Goal: Transaction & Acquisition: Purchase product/service

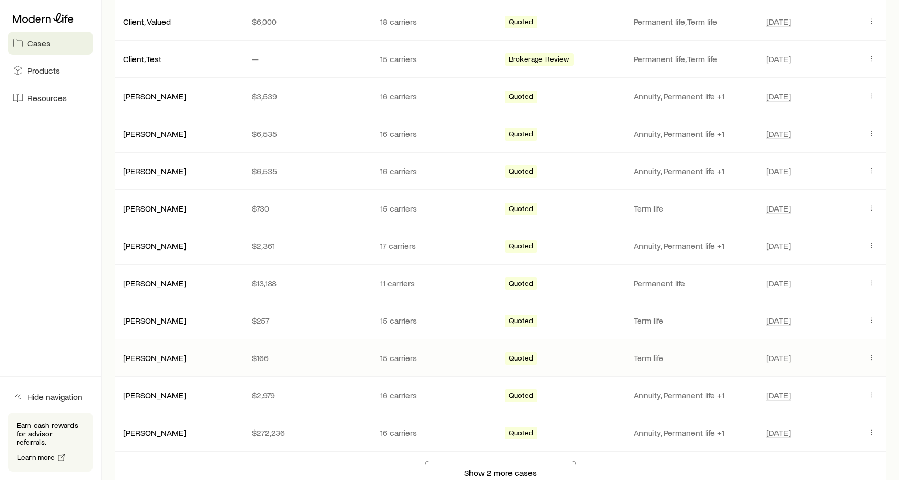
scroll to position [535, 0]
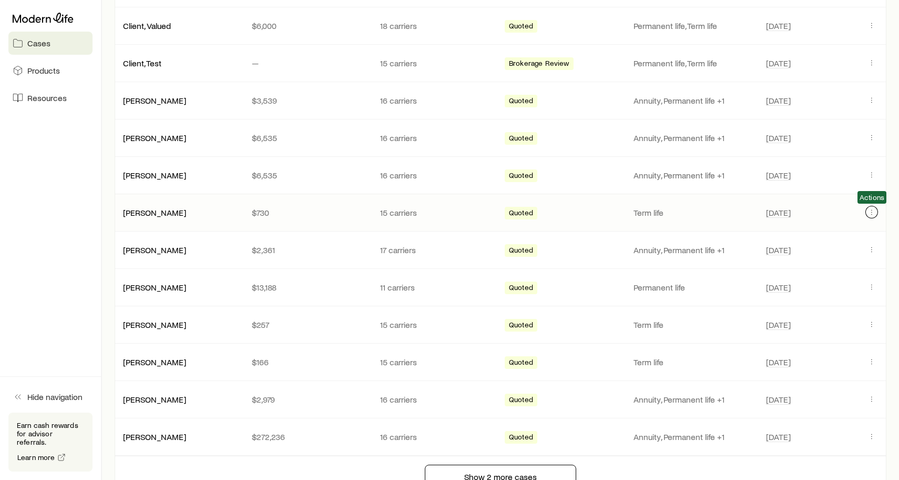
click at [869, 209] on icon "Client cases" at bounding box center [872, 212] width 8 height 8
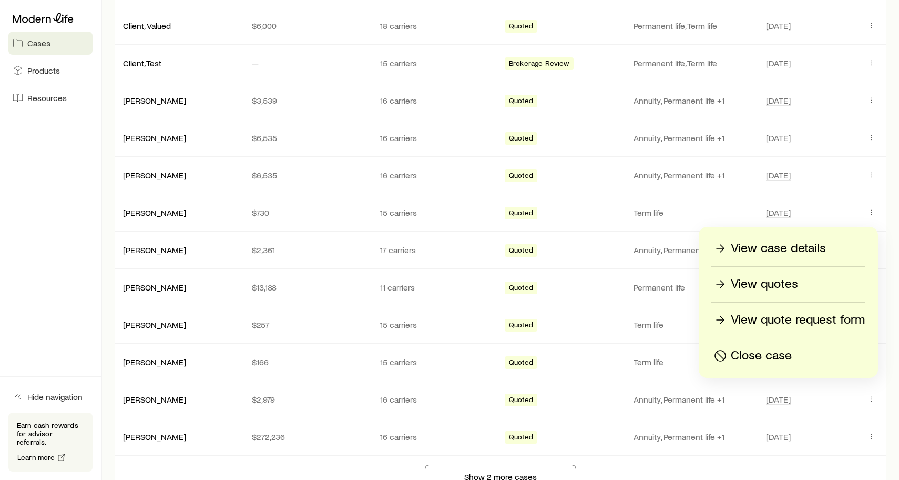
click at [752, 353] on p "Close case" at bounding box center [761, 355] width 61 height 17
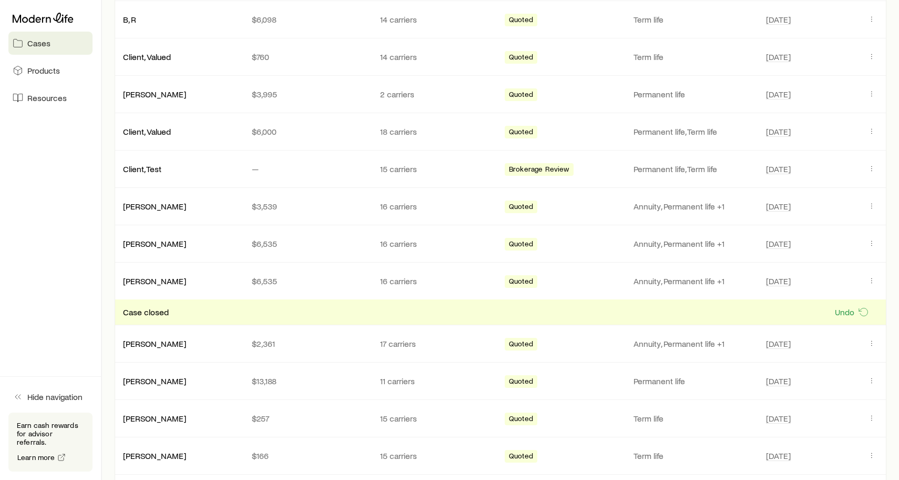
scroll to position [426, 0]
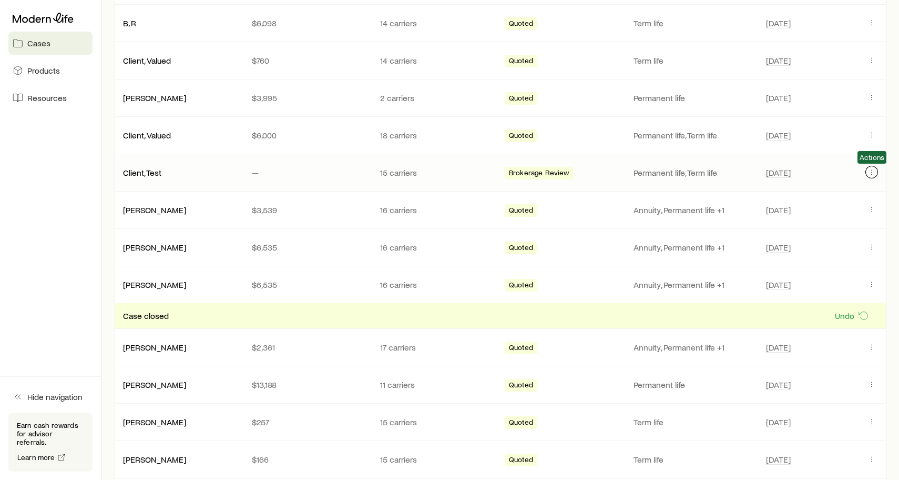
click at [868, 170] on icon "Client cases" at bounding box center [872, 172] width 8 height 8
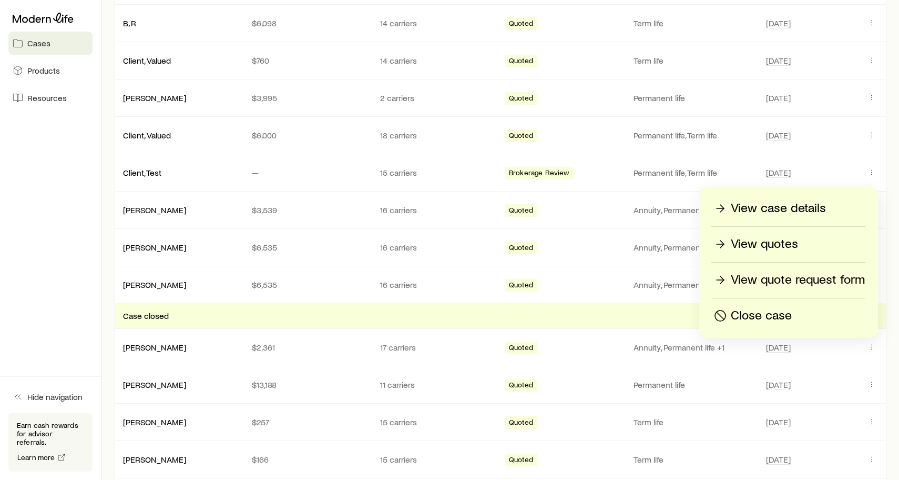
click at [744, 311] on p "Close case" at bounding box center [761, 315] width 61 height 17
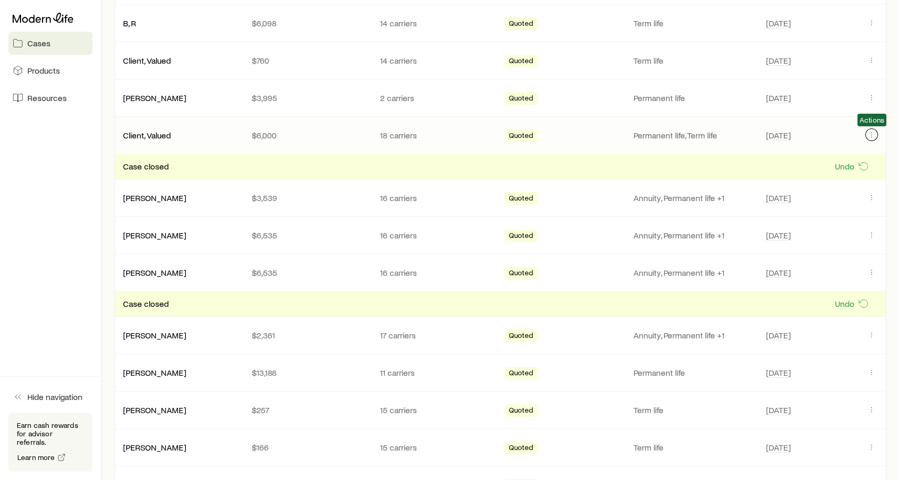
click at [870, 139] on button "Client cases" at bounding box center [872, 134] width 13 height 13
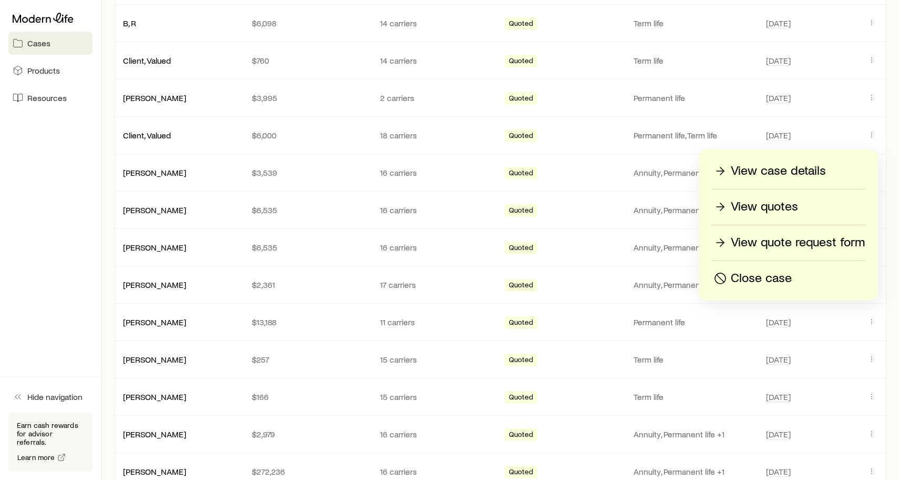
click at [774, 271] on p "Close case" at bounding box center [761, 278] width 61 height 17
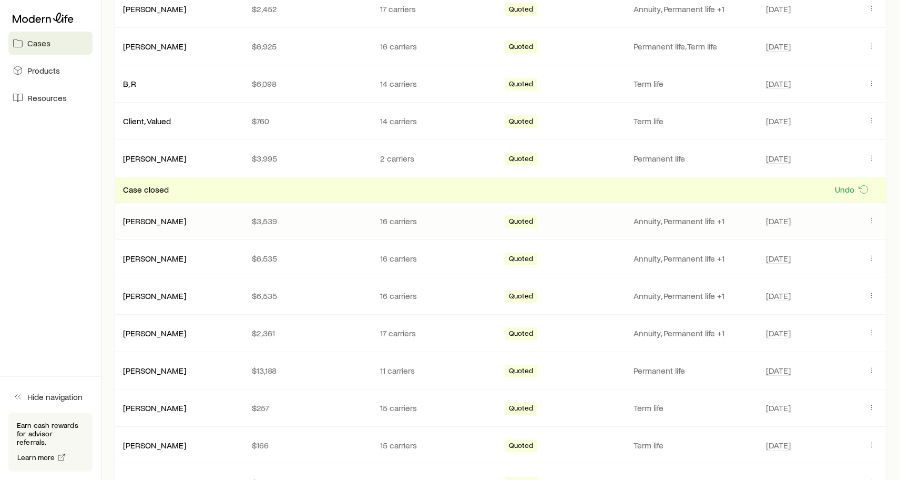
scroll to position [365, 0]
click at [868, 117] on icon "Client cases" at bounding box center [872, 121] width 8 height 8
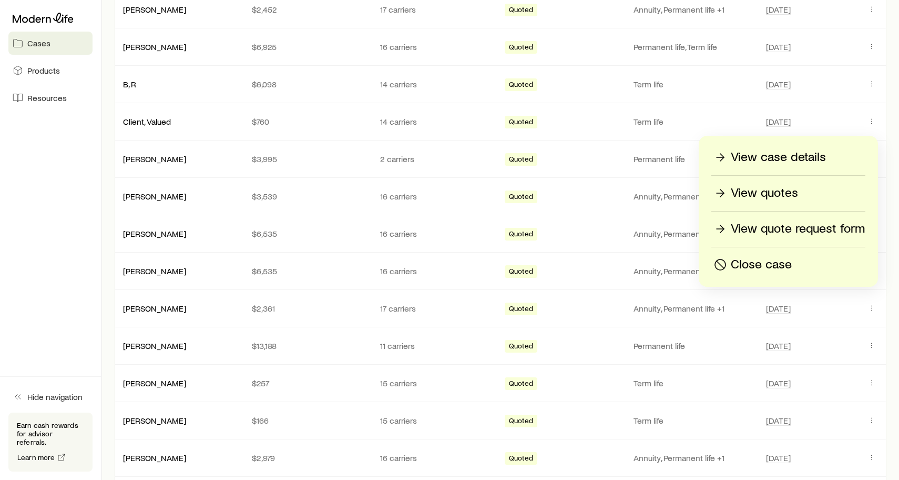
click at [760, 259] on p "Close case" at bounding box center [761, 264] width 61 height 17
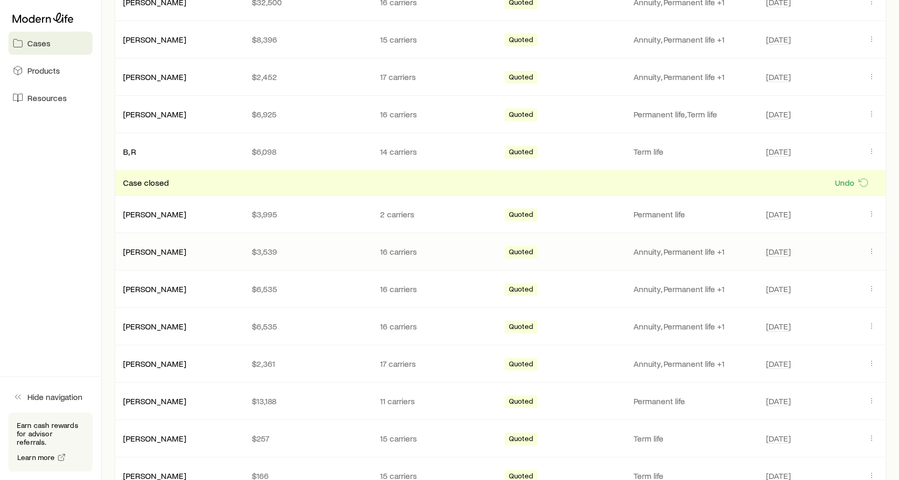
scroll to position [296, 0]
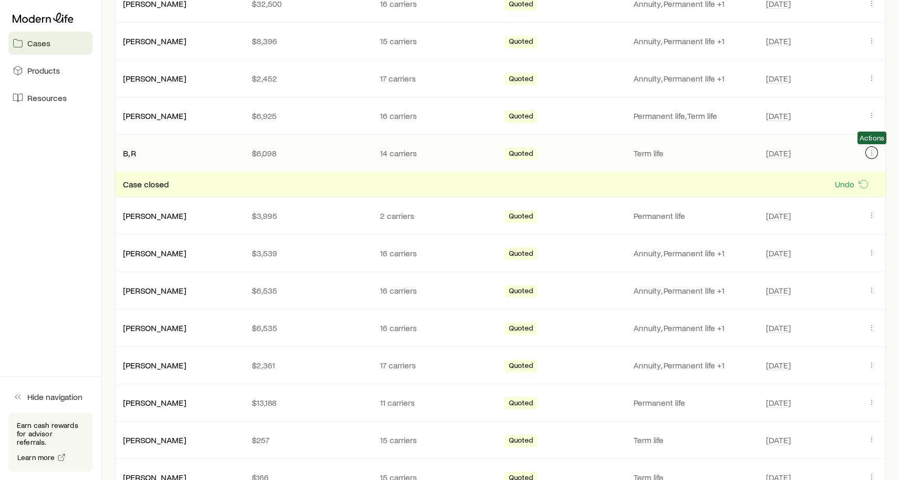
click at [868, 148] on icon "Client cases" at bounding box center [872, 152] width 8 height 8
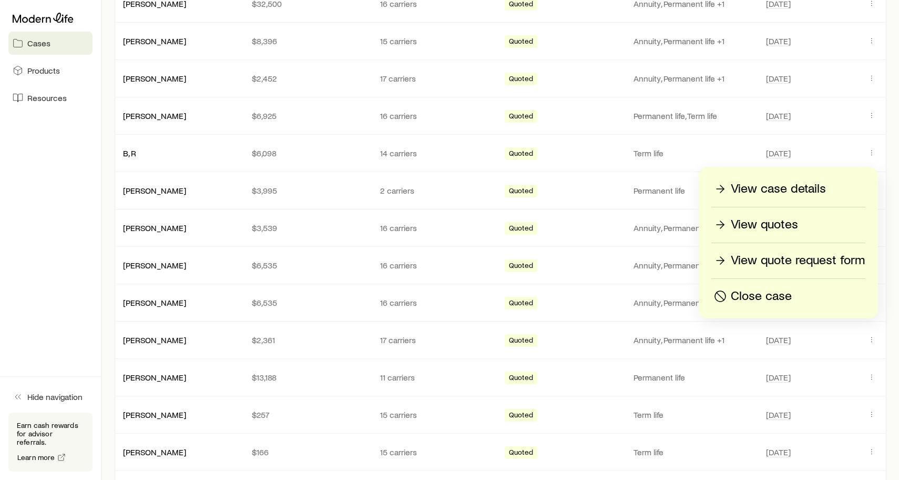
click at [766, 295] on p "Close case" at bounding box center [761, 296] width 61 height 17
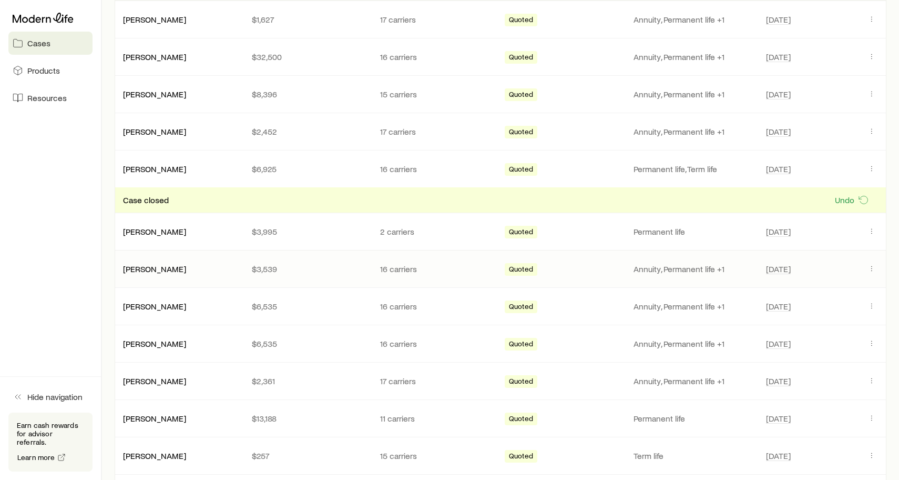
scroll to position [241, 0]
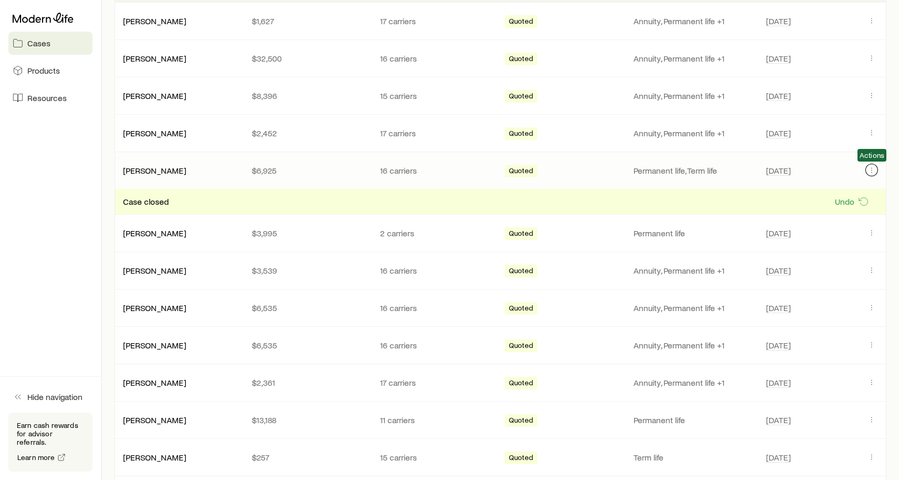
click at [871, 167] on icon "Client cases" at bounding box center [872, 170] width 8 height 8
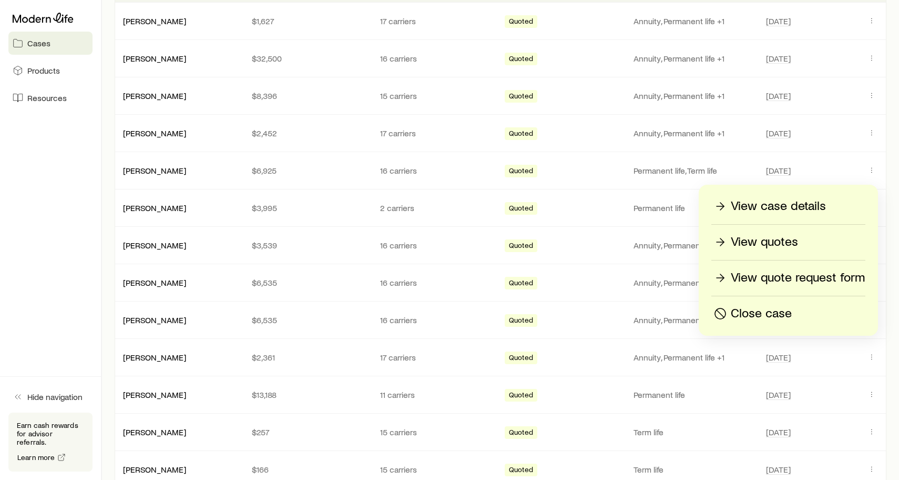
click at [754, 311] on p "Close case" at bounding box center [761, 313] width 61 height 17
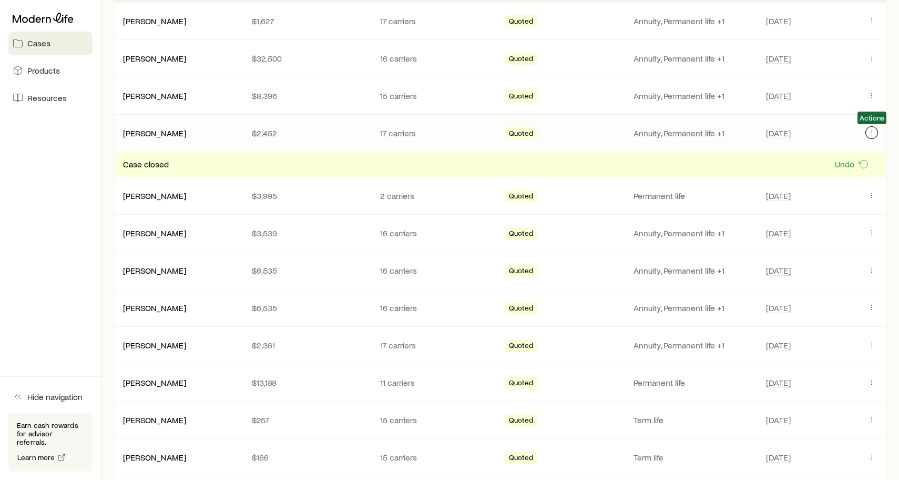
click at [870, 129] on icon "Client cases" at bounding box center [872, 132] width 8 height 8
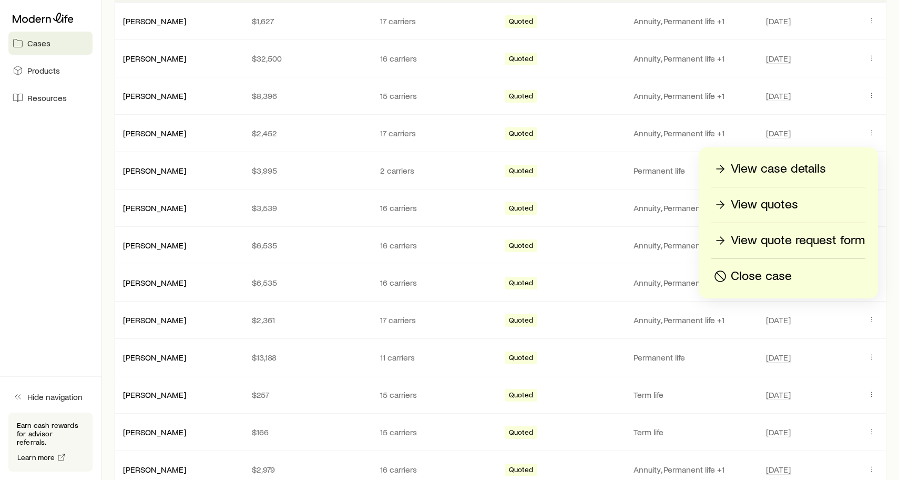
click at [758, 278] on p "Close case" at bounding box center [761, 276] width 61 height 17
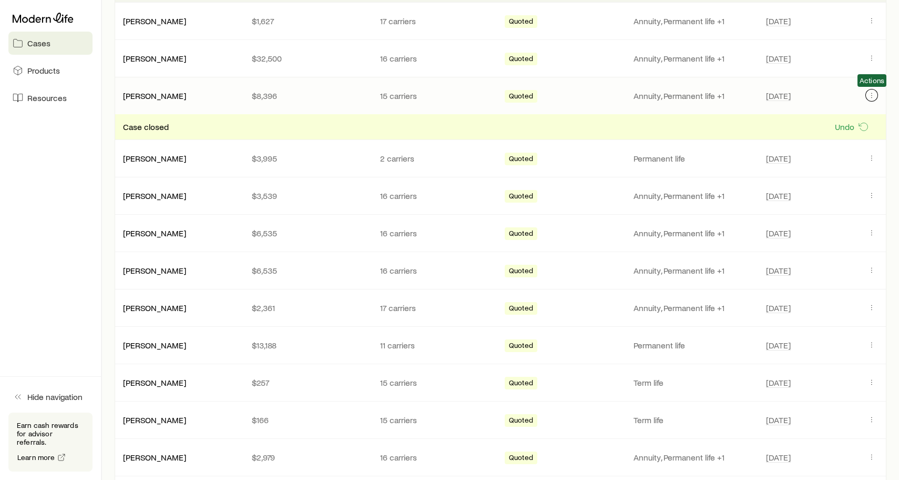
click at [869, 96] on icon "Client cases" at bounding box center [872, 95] width 8 height 8
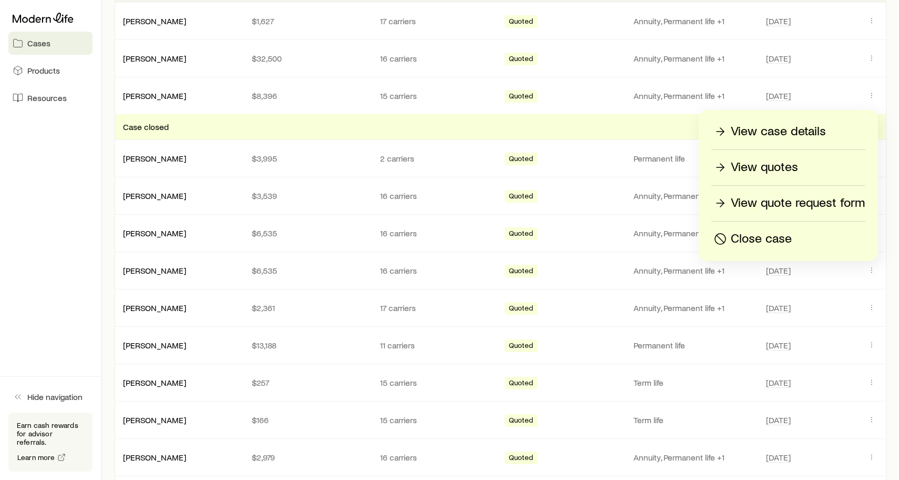
click at [766, 237] on p "Close case" at bounding box center [761, 238] width 61 height 17
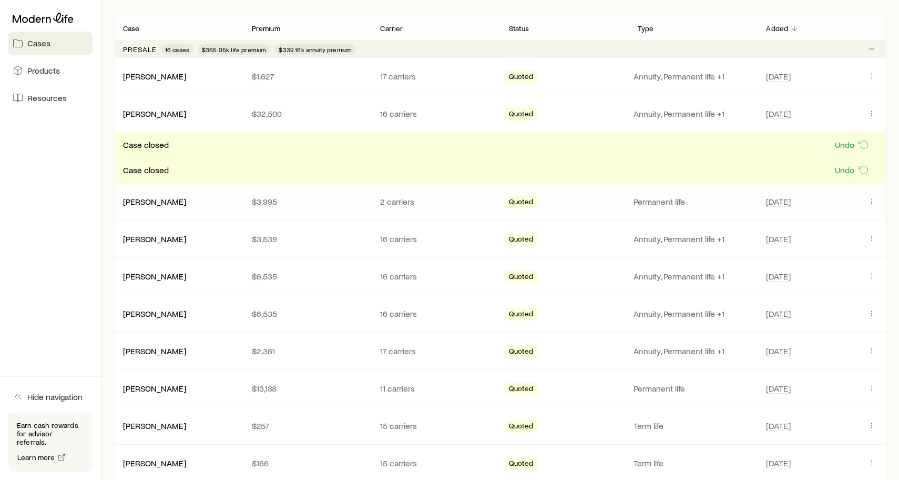
scroll to position [184, 0]
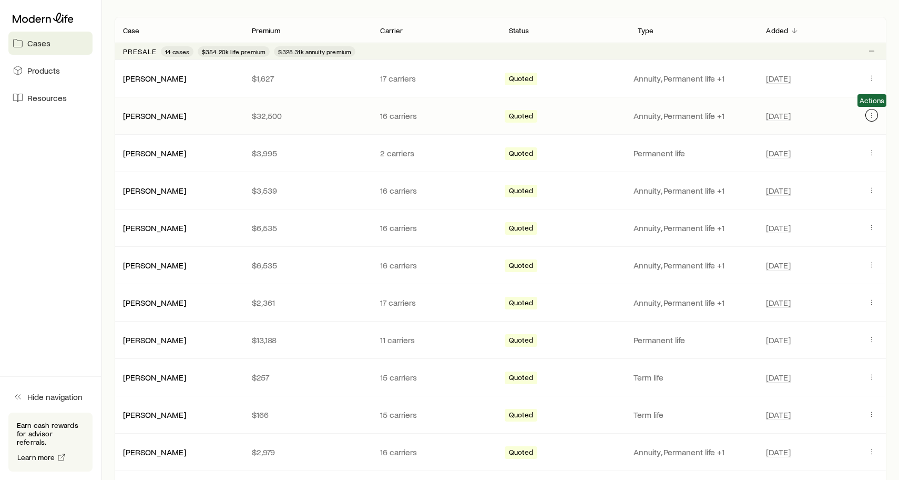
click at [870, 112] on icon "Client cases" at bounding box center [872, 115] width 8 height 8
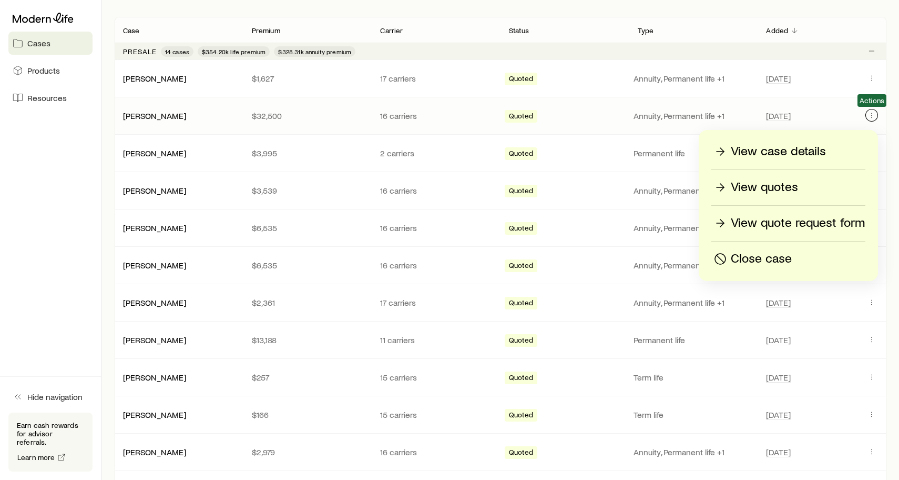
click at [874, 115] on icon "Client cases" at bounding box center [872, 115] width 8 height 8
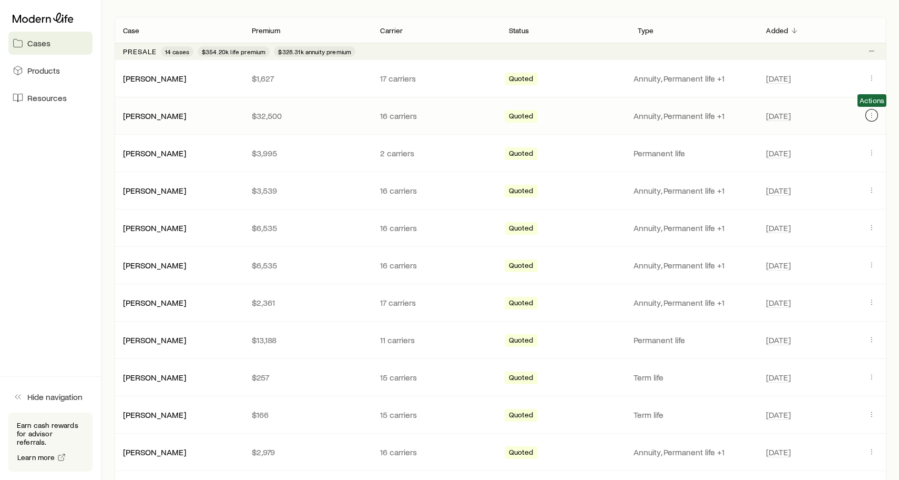
click at [873, 117] on icon "Client cases" at bounding box center [872, 115] width 8 height 8
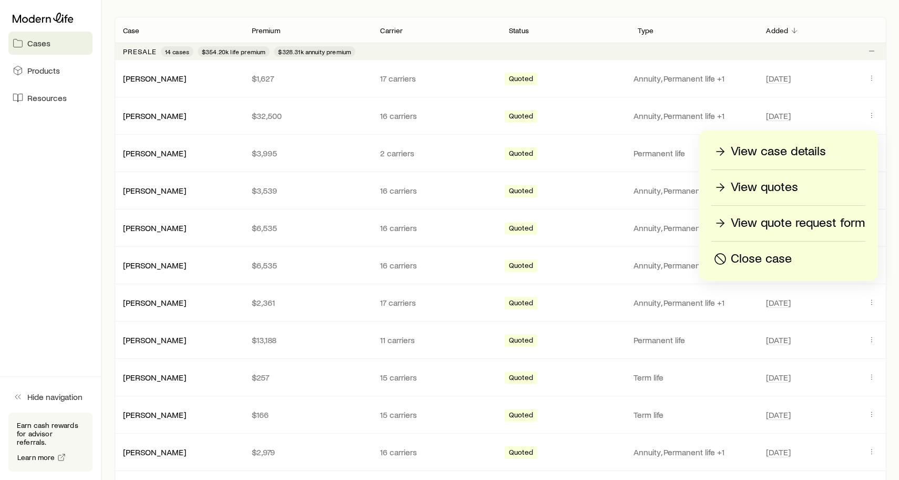
click at [787, 255] on p "Close case" at bounding box center [761, 258] width 61 height 17
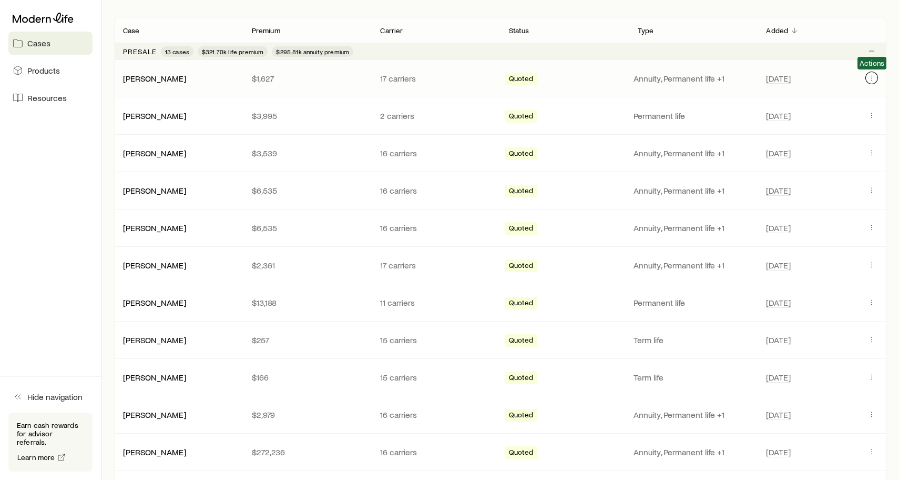
click at [873, 80] on icon "Client cases" at bounding box center [872, 78] width 8 height 8
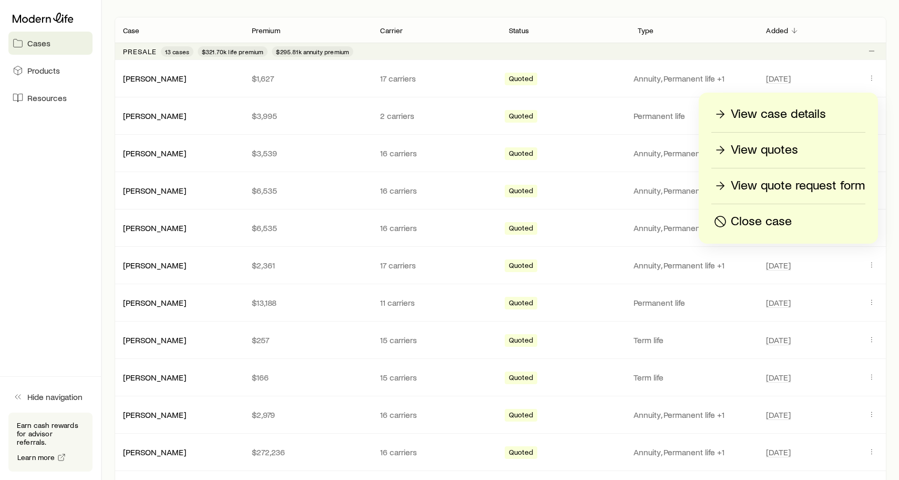
click at [789, 220] on p "Close case" at bounding box center [761, 221] width 61 height 17
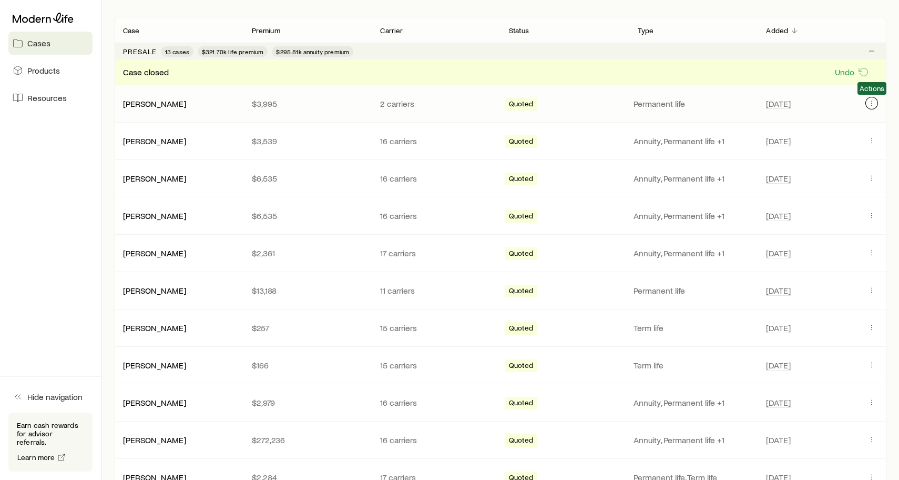
click at [870, 105] on icon "Client cases" at bounding box center [872, 103] width 8 height 8
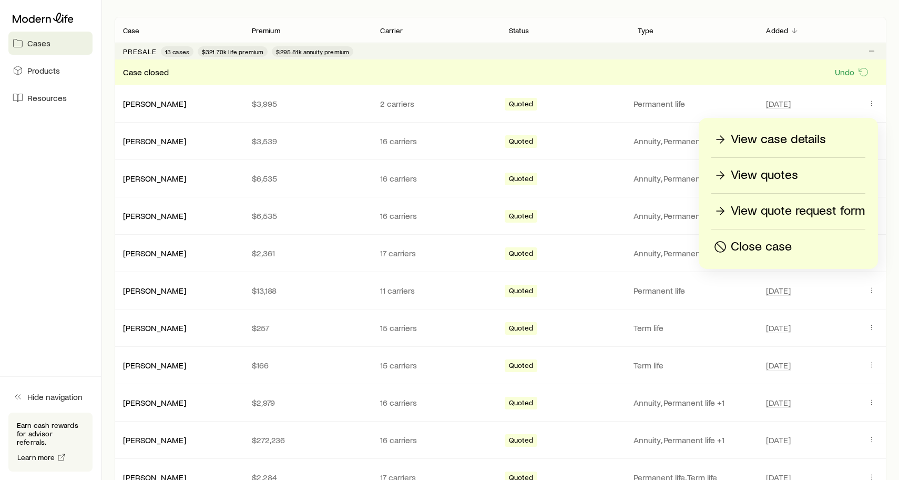
click at [765, 240] on p "Close case" at bounding box center [761, 246] width 61 height 17
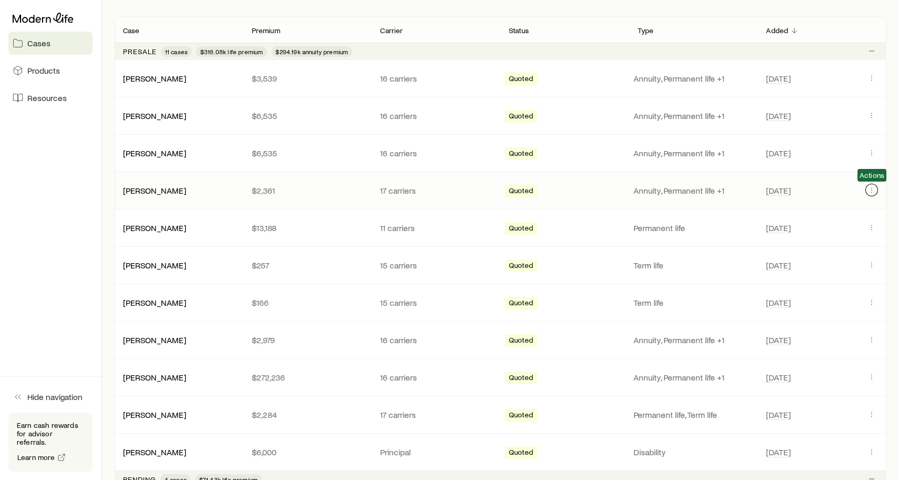
click at [866, 190] on button "Client cases" at bounding box center [872, 190] width 13 height 13
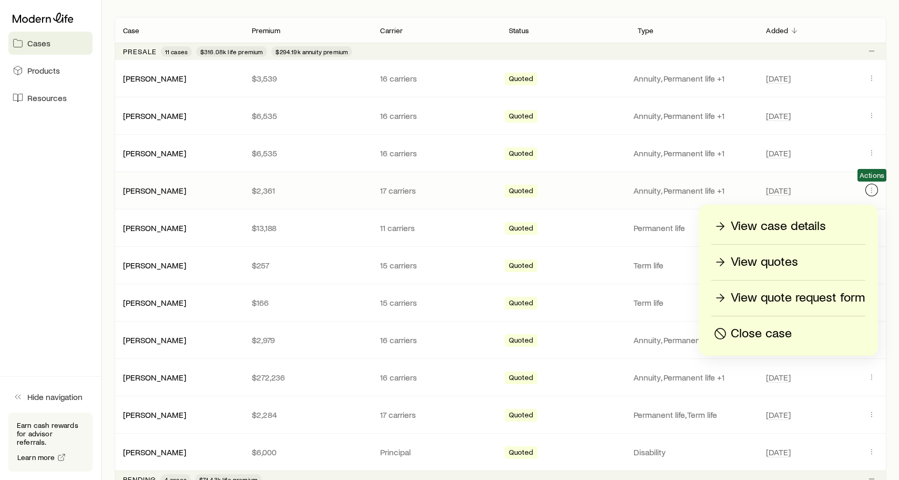
click at [876, 189] on icon "Client cases" at bounding box center [872, 190] width 8 height 8
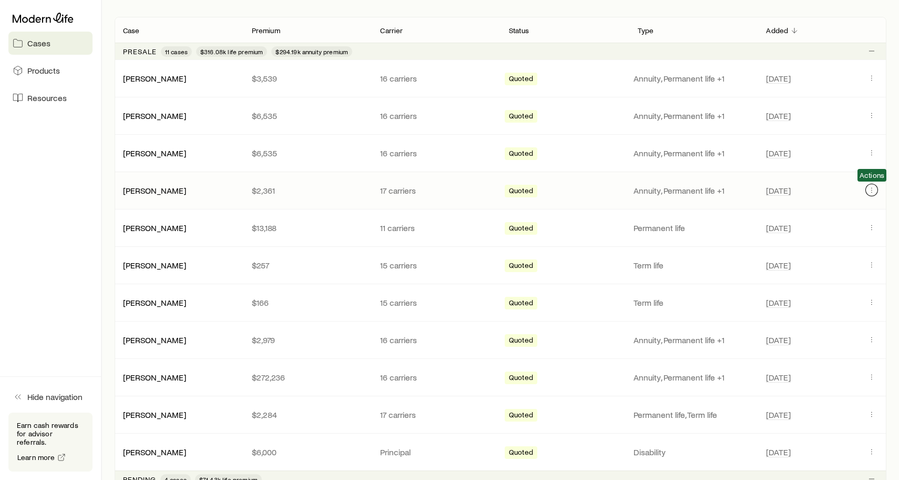
click at [876, 189] on icon "Client cases" at bounding box center [872, 190] width 8 height 8
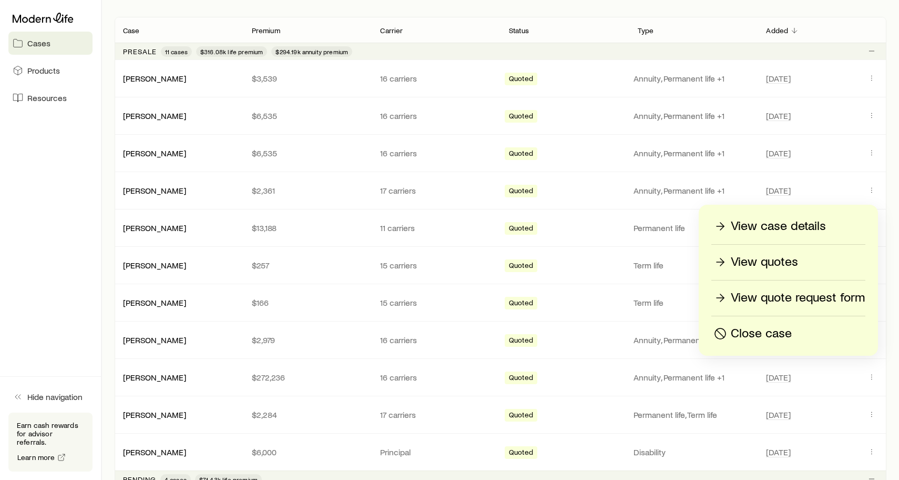
click at [784, 332] on p "Close case" at bounding box center [761, 333] width 61 height 17
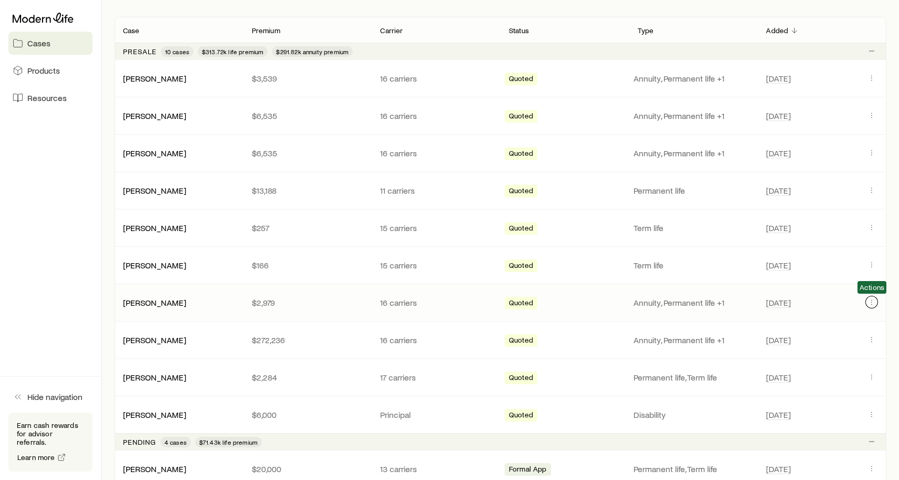
click at [872, 305] on icon "Client cases" at bounding box center [872, 302] width 8 height 8
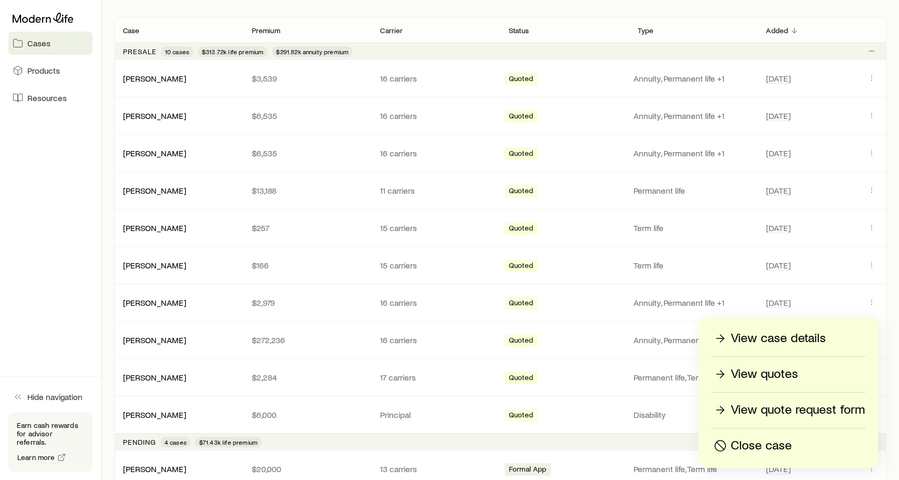
click at [768, 441] on p "Close case" at bounding box center [761, 445] width 61 height 17
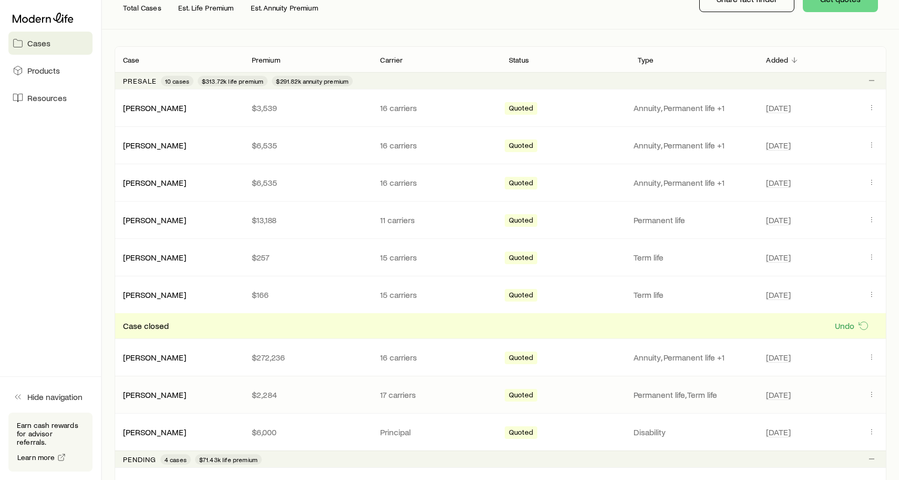
scroll to position [146, 0]
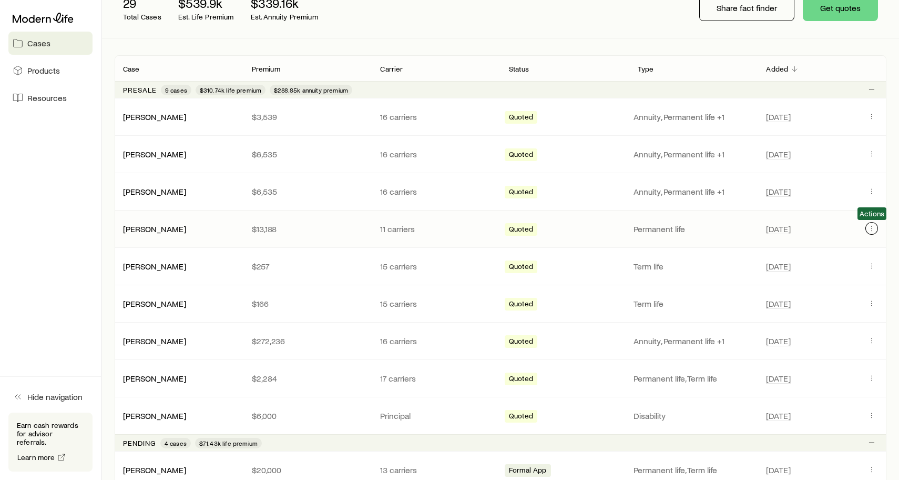
click at [870, 229] on icon "Client cases" at bounding box center [872, 228] width 8 height 8
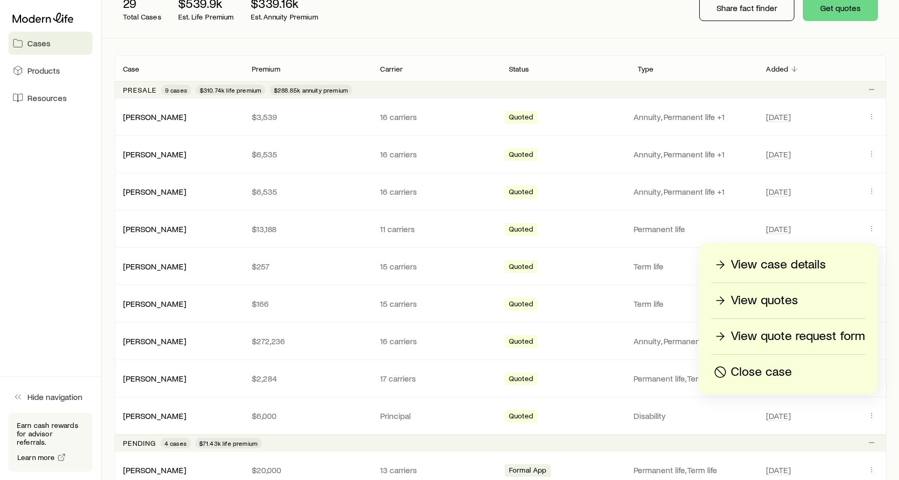
click at [747, 367] on p "Close case" at bounding box center [761, 371] width 61 height 17
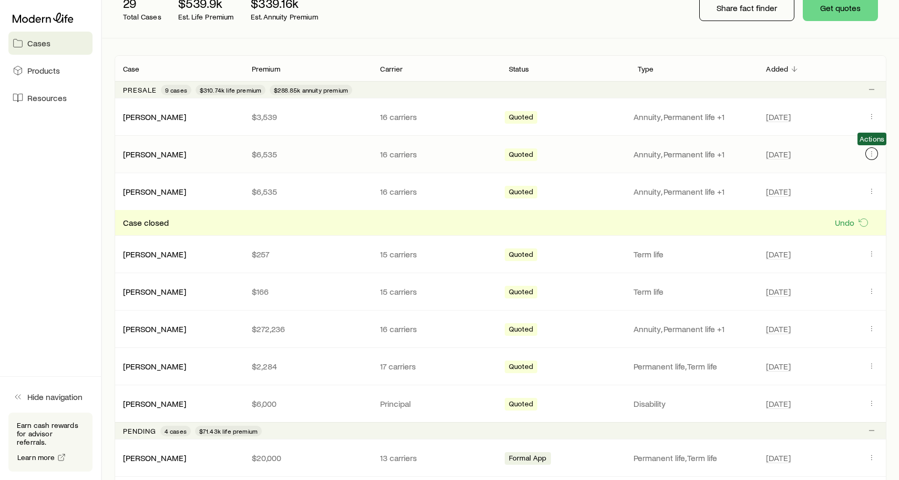
click at [870, 154] on icon "Client cases" at bounding box center [872, 153] width 8 height 8
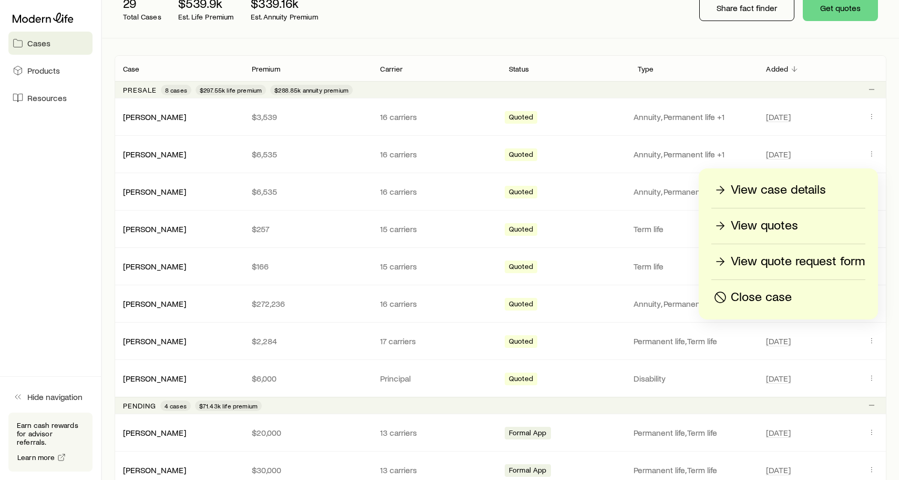
click at [761, 300] on p "Close case" at bounding box center [761, 297] width 61 height 17
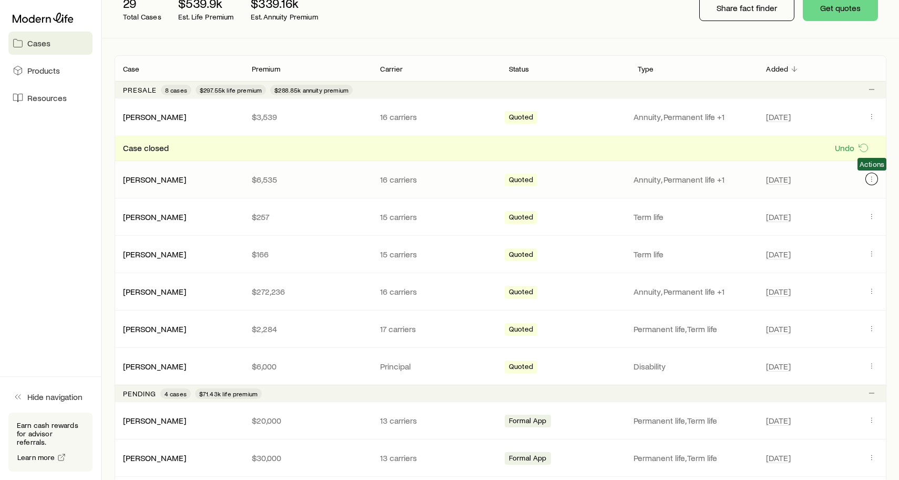
click at [870, 175] on icon "Client cases" at bounding box center [872, 179] width 8 height 8
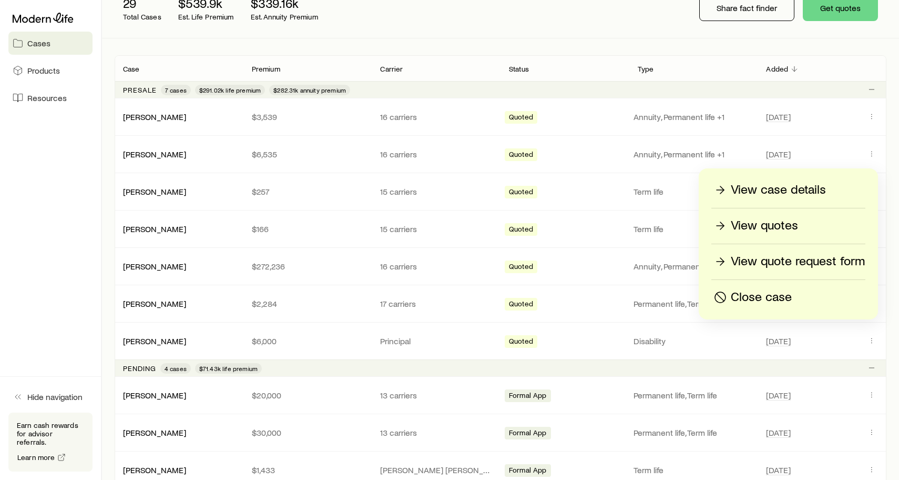
click at [775, 294] on p "Close case" at bounding box center [761, 297] width 61 height 17
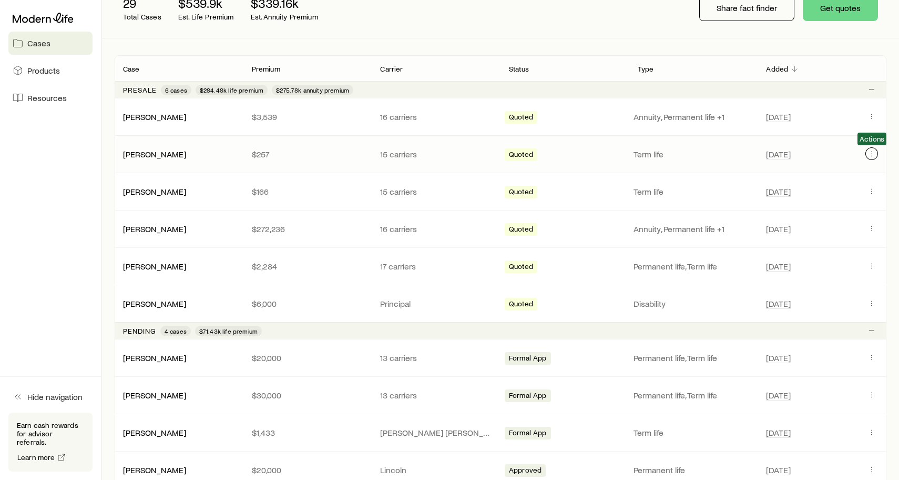
click at [868, 151] on icon "Client cases" at bounding box center [872, 153] width 8 height 8
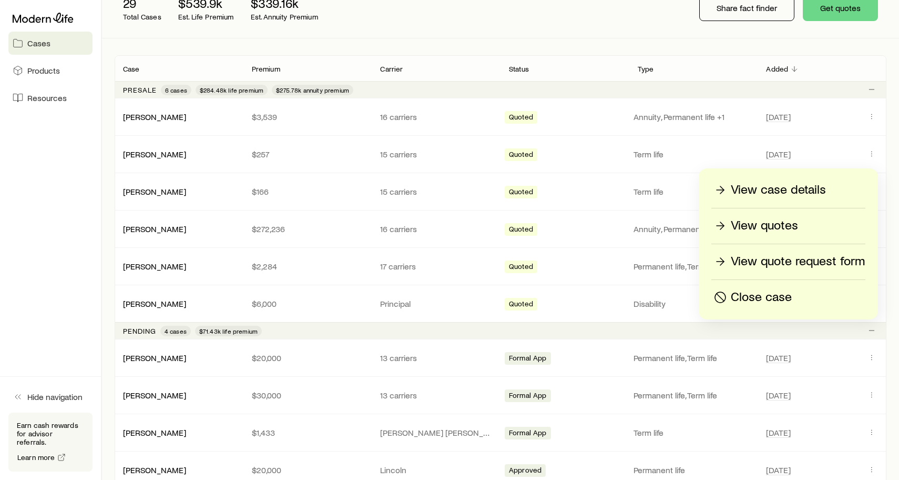
click at [743, 299] on p "Close case" at bounding box center [761, 297] width 61 height 17
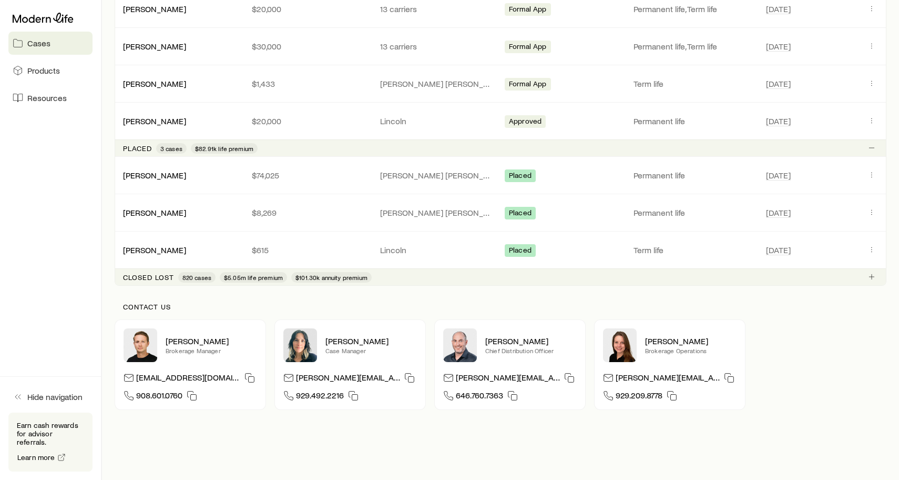
scroll to position [518, 0]
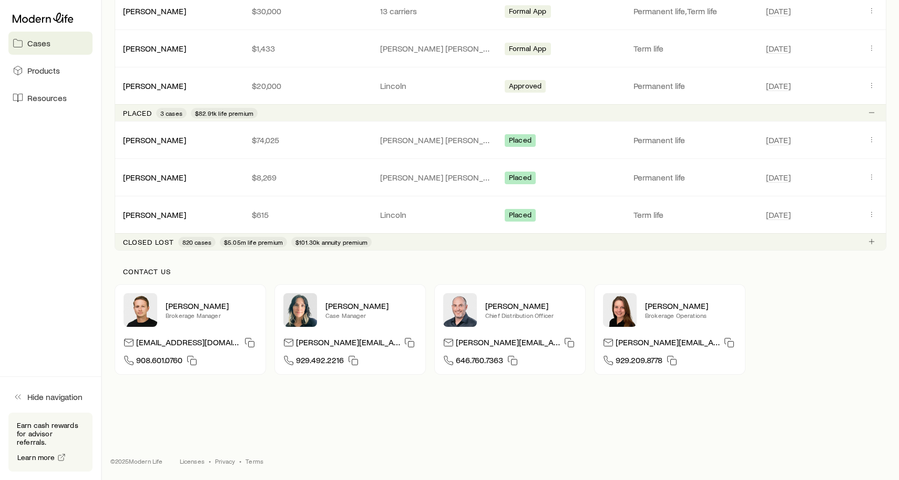
click at [157, 239] on p "Closed lost" at bounding box center [148, 242] width 51 height 8
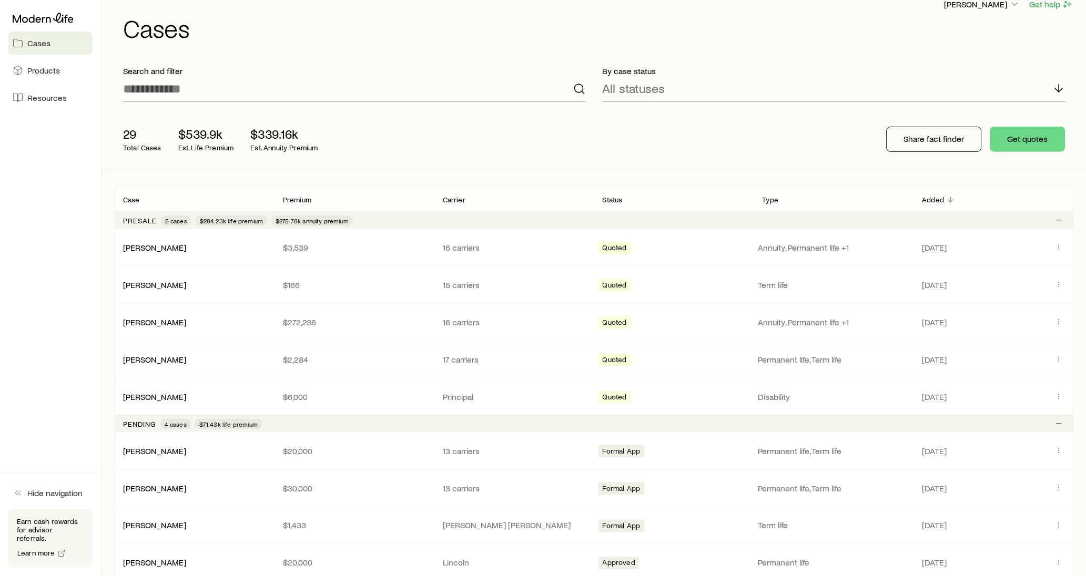
scroll to position [0, 0]
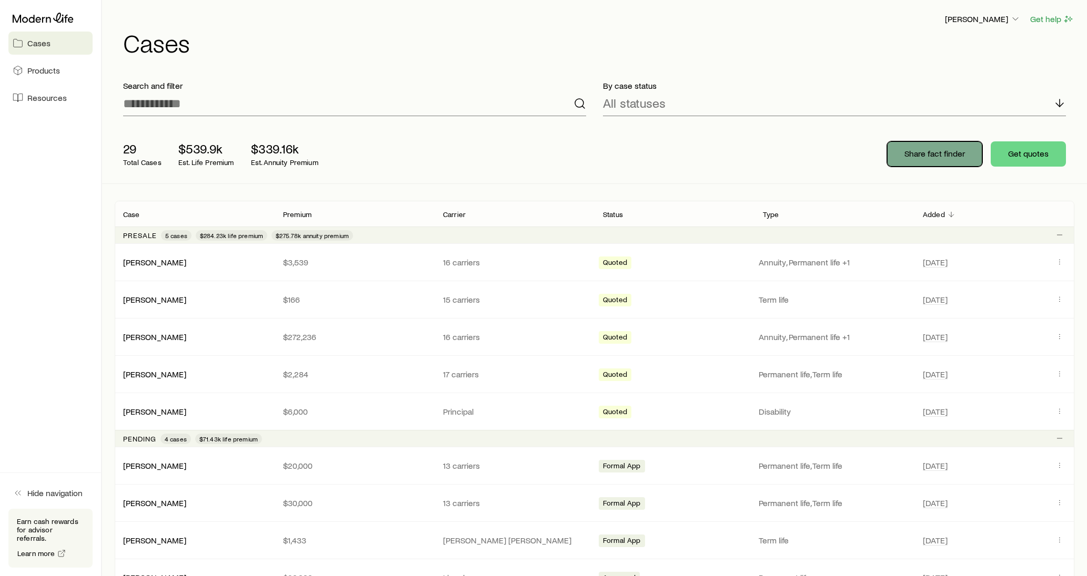
click at [899, 155] on p "Share fact finder" at bounding box center [934, 153] width 60 height 11
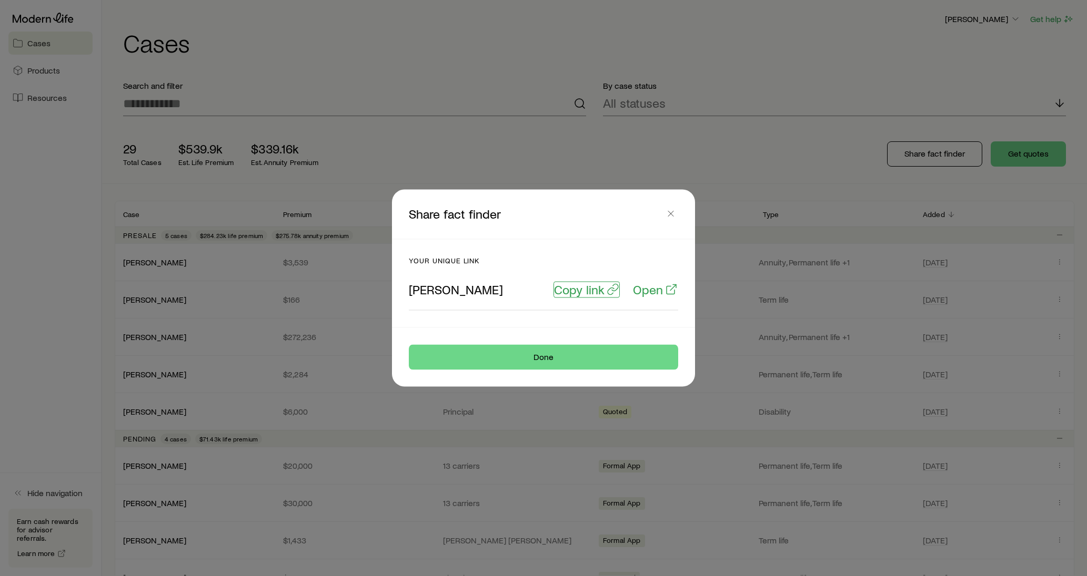
click at [595, 295] on p "Copy link" at bounding box center [579, 289] width 50 height 15
click at [668, 212] on icon "button" at bounding box center [670, 214] width 11 height 11
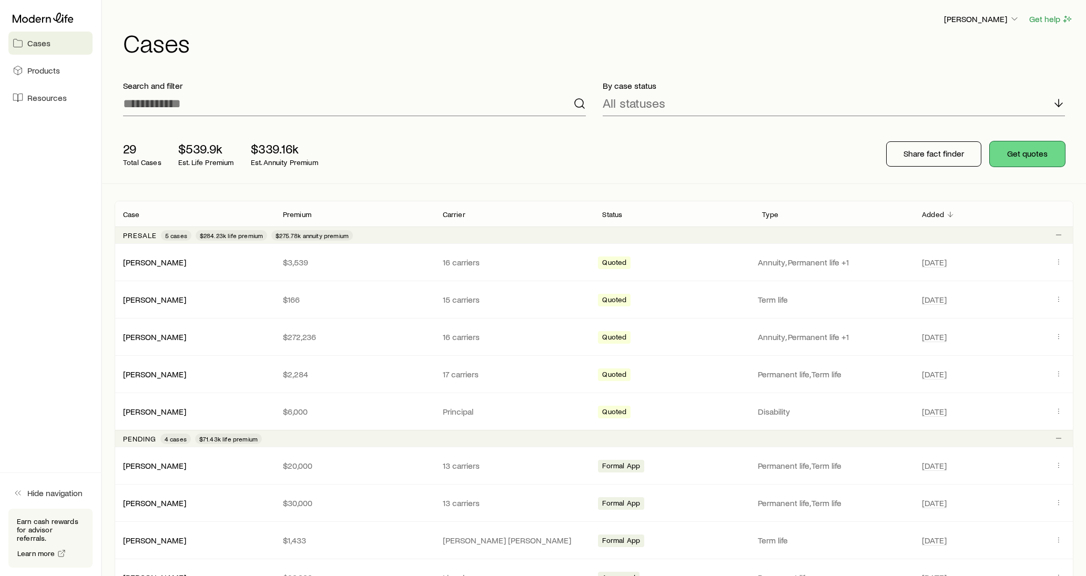
click at [899, 161] on button "Get quotes" at bounding box center [1027, 153] width 75 height 25
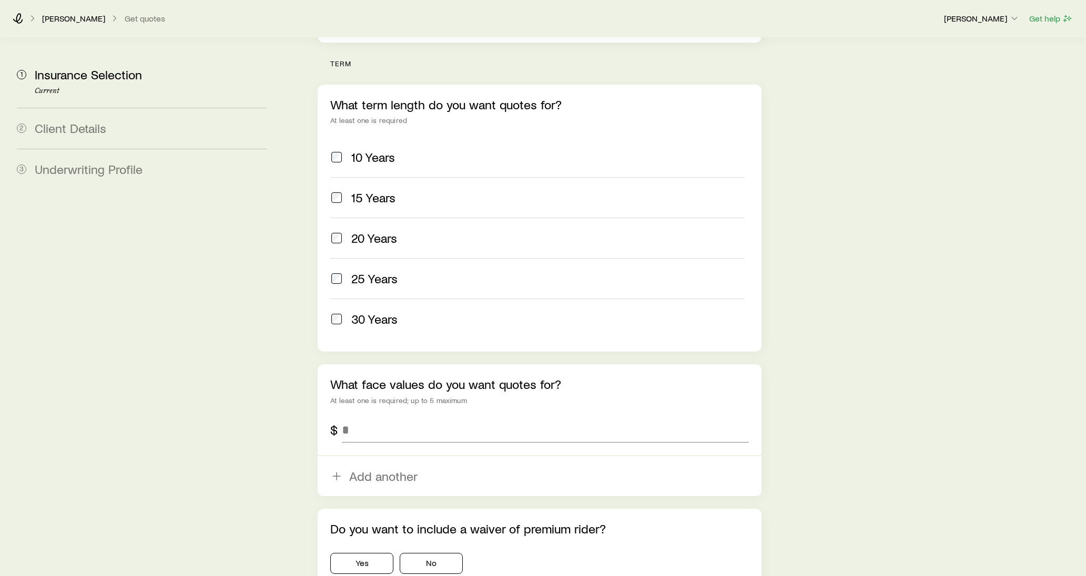
scroll to position [409, 0]
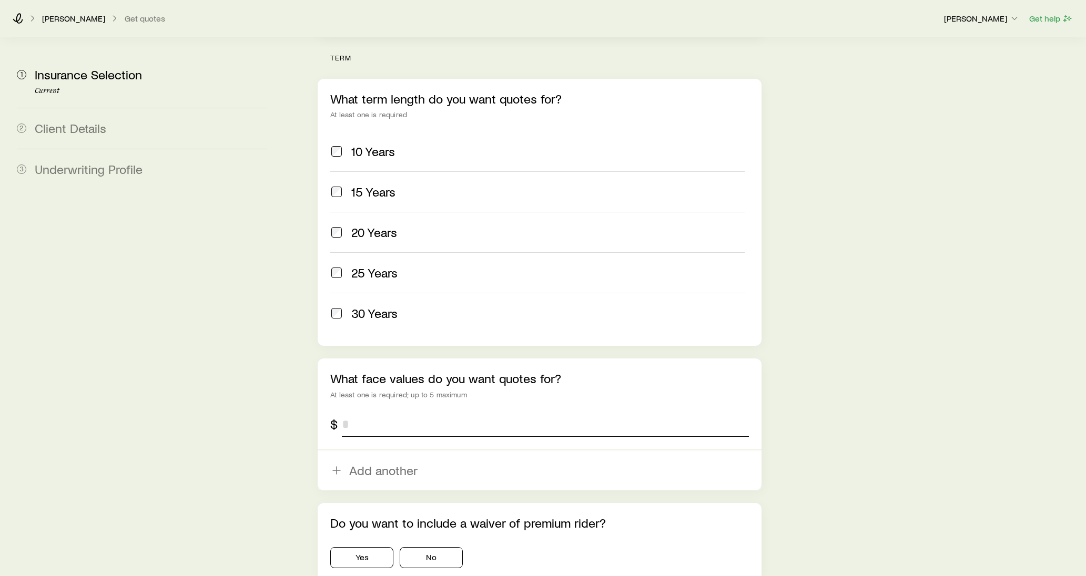
click at [370, 412] on input "tel" at bounding box center [545, 424] width 407 height 25
type input "*********"
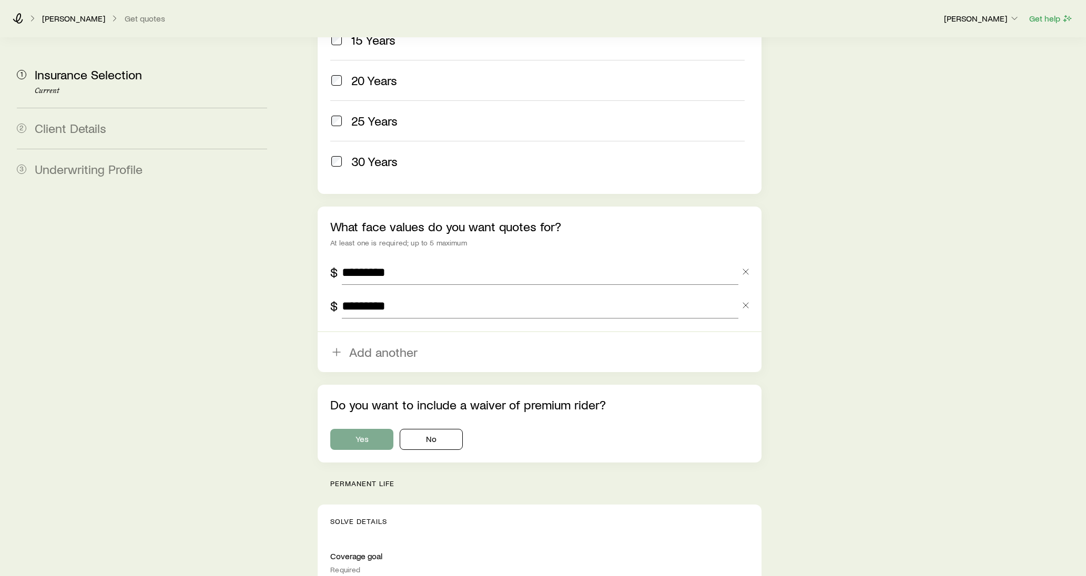
scroll to position [563, 0]
type input "*********"
click at [419, 428] on button "No" at bounding box center [431, 438] width 63 height 21
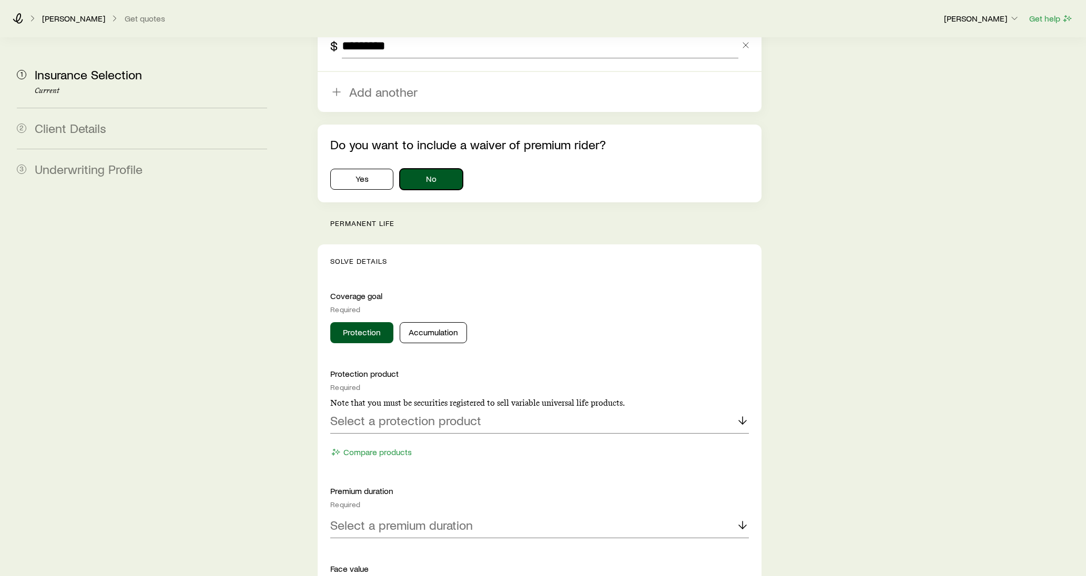
scroll to position [823, 0]
click at [430, 321] on button "Accumulation" at bounding box center [433, 331] width 67 height 21
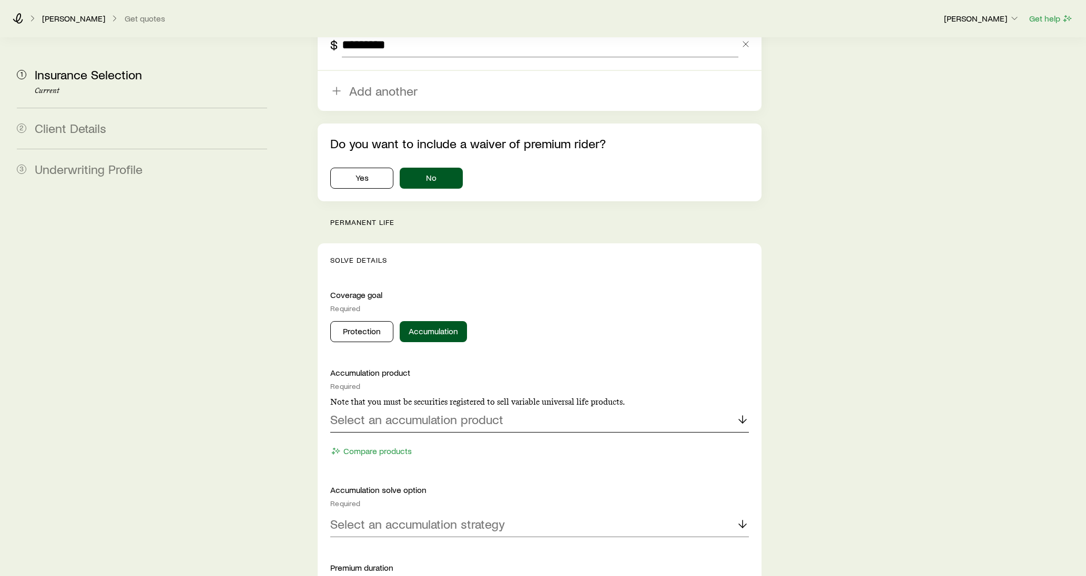
click at [411, 412] on p "Select an accumulation product" at bounding box center [416, 419] width 173 height 15
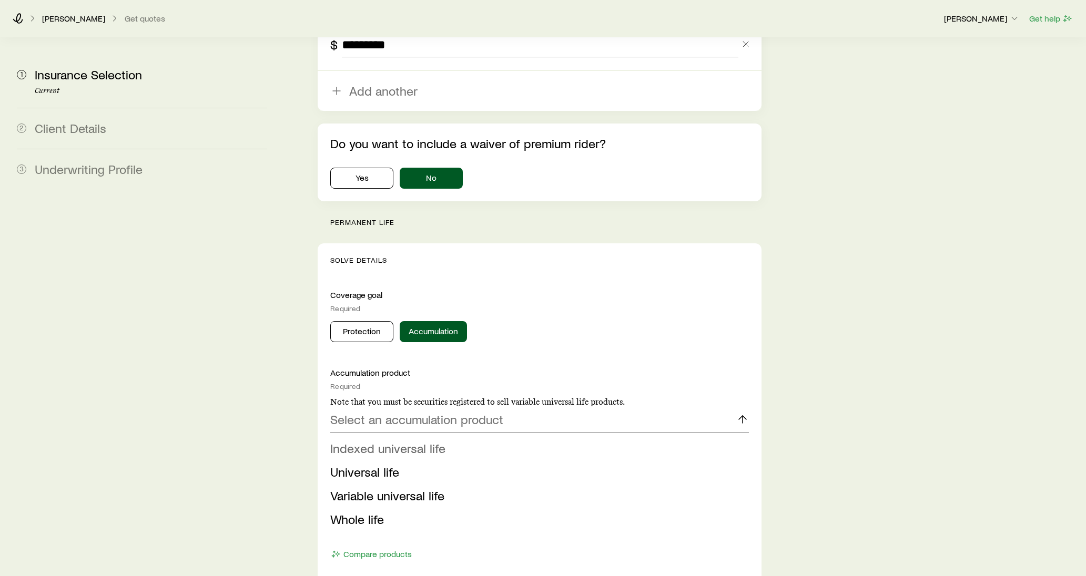
click at [400, 441] on span "Indexed universal life" at bounding box center [387, 448] width 115 height 15
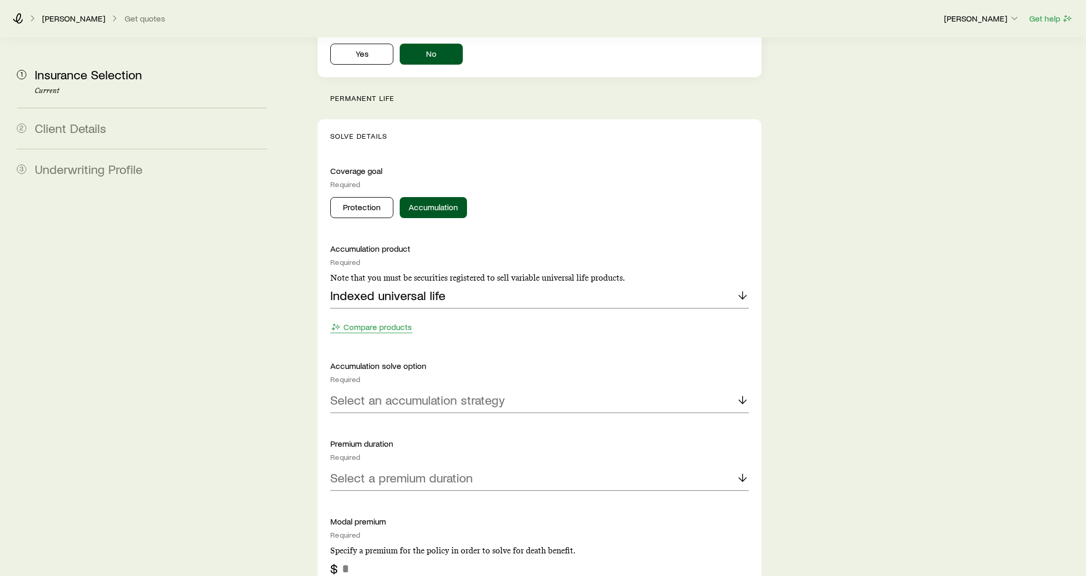
scroll to position [948, 0]
click at [397, 391] on p "Select an accumulation strategy" at bounding box center [417, 398] width 175 height 15
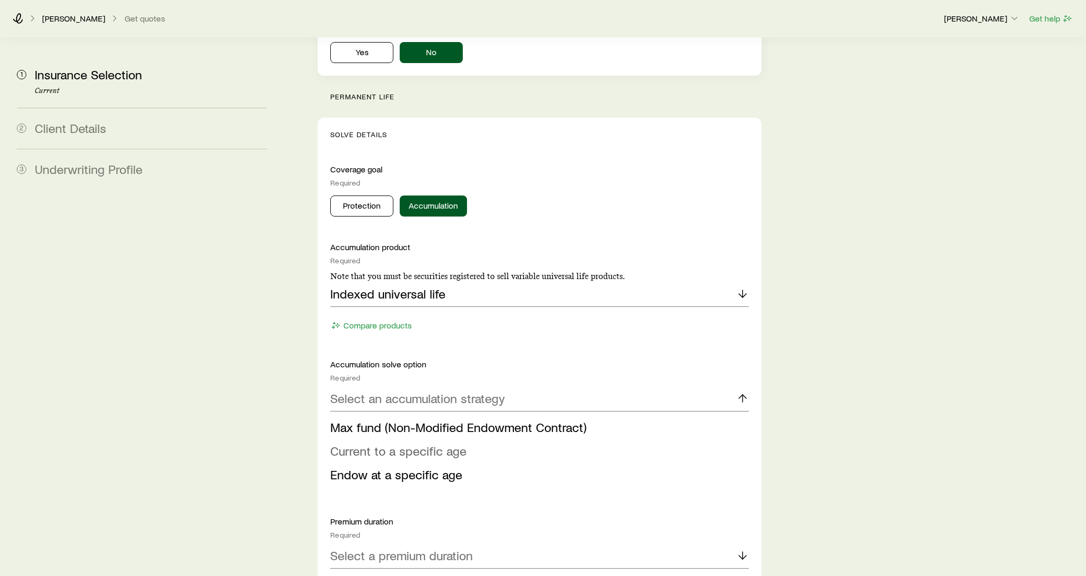
click at [379, 443] on span "Current to a specific age" at bounding box center [398, 450] width 136 height 15
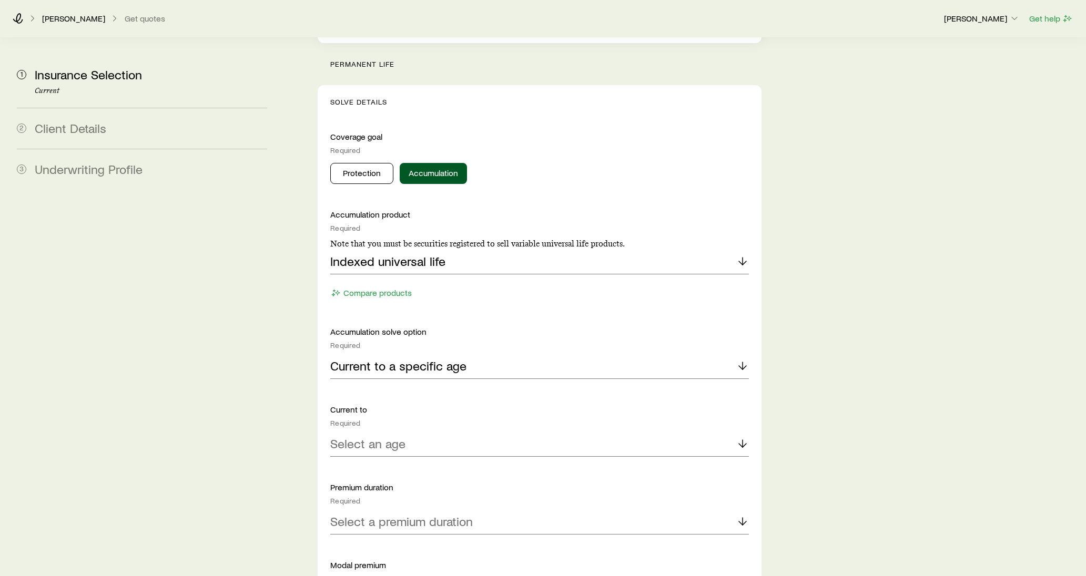
scroll to position [988, 0]
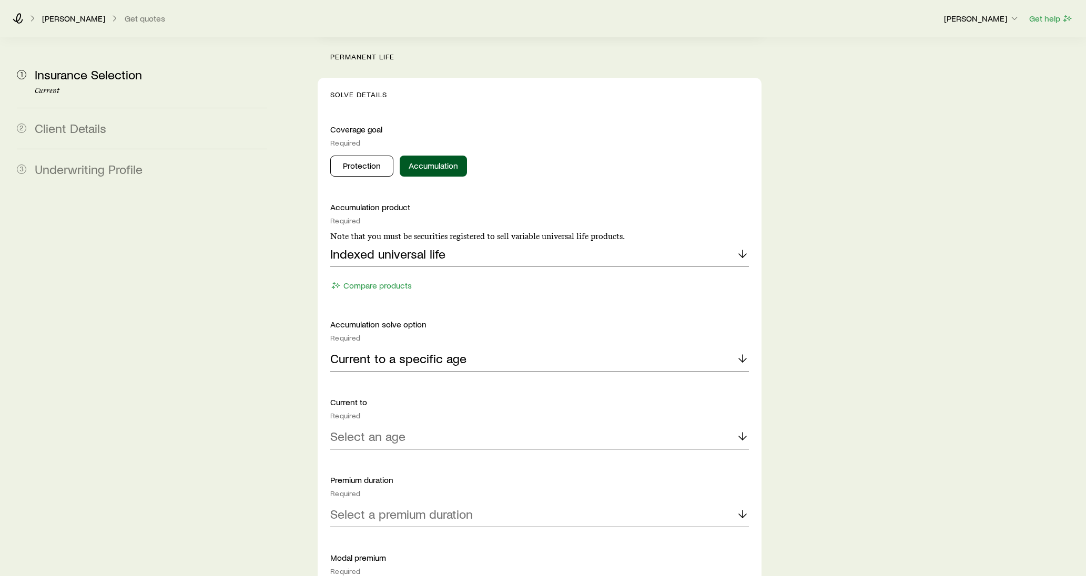
click at [383, 429] on p "Select an age" at bounding box center [367, 436] width 75 height 15
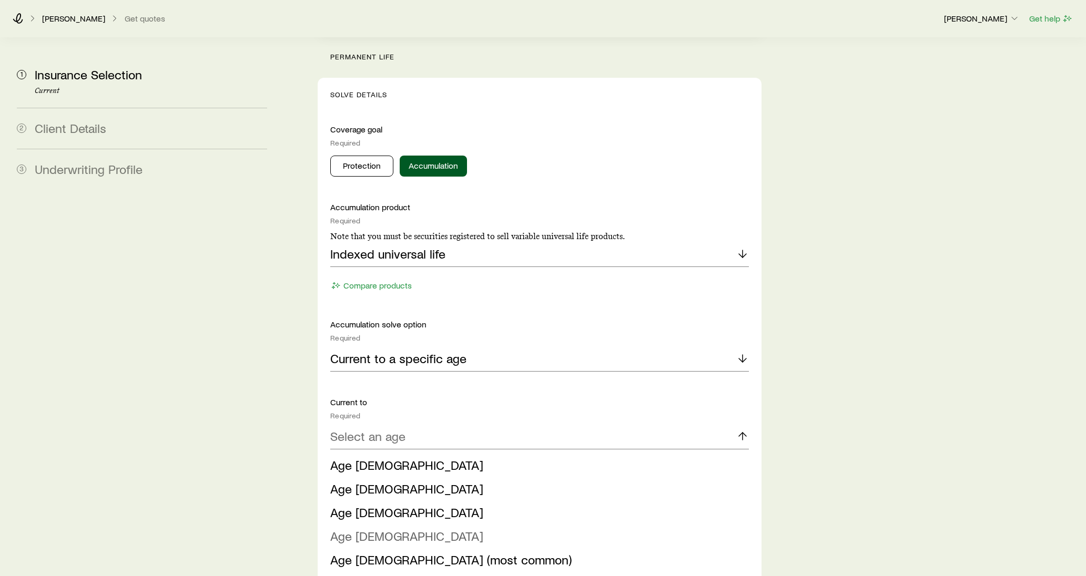
click at [369, 479] on li "Age 100" at bounding box center [536, 537] width 412 height 24
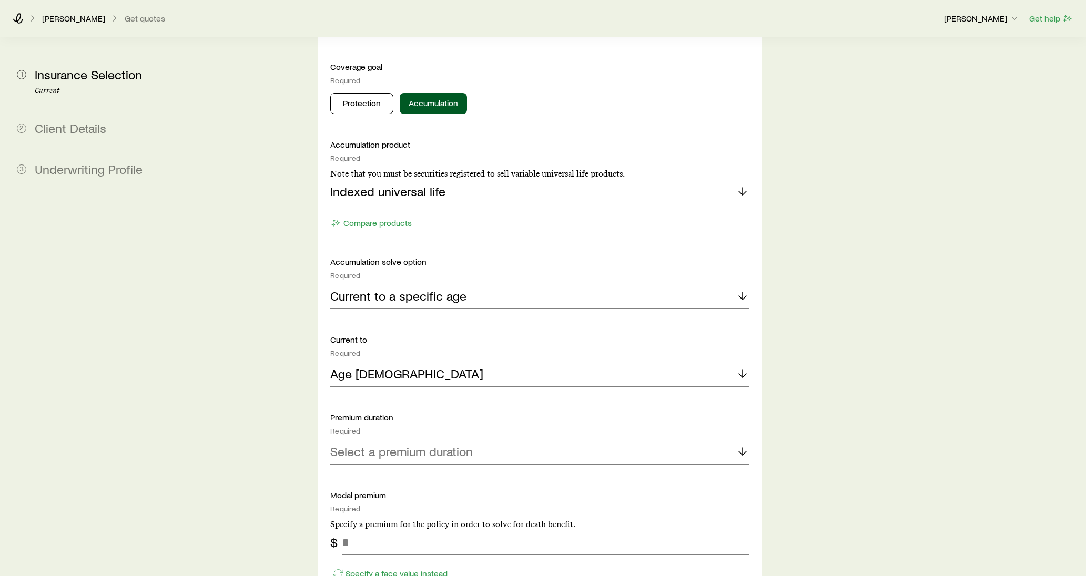
scroll to position [1052, 0]
click at [386, 443] on p "Select a premium duration" at bounding box center [401, 450] width 143 height 15
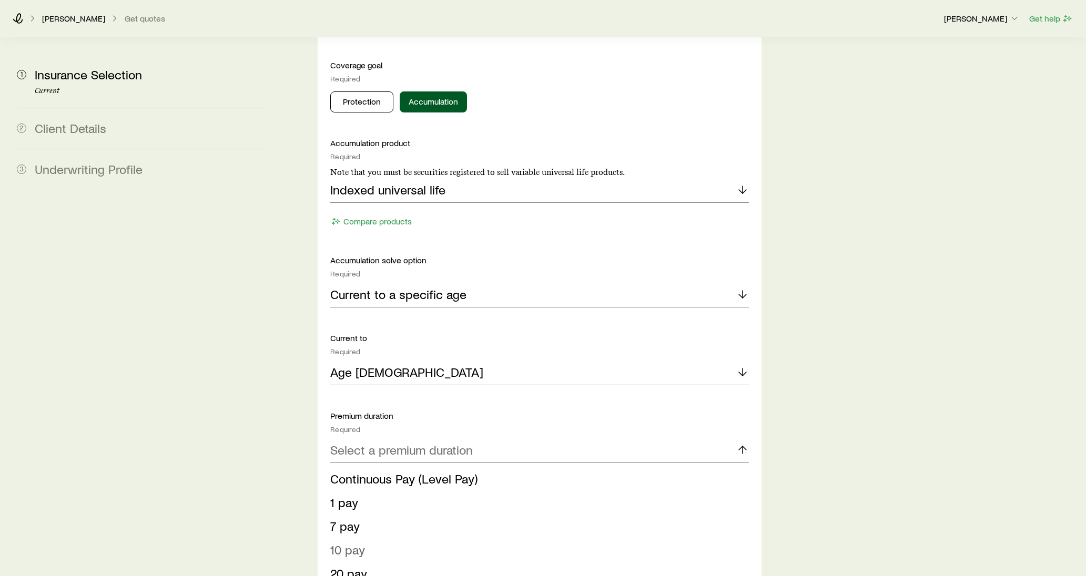
click at [362, 479] on span "10 pay" at bounding box center [347, 549] width 35 height 15
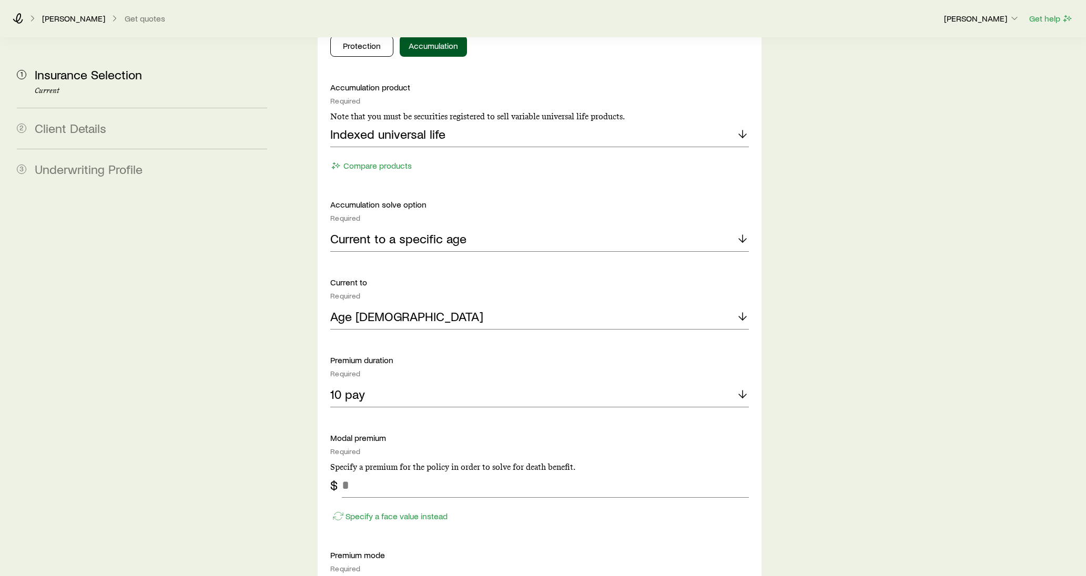
scroll to position [1112, 0]
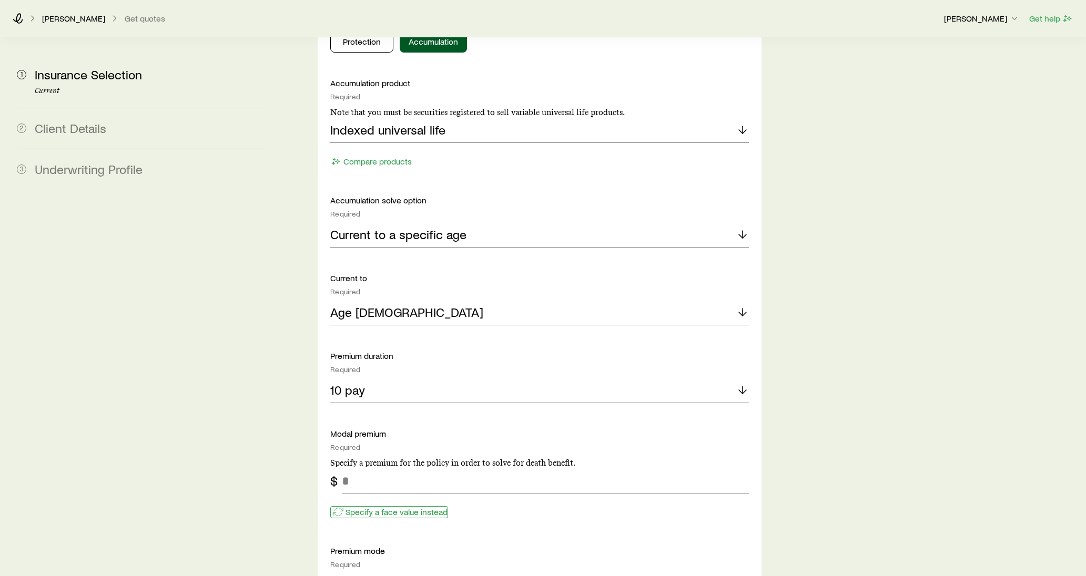
click at [378, 479] on p "Specify a face value instead" at bounding box center [397, 512] width 102 height 11
click at [377, 469] on input "tel" at bounding box center [545, 481] width 407 height 25
type input "*********"
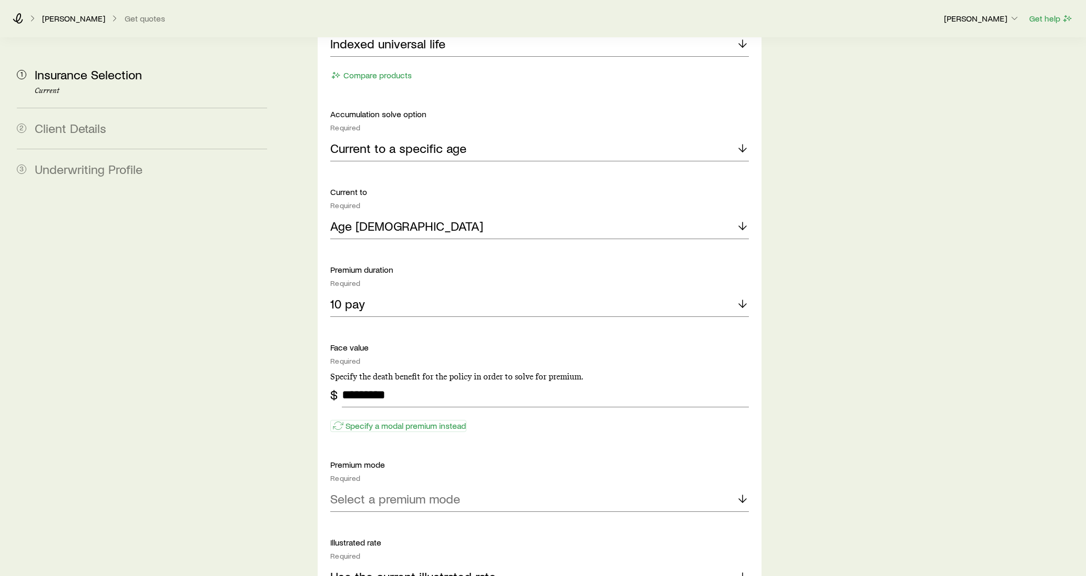
scroll to position [1206, 0]
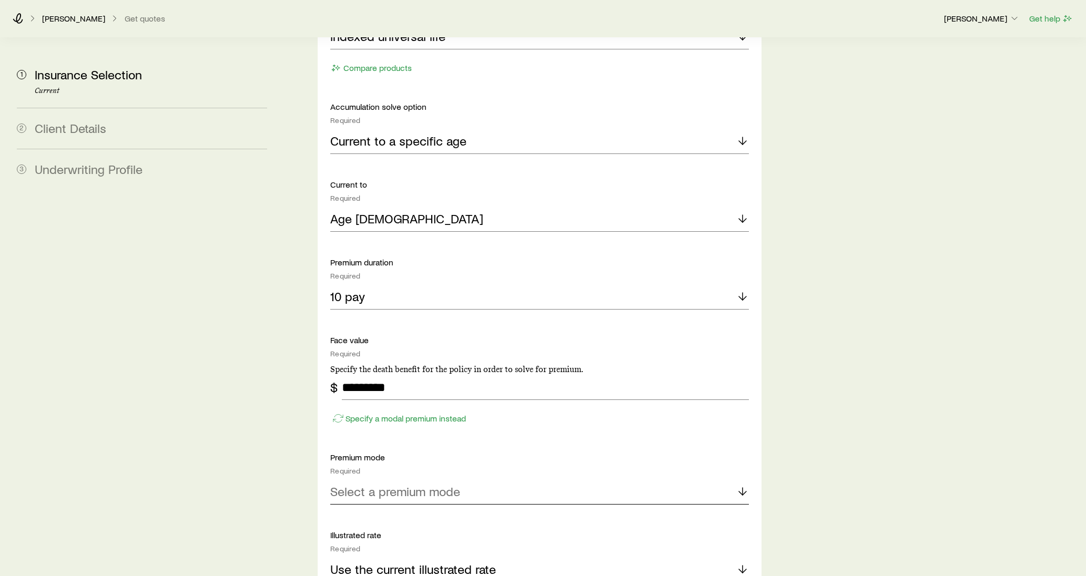
click at [451, 479] on p "Select a premium mode" at bounding box center [395, 491] width 130 height 15
click at [410, 479] on li "Semiannual" at bounding box center [536, 545] width 412 height 24
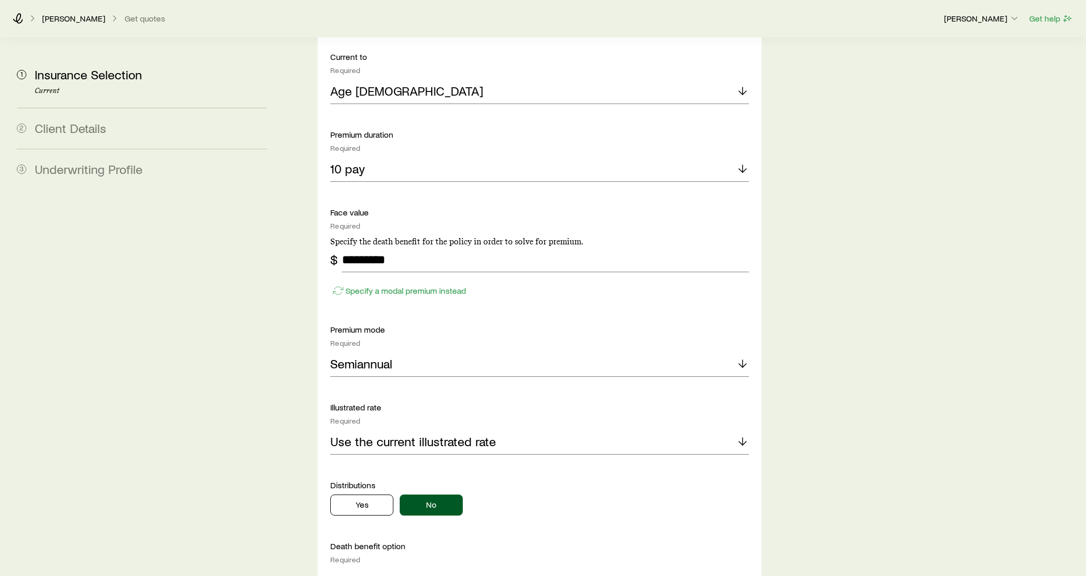
scroll to position [1339, 0]
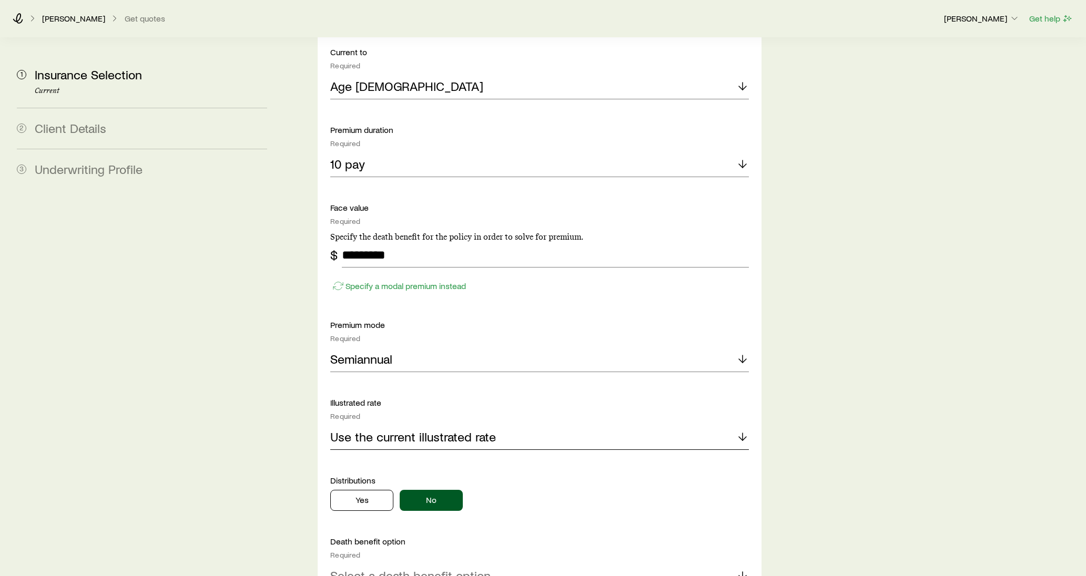
click at [434, 430] on p "Use the current illustrated rate" at bounding box center [413, 437] width 166 height 15
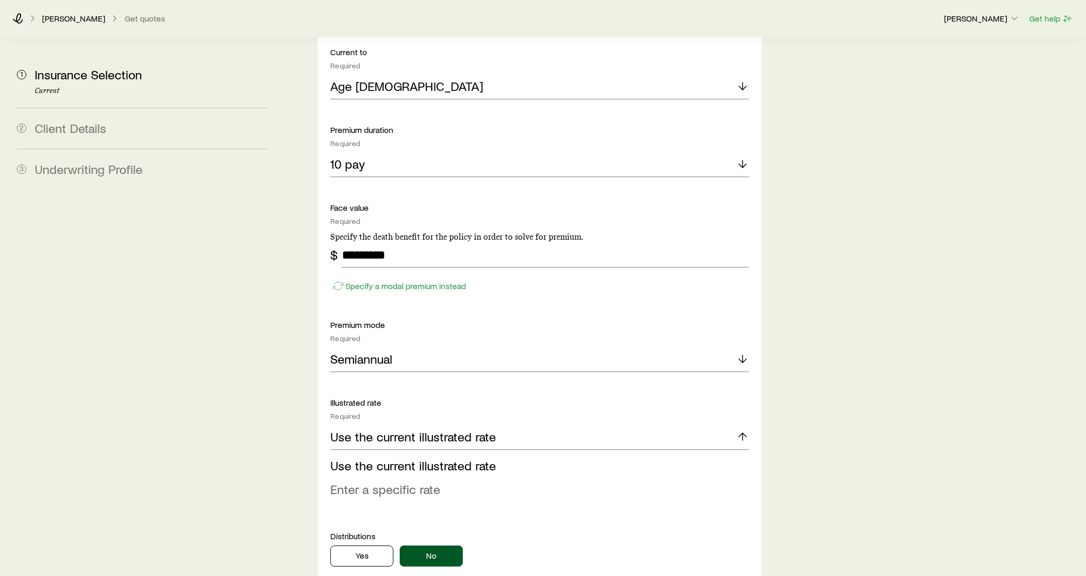
click at [410, 479] on span "Enter a specific rate" at bounding box center [385, 489] width 110 height 15
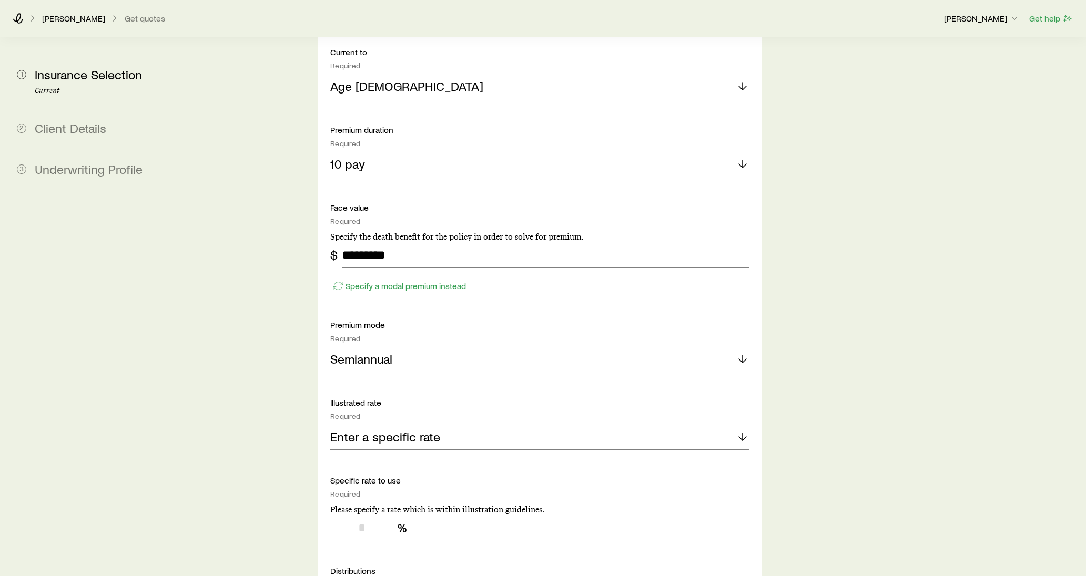
click at [369, 479] on input "tel" at bounding box center [361, 527] width 63 height 25
type input "*"
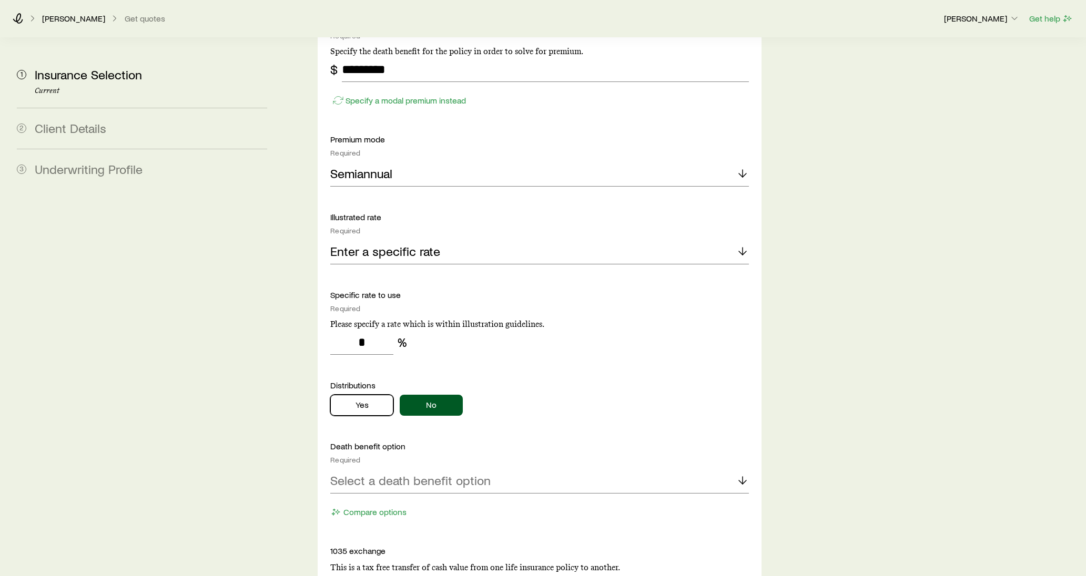
scroll to position [1527, 0]
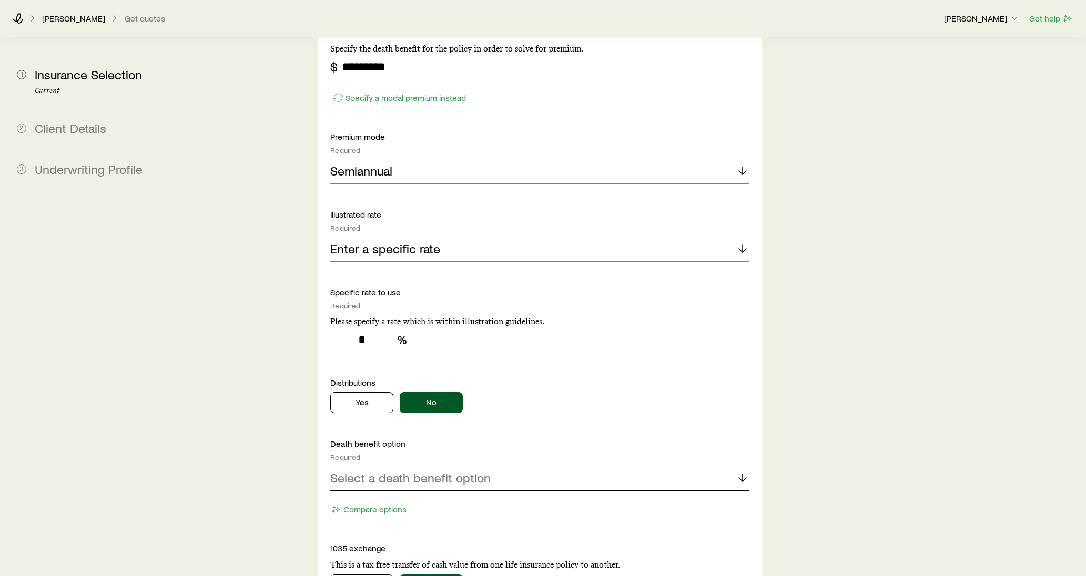
click at [415, 471] on p "Select a death benefit option" at bounding box center [410, 478] width 160 height 15
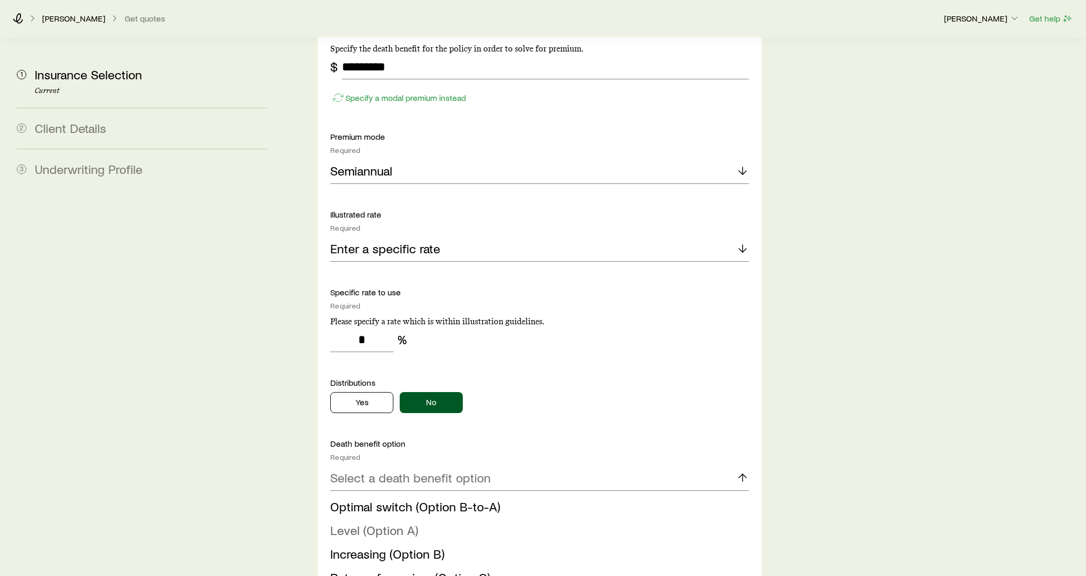
click at [399, 479] on span "Level (Option A)" at bounding box center [374, 530] width 88 height 15
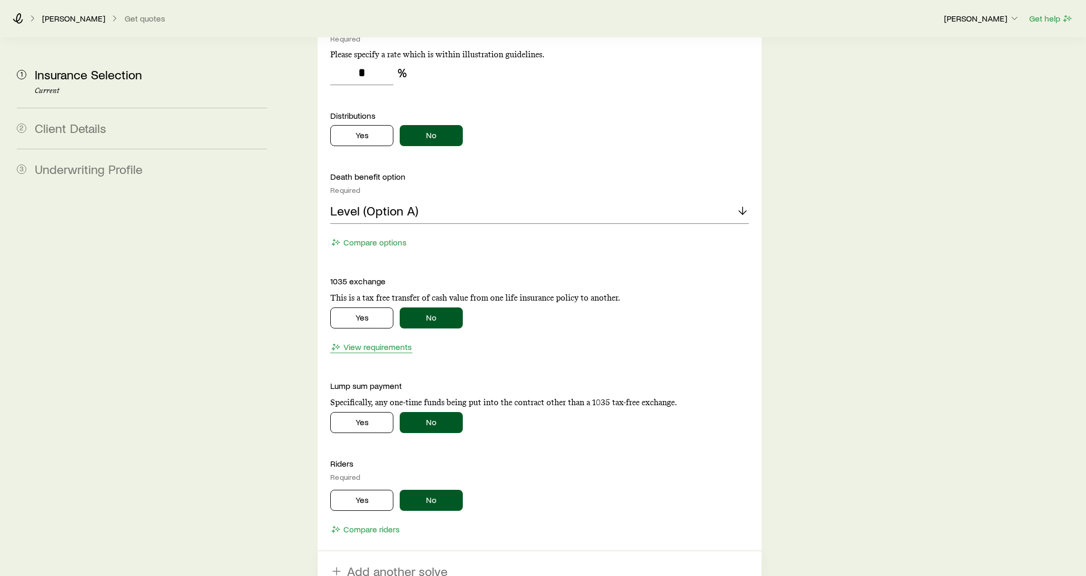
scroll to position [1795, 0]
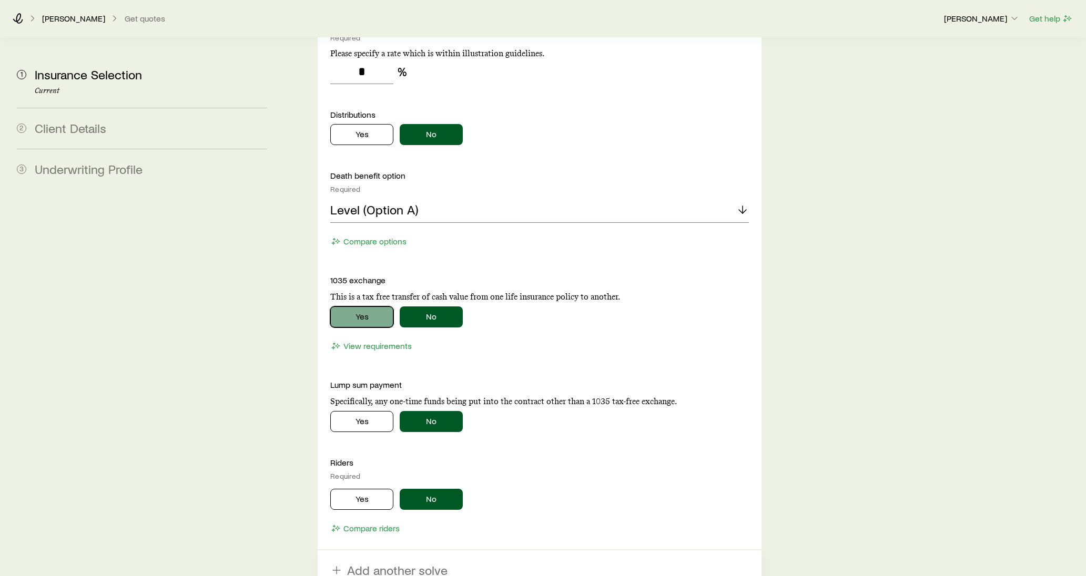
click at [361, 307] on button "Yes" at bounding box center [361, 317] width 63 height 21
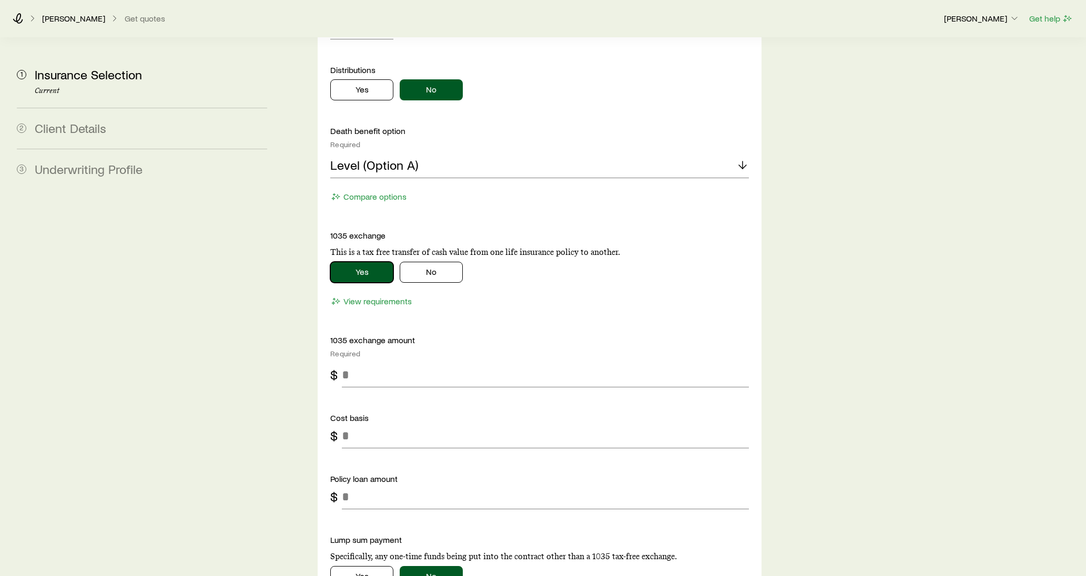
scroll to position [1842, 0]
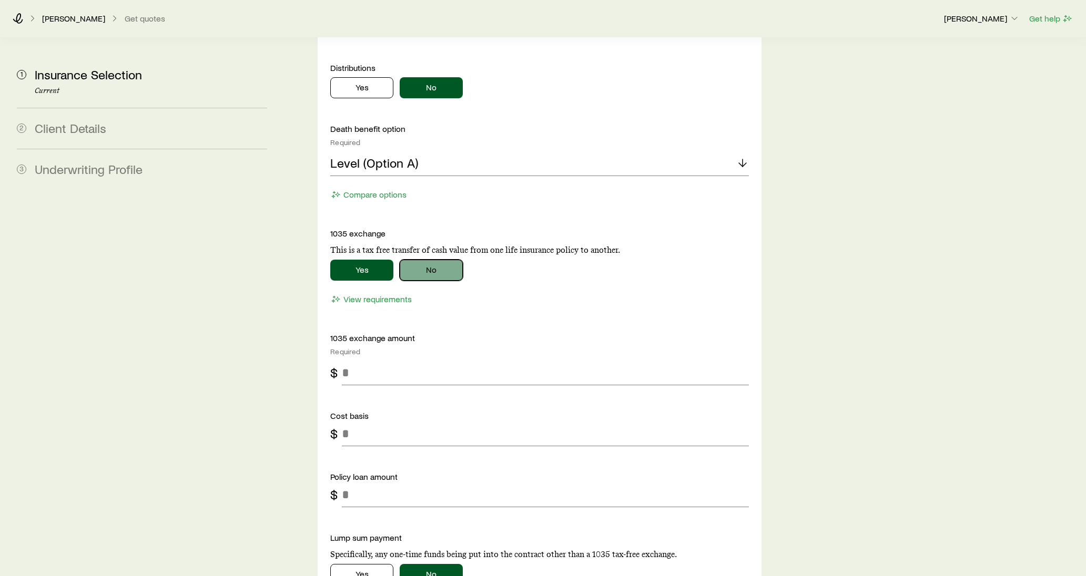
click at [433, 260] on button "No" at bounding box center [431, 270] width 63 height 21
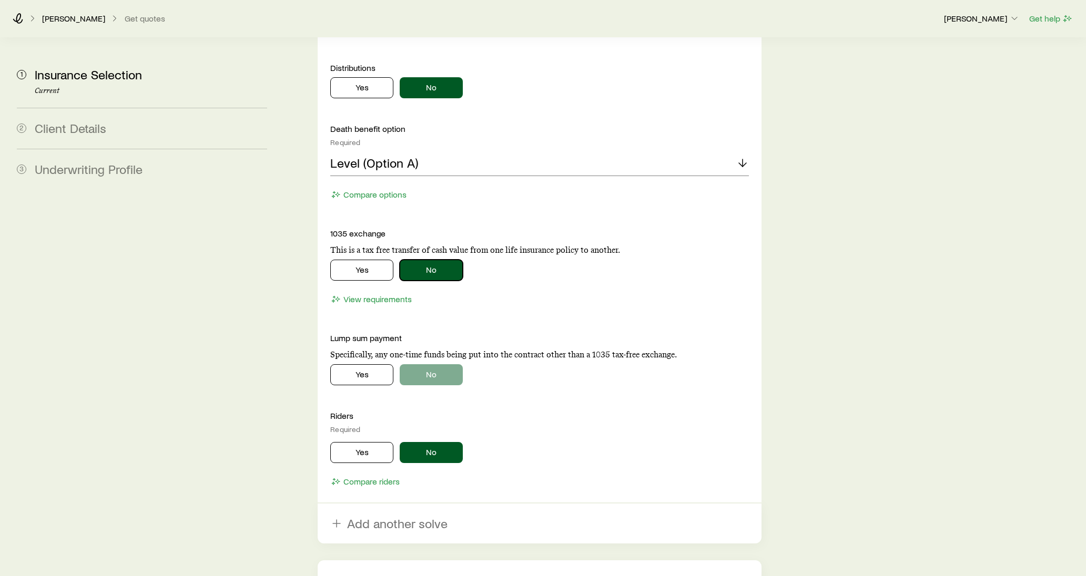
scroll to position [1950, 0]
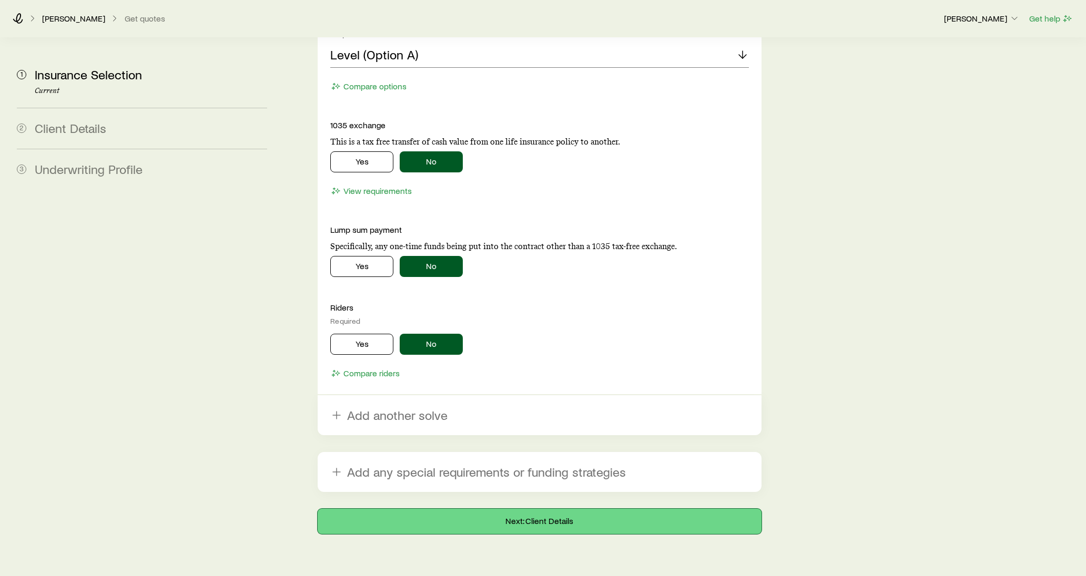
click at [446, 479] on button "Next: Client Details" at bounding box center [539, 521] width 443 height 25
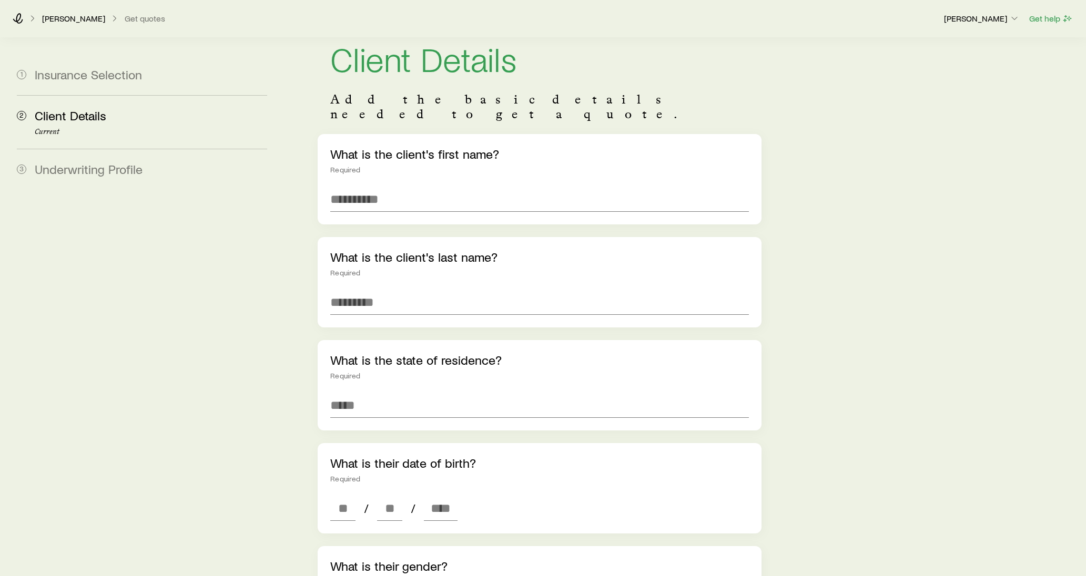
scroll to position [31, 0]
click at [388, 190] on input "text" at bounding box center [539, 198] width 418 height 25
type input "****"
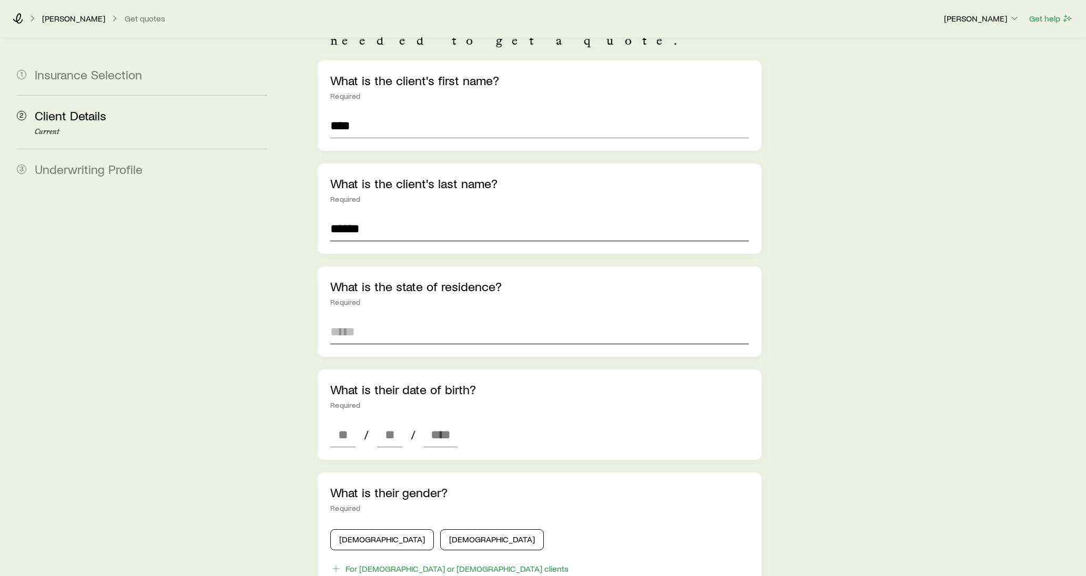
type input "******"
click at [387, 319] on input at bounding box center [539, 331] width 418 height 25
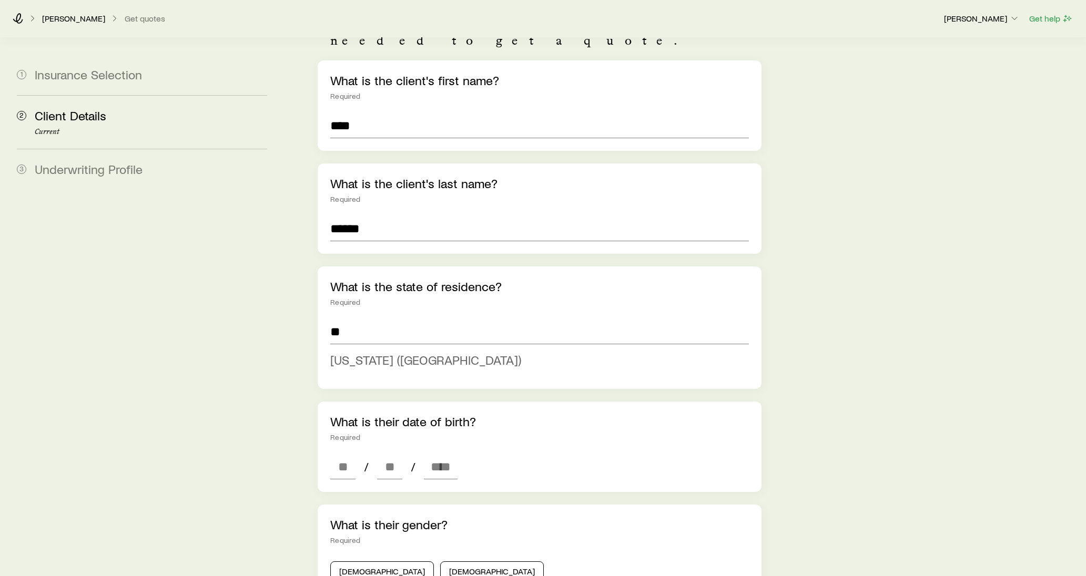
click at [380, 352] on span "Ohio (OH)" at bounding box center [425, 359] width 191 height 15
type input "*********"
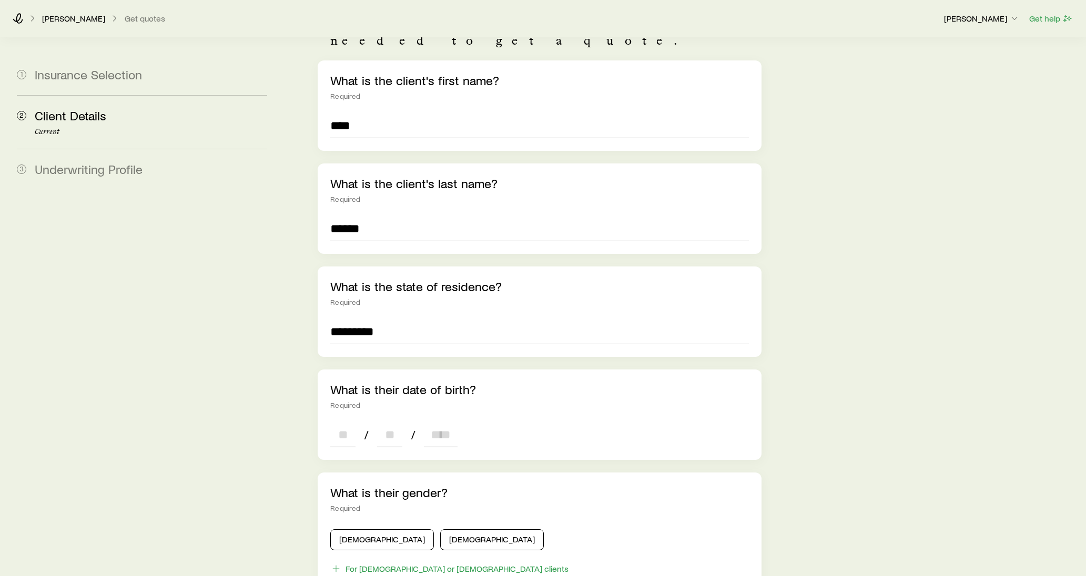
click at [350, 422] on input at bounding box center [342, 434] width 25 height 25
type input "**"
type input "****"
type input "*"
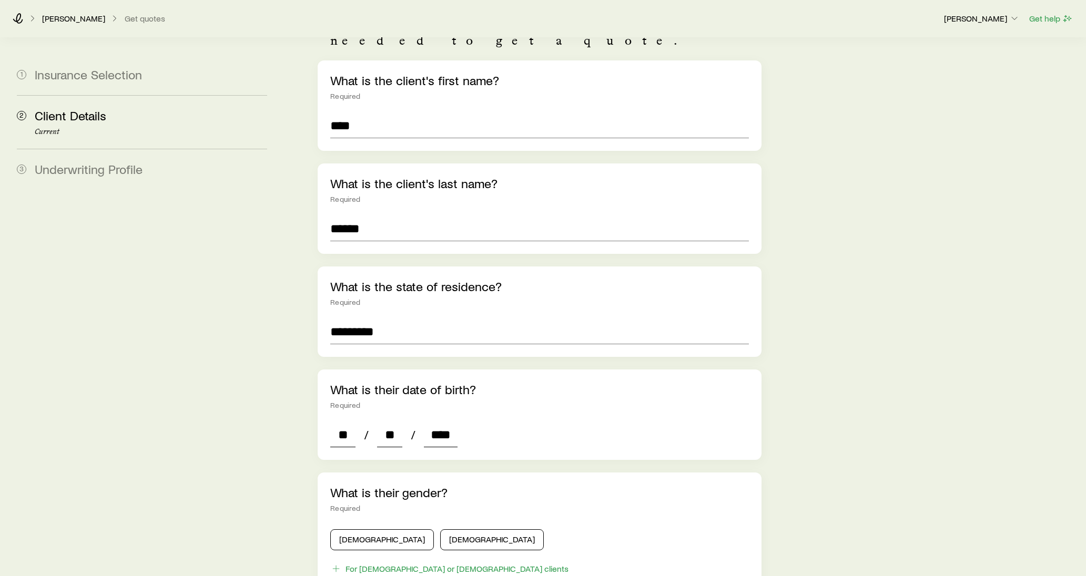
type input "*"
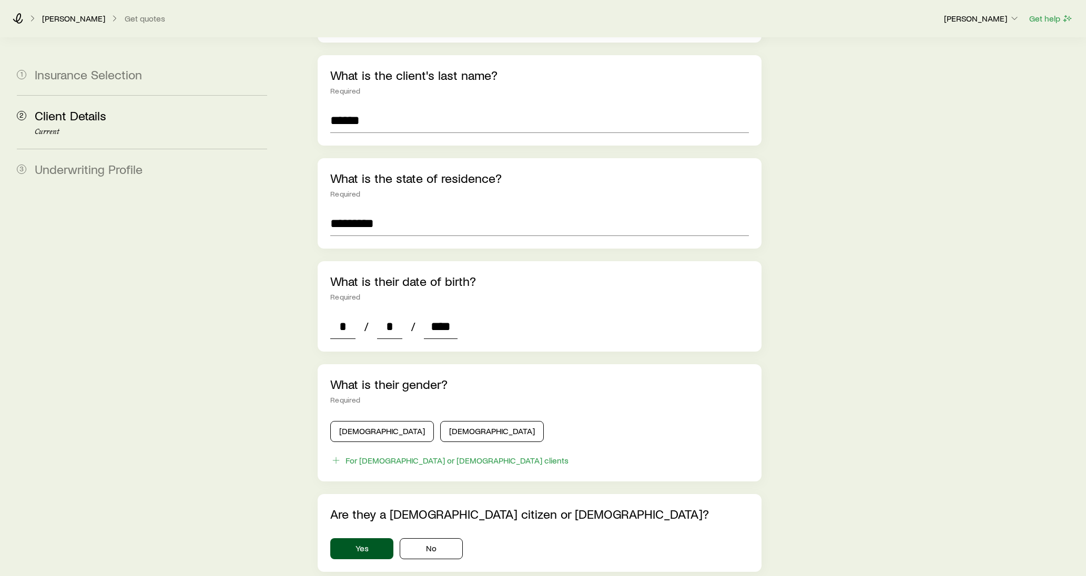
scroll to position [215, 0]
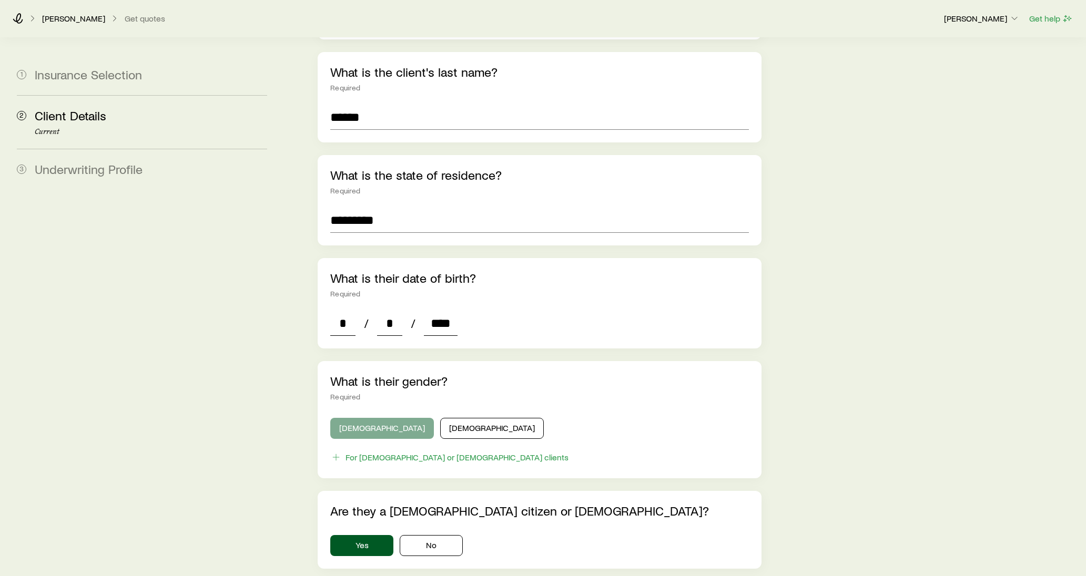
type input "****"
click at [372, 418] on button "Male" at bounding box center [382, 428] width 104 height 21
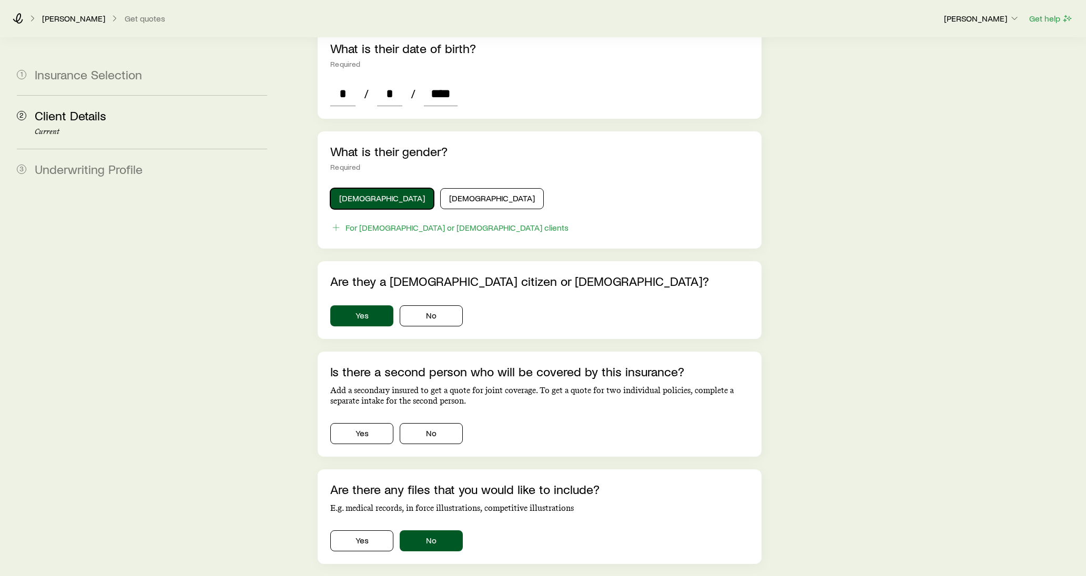
scroll to position [465, 0]
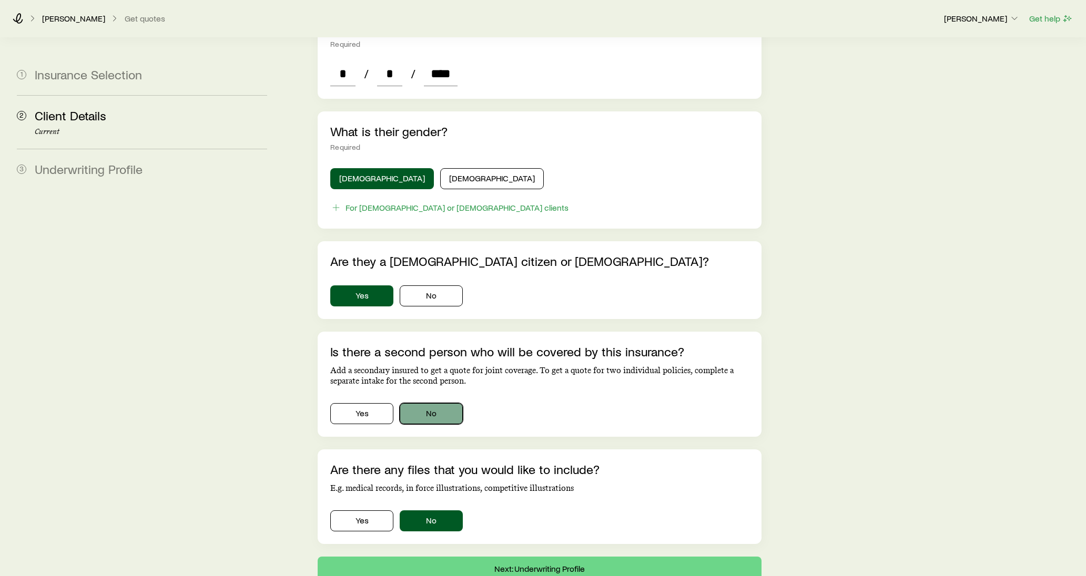
click at [420, 403] on button "No" at bounding box center [431, 413] width 63 height 21
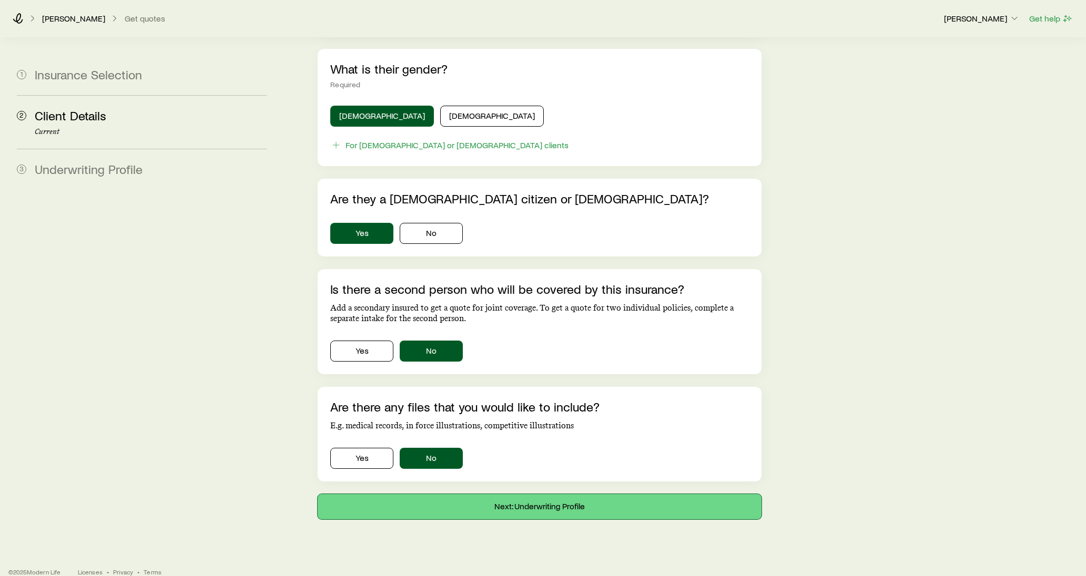
click at [467, 479] on button "Next: Underwriting Profile" at bounding box center [539, 506] width 443 height 25
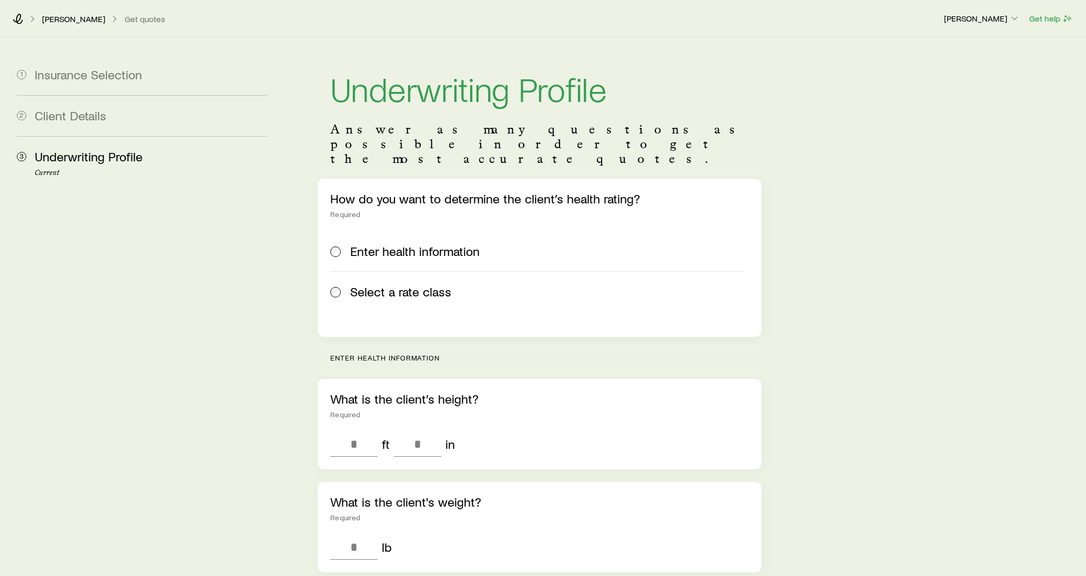
click at [410, 285] on span "Select a rate class" at bounding box center [400, 292] width 101 height 15
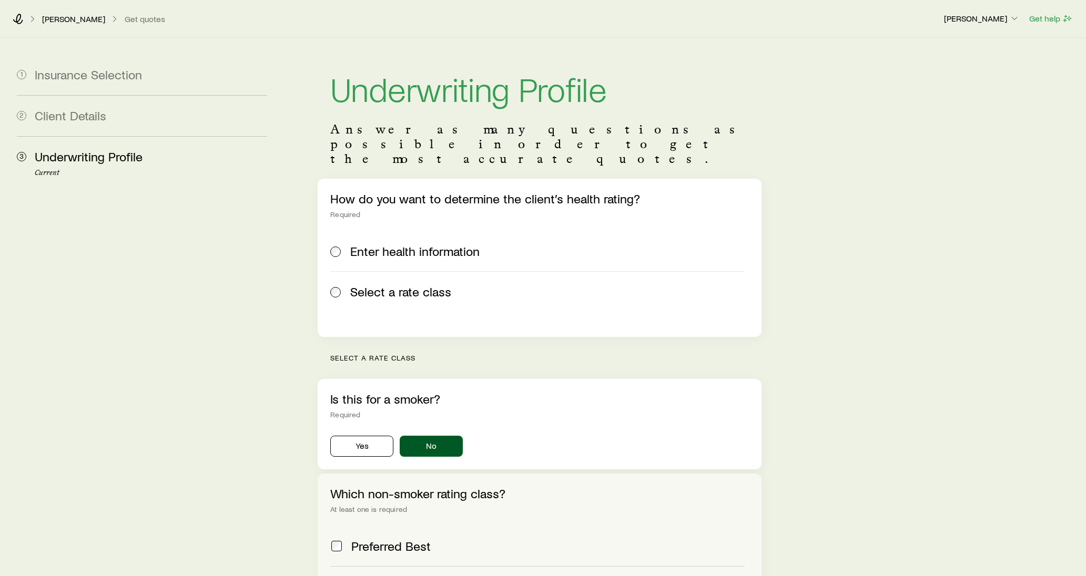
click at [410, 244] on span "Enter health information" at bounding box center [414, 251] width 129 height 15
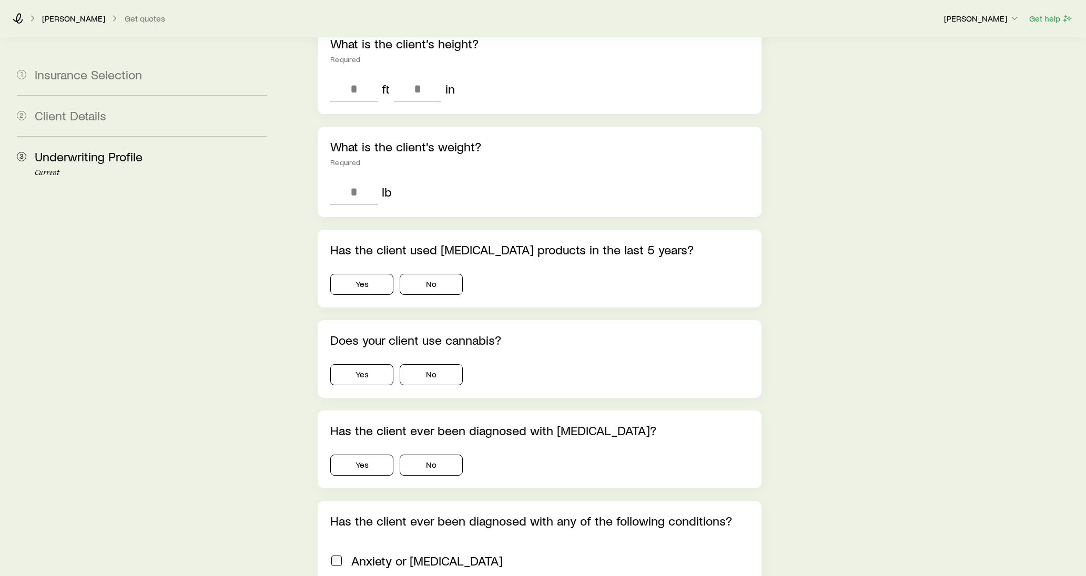
scroll to position [55, 0]
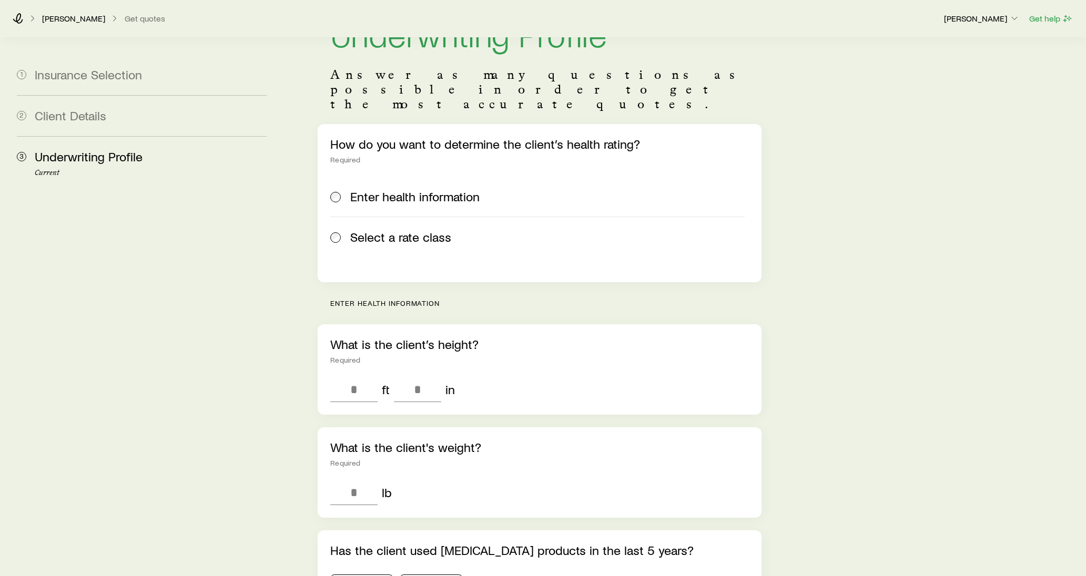
click at [371, 230] on span "Select a rate class" at bounding box center [400, 237] width 101 height 15
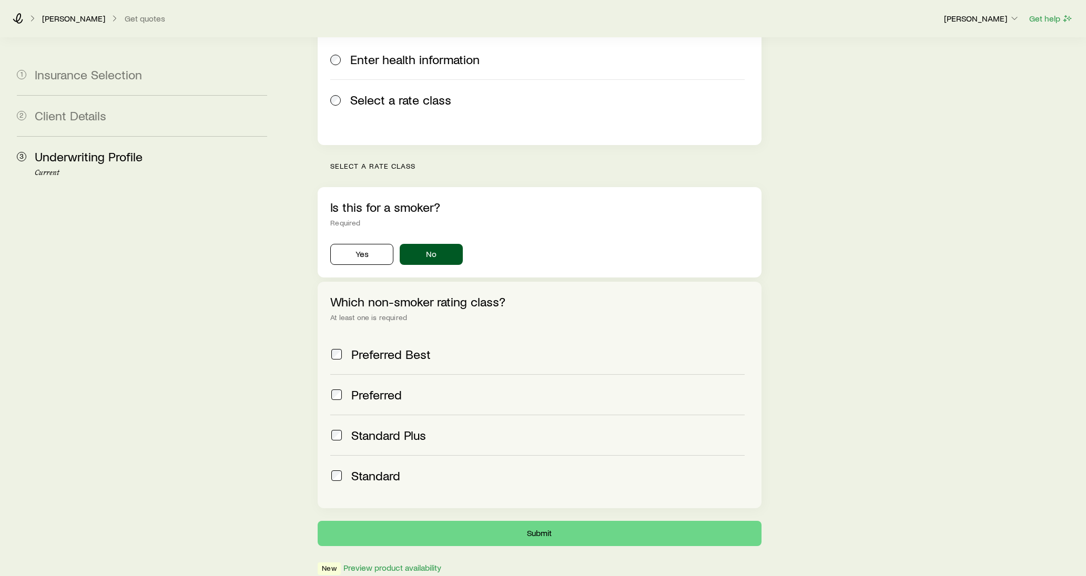
scroll to position [248, 0]
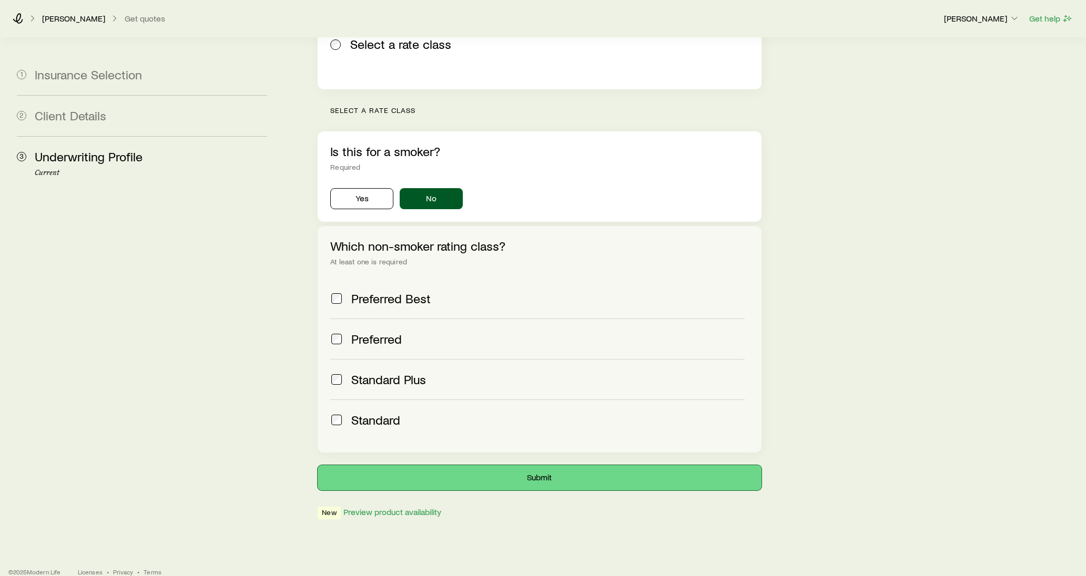
click at [508, 465] on button "Submit" at bounding box center [539, 477] width 443 height 25
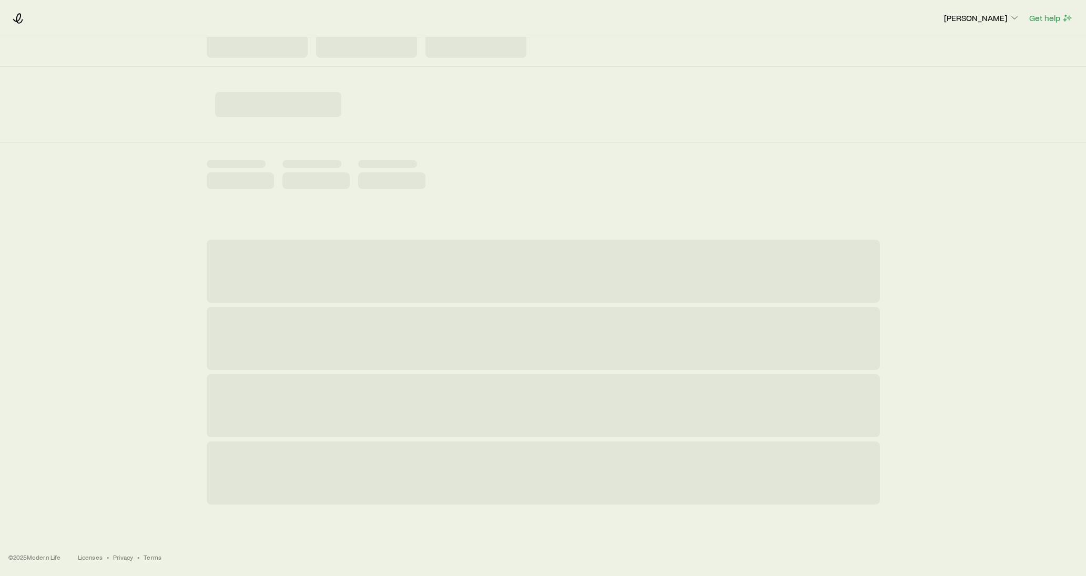
scroll to position [0, 0]
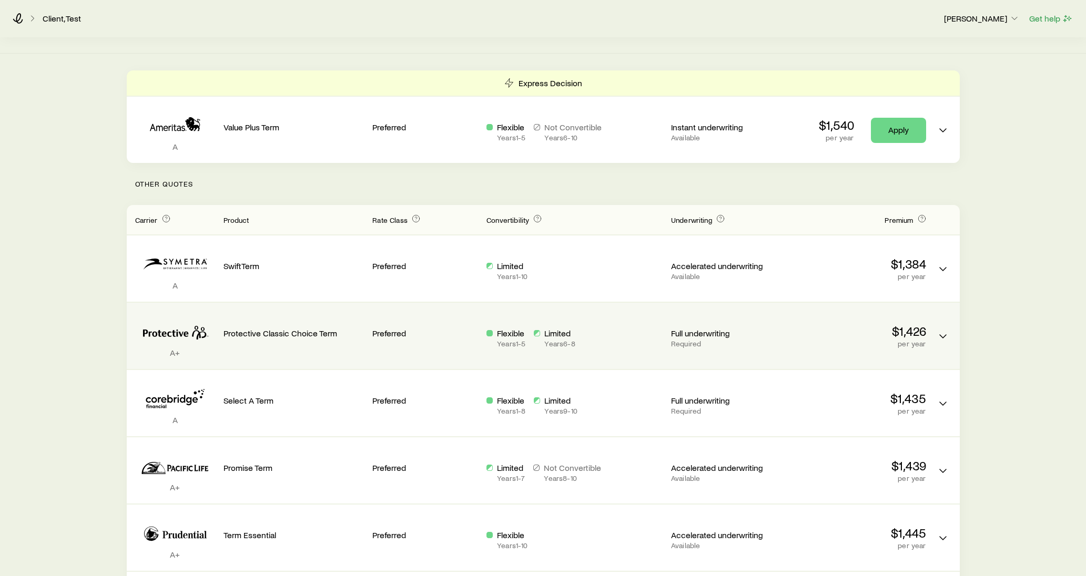
scroll to position [197, 0]
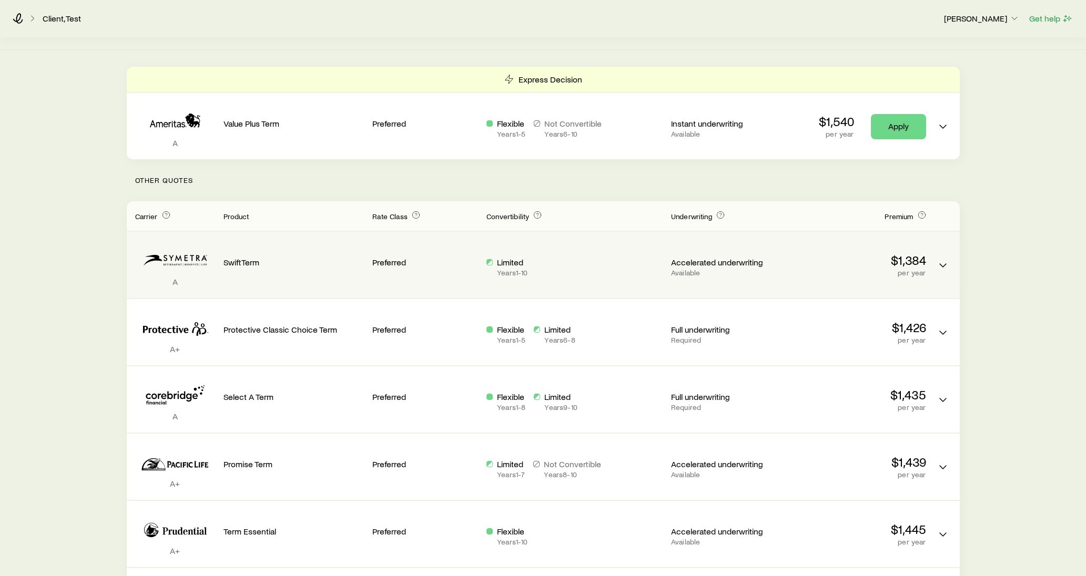
click at [533, 260] on div "Limited Years 1 - 10" at bounding box center [575, 267] width 176 height 20
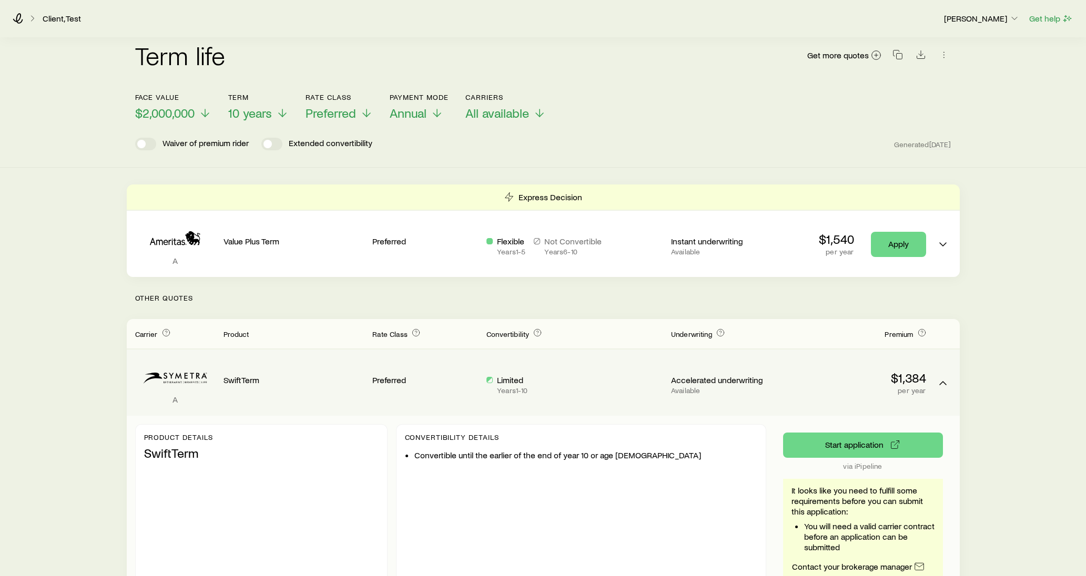
scroll to position [80, 0]
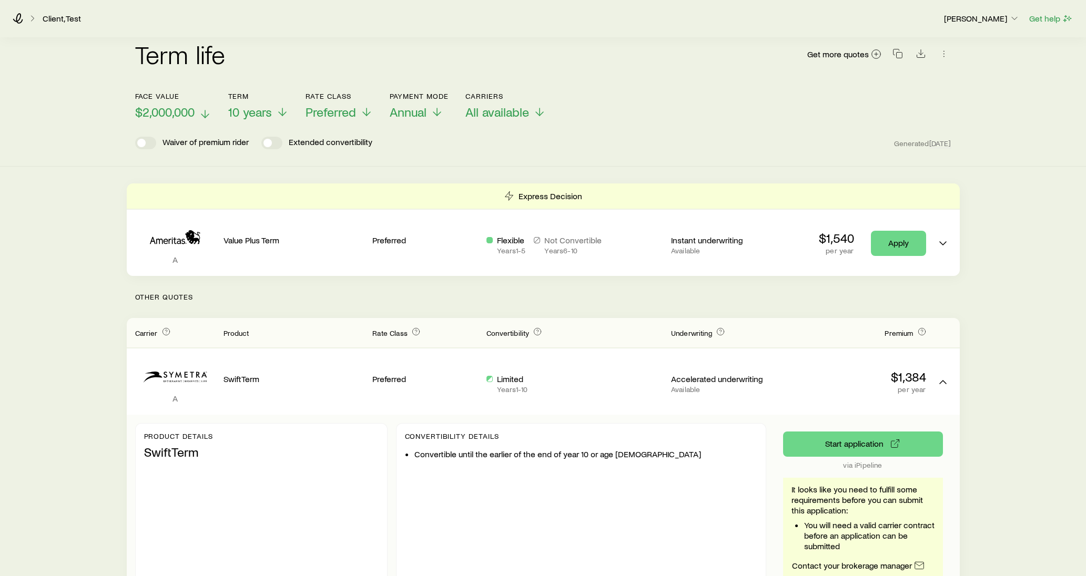
click at [199, 108] on icon at bounding box center [205, 114] width 13 height 13
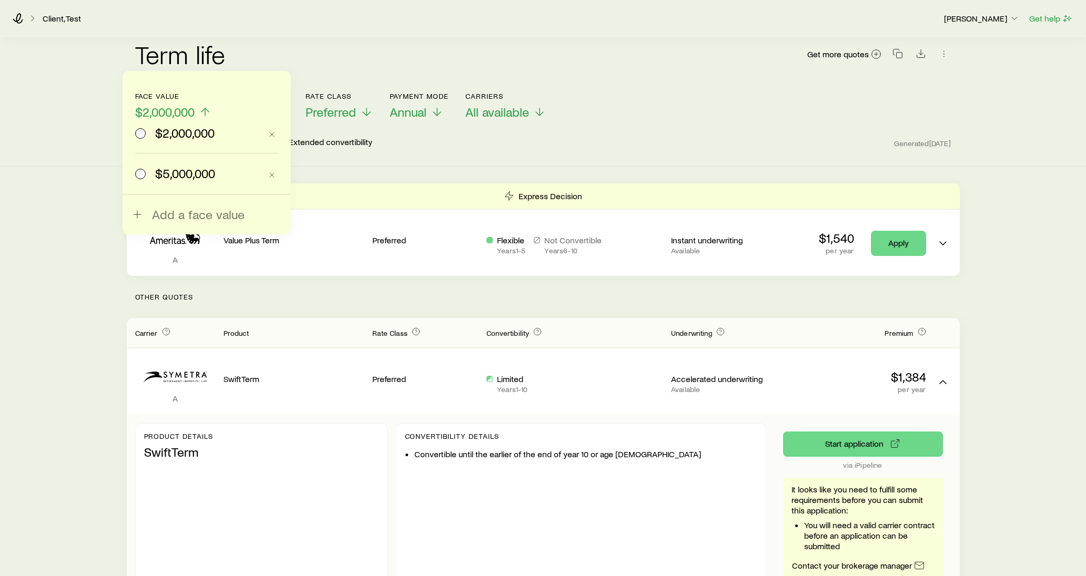
click at [189, 178] on span "$5,000,000" at bounding box center [185, 173] width 60 height 15
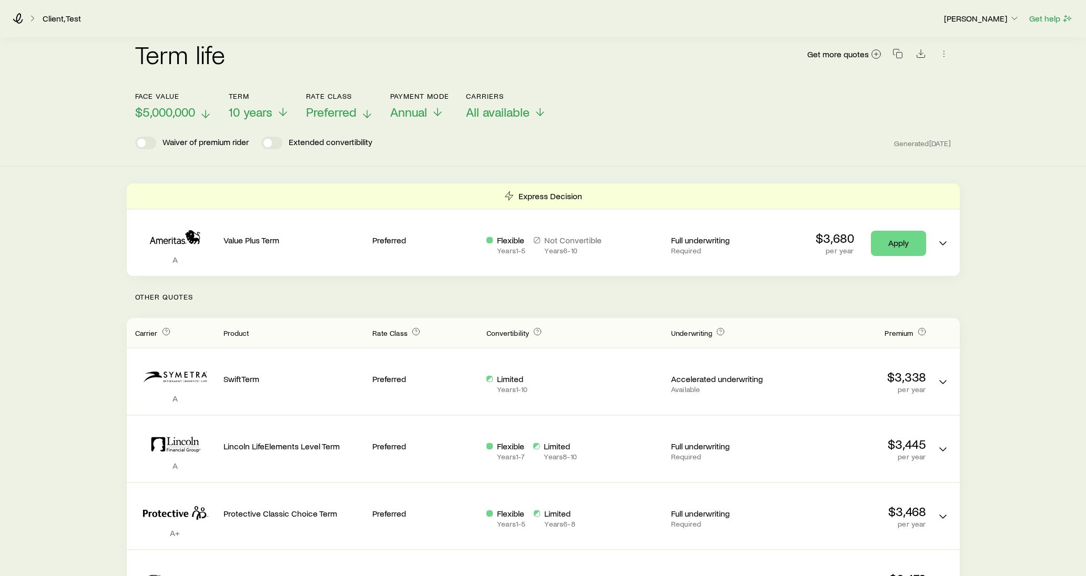
click at [318, 106] on span "Preferred" at bounding box center [331, 112] width 50 height 15
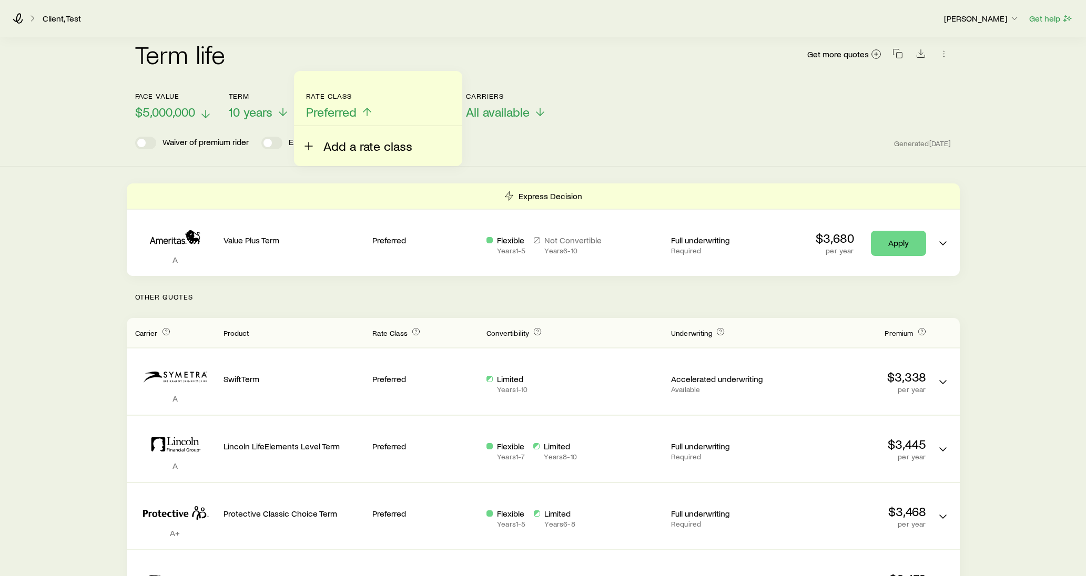
click at [321, 149] on button "Add a rate class" at bounding box center [357, 139] width 110 height 27
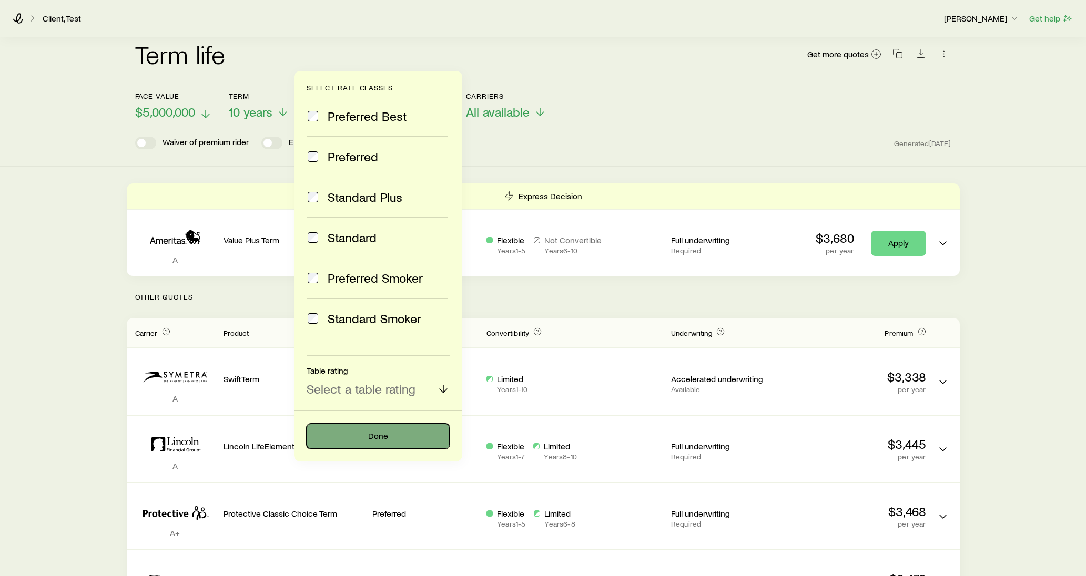
click at [371, 434] on button "Done" at bounding box center [378, 436] width 143 height 25
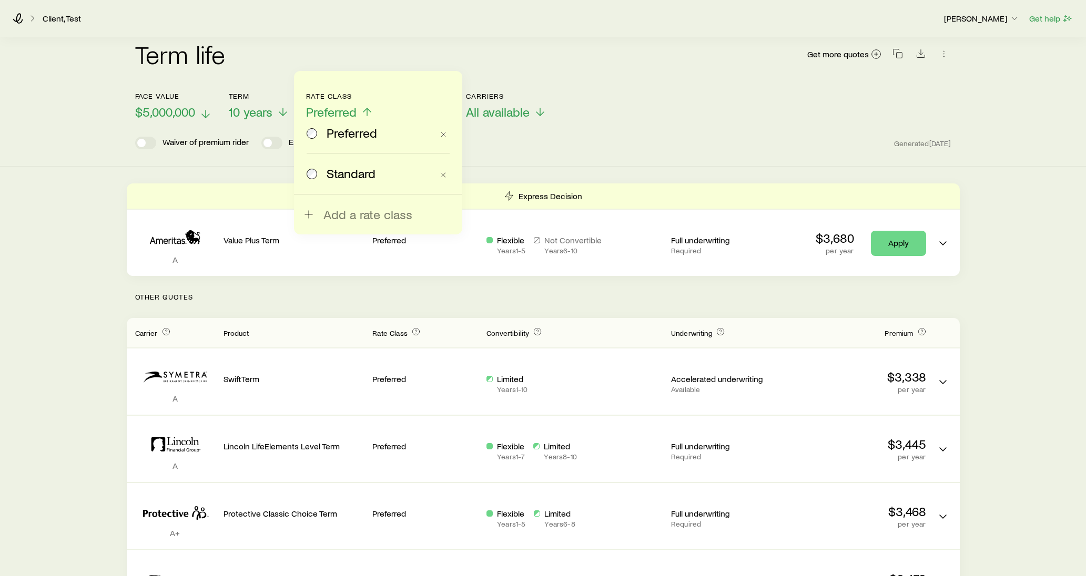
click at [330, 178] on span "Standard" at bounding box center [351, 173] width 49 height 15
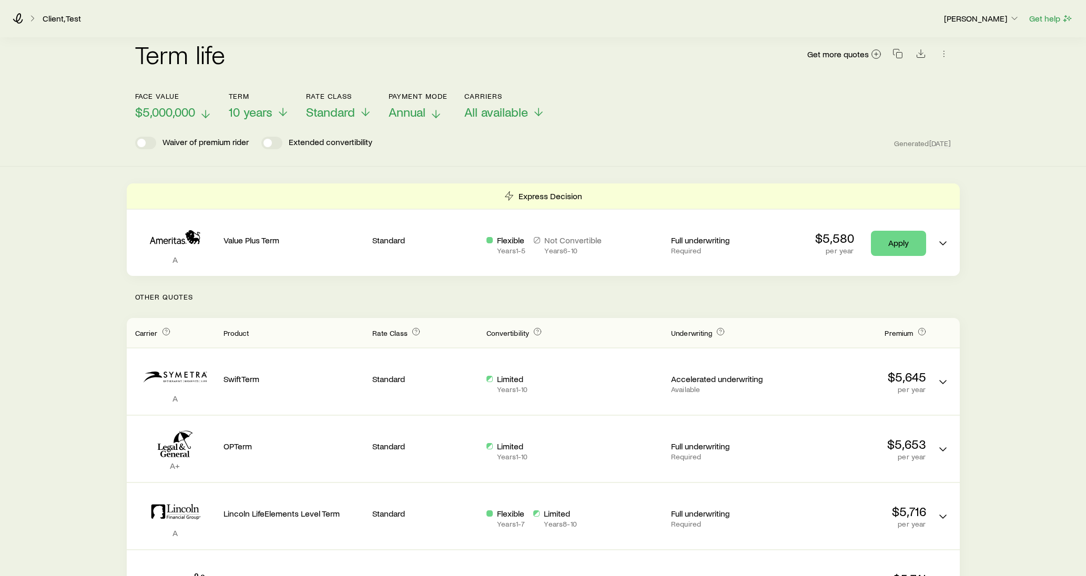
click at [408, 105] on span "Annual" at bounding box center [407, 112] width 37 height 15
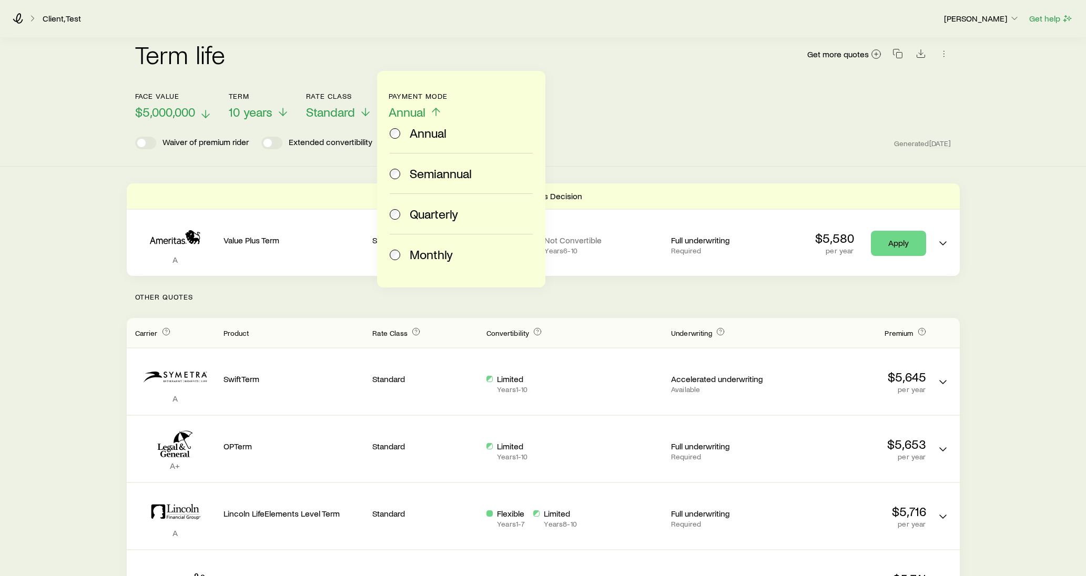
click at [594, 90] on div "Face value $5,000,000 Term 10 years Rate Class Standard Payment Mode Annual Ann…" at bounding box center [543, 99] width 816 height 40
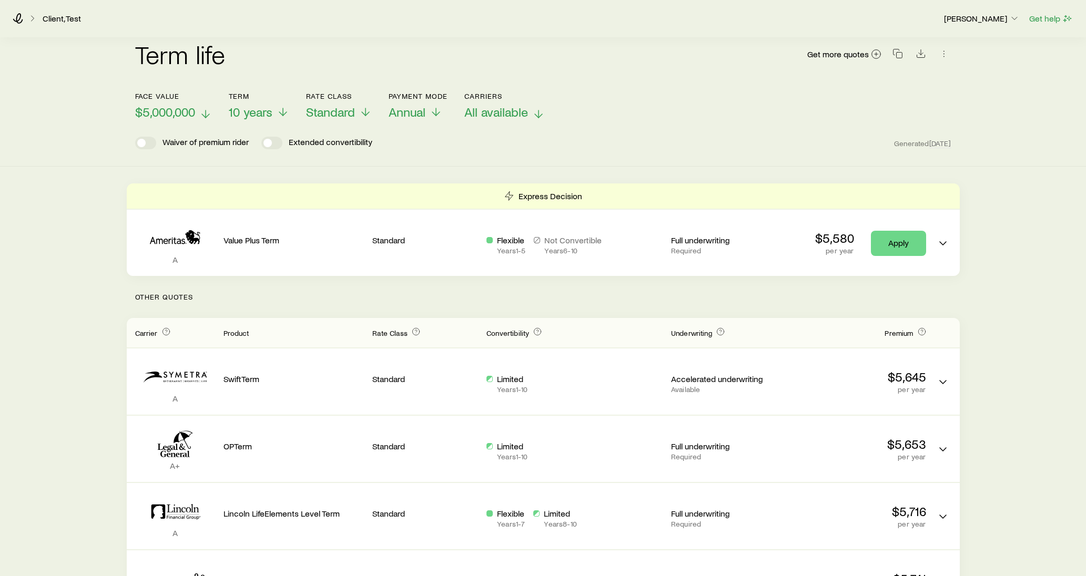
click at [522, 105] on span "All available" at bounding box center [496, 112] width 64 height 15
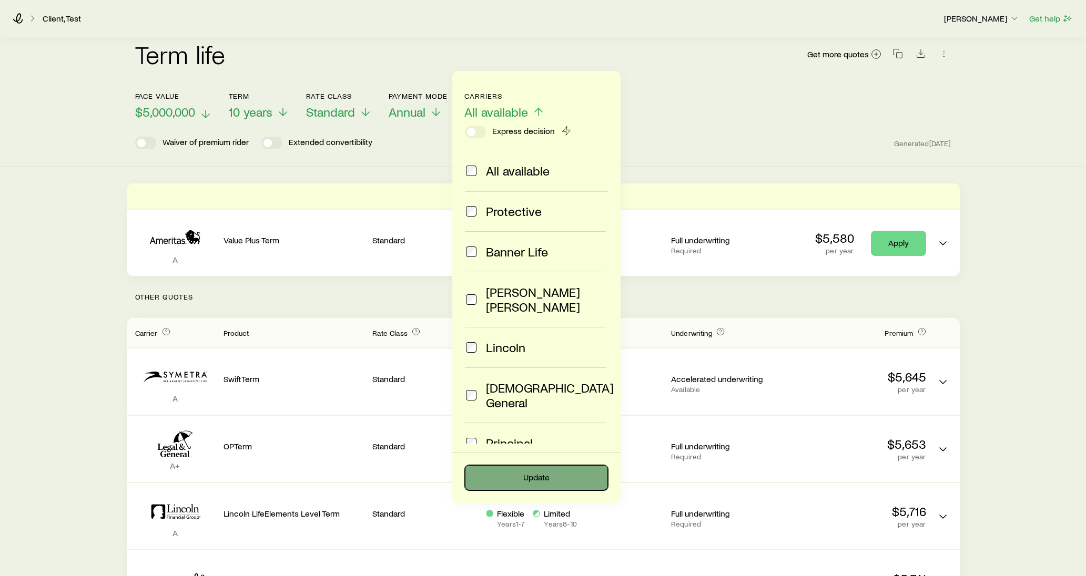
click at [551, 479] on button "Update" at bounding box center [536, 477] width 143 height 25
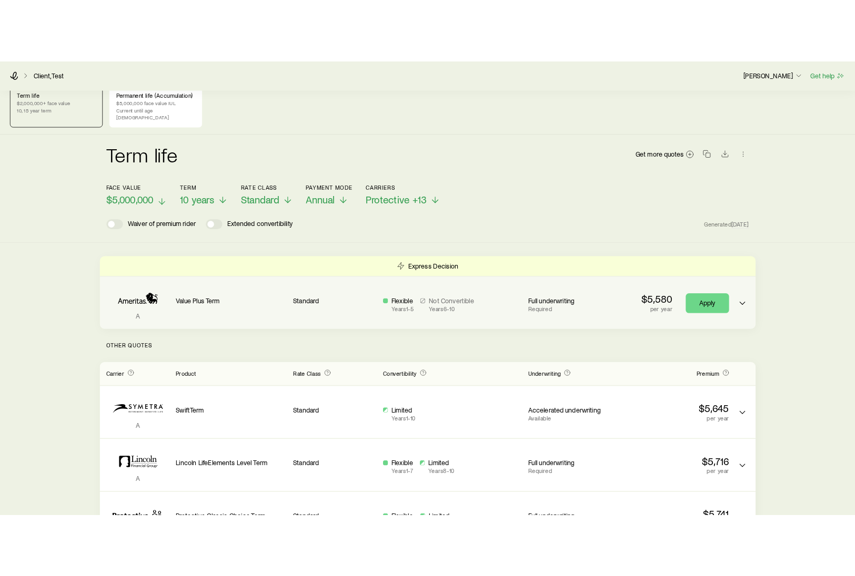
scroll to position [15, 0]
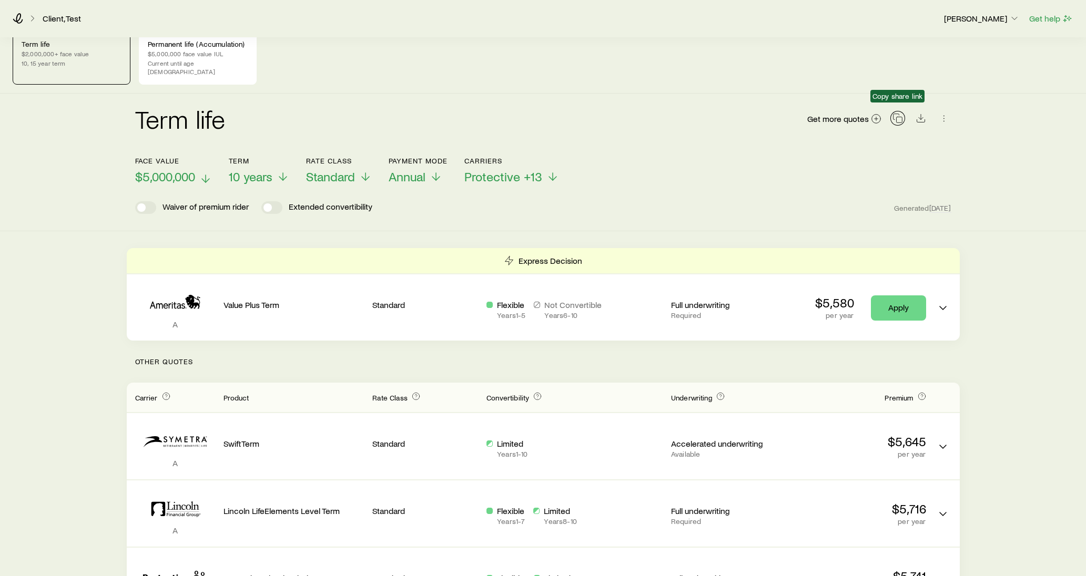
click at [897, 113] on icon "button" at bounding box center [898, 118] width 11 height 11
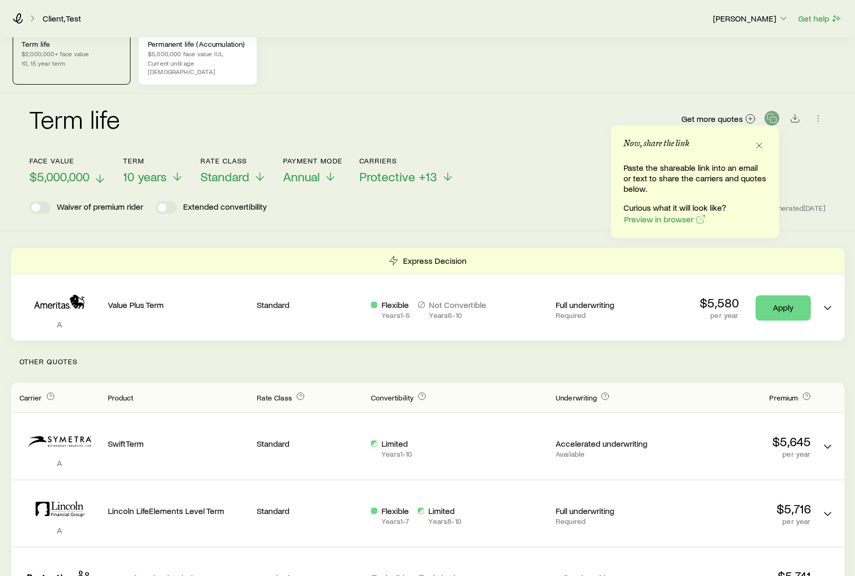
click at [224, 56] on p "$5,000,000 face value IUL" at bounding box center [198, 53] width 100 height 8
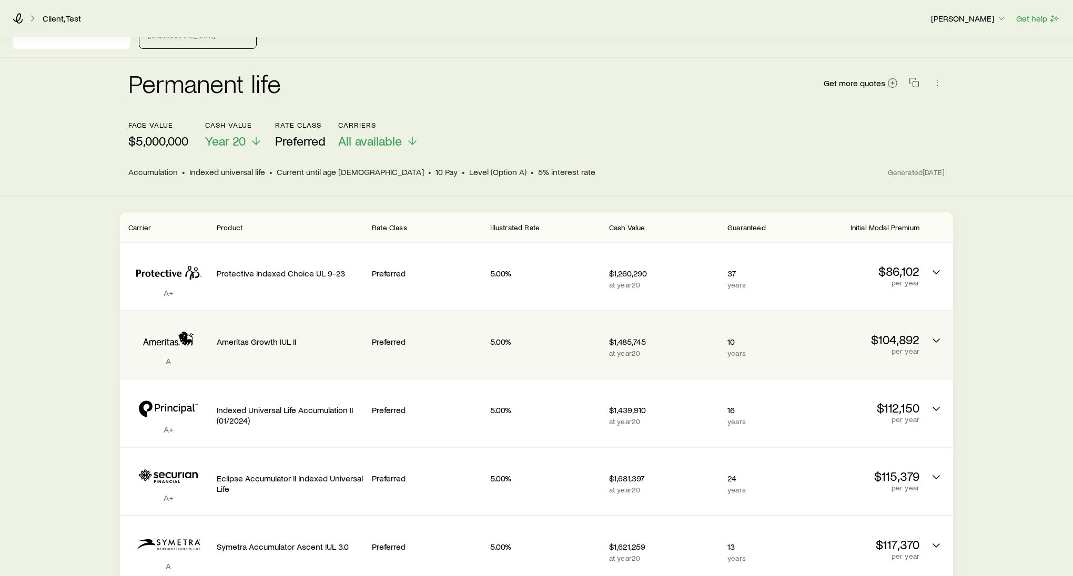
scroll to position [53, 0]
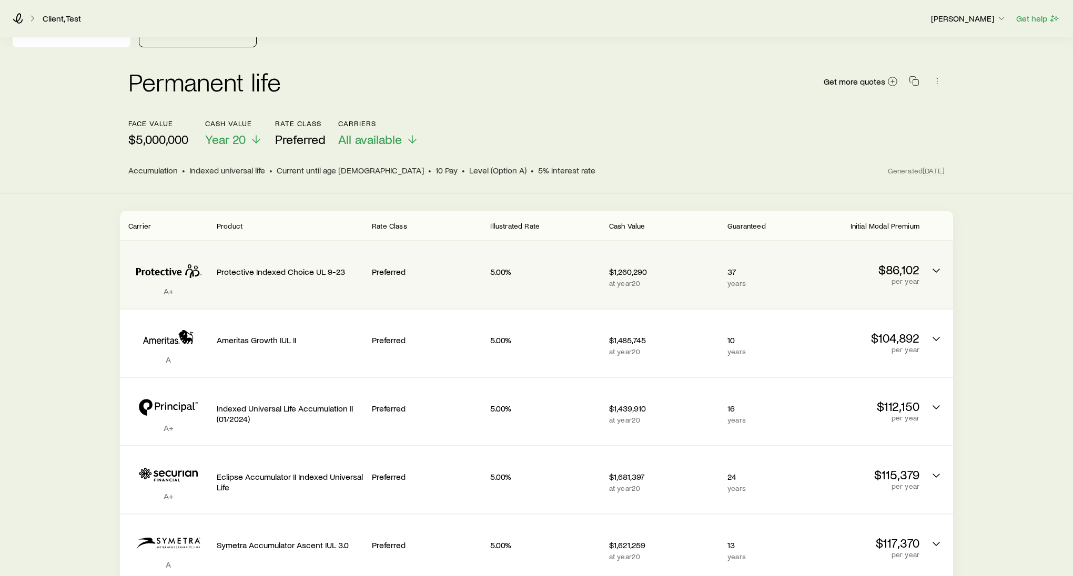
click at [505, 279] on div "5.00%" at bounding box center [545, 270] width 110 height 40
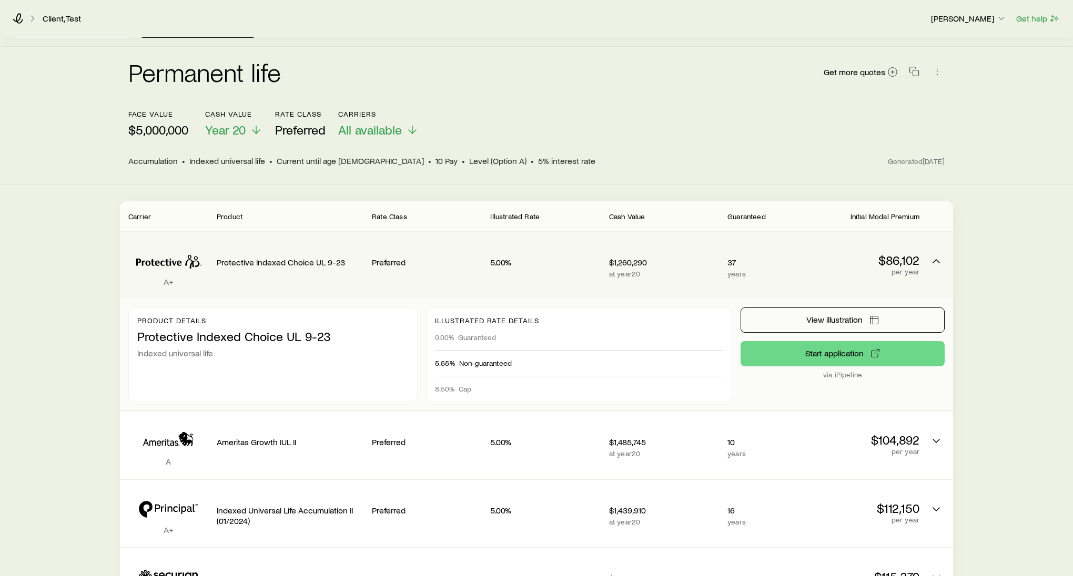
scroll to position [65, 0]
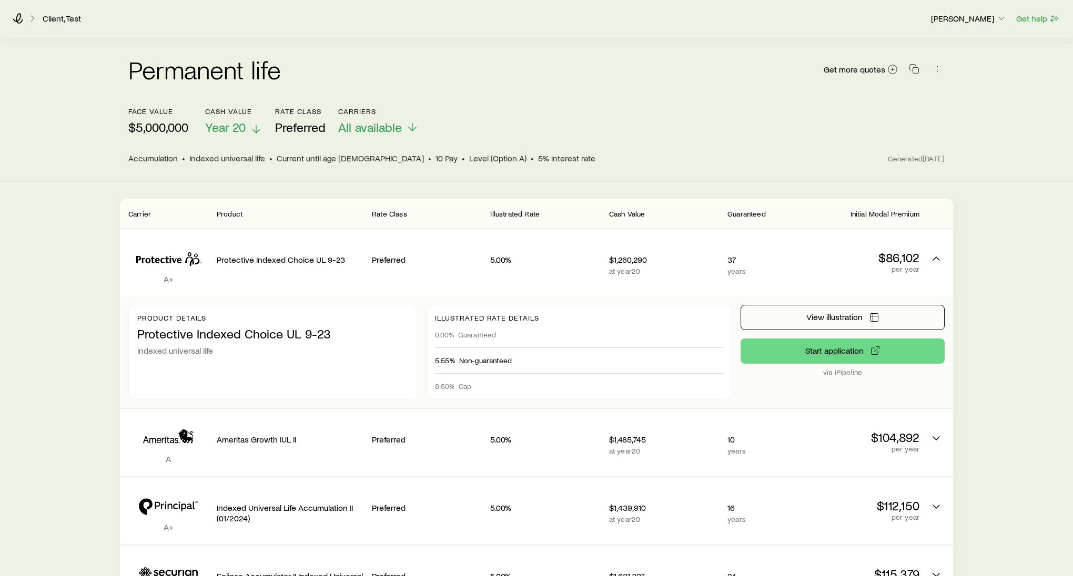
click at [248, 122] on p "Year 20" at bounding box center [233, 127] width 57 height 15
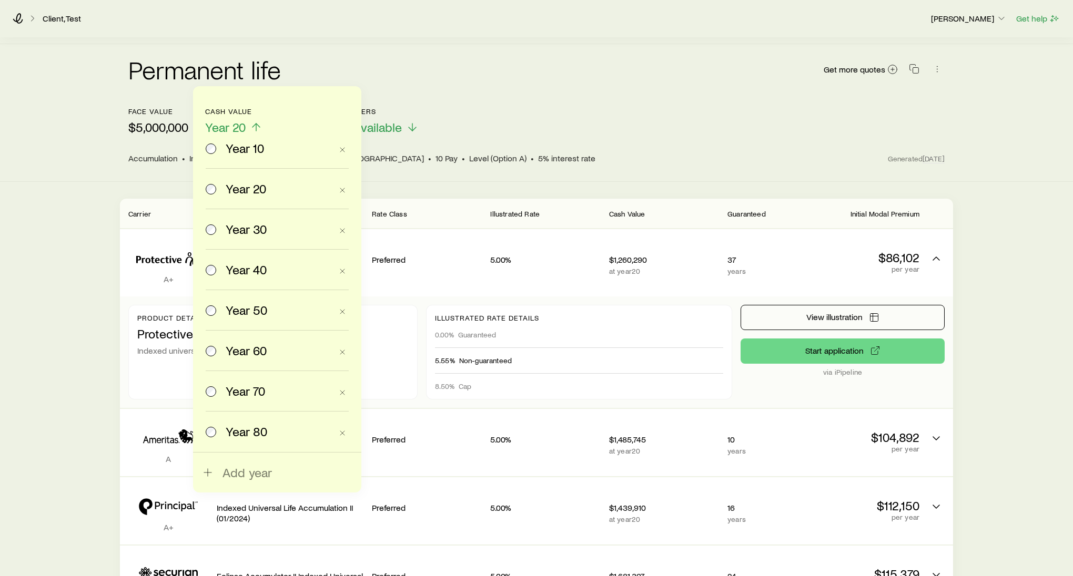
click at [255, 310] on span "Year 50" at bounding box center [247, 310] width 42 height 15
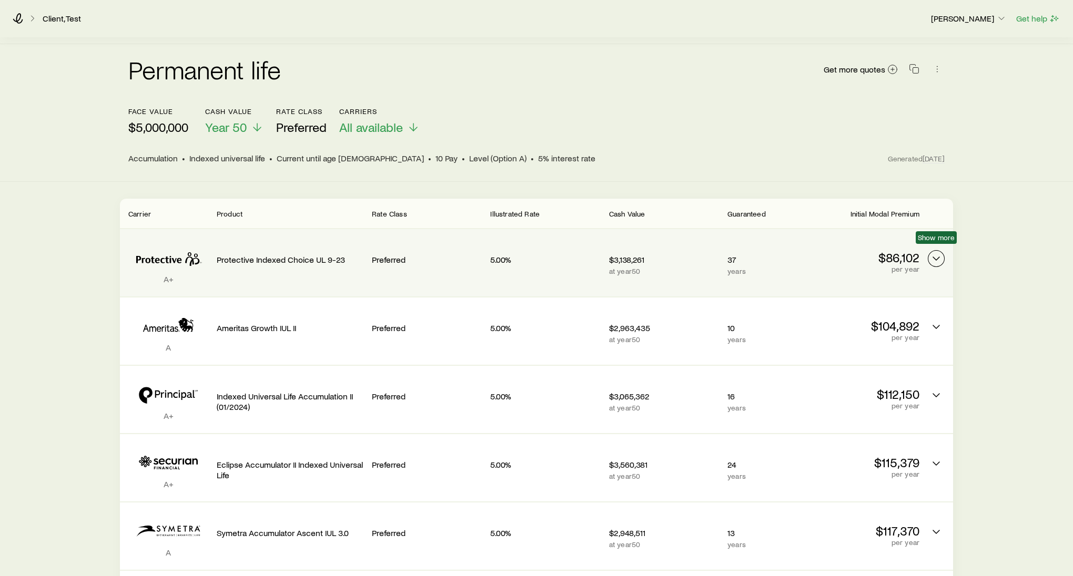
click at [899, 252] on icon "Permanent quotes" at bounding box center [936, 258] width 13 height 13
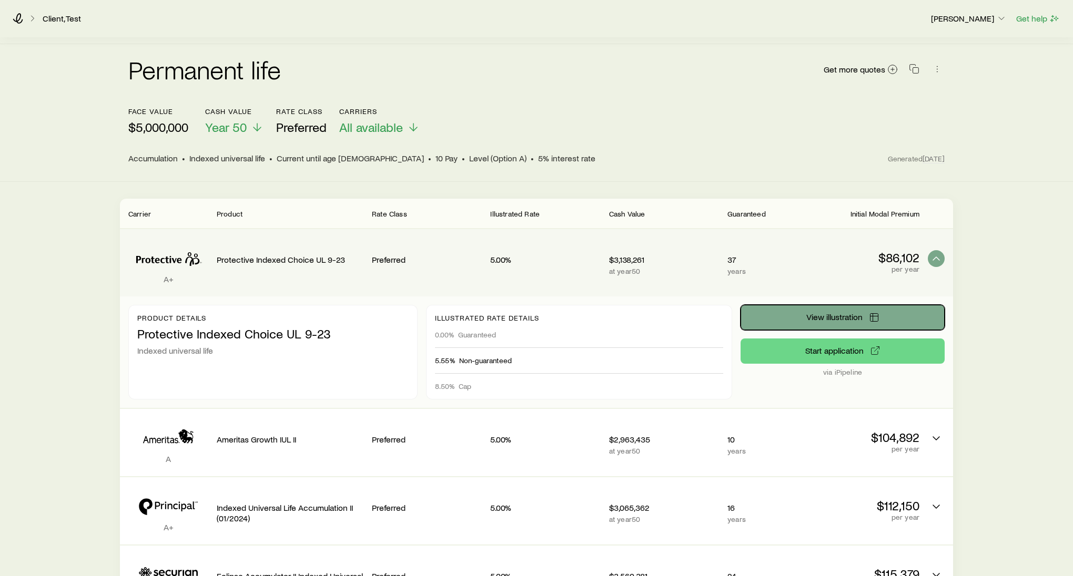
click at [835, 313] on span "View illustration" at bounding box center [834, 317] width 56 height 8
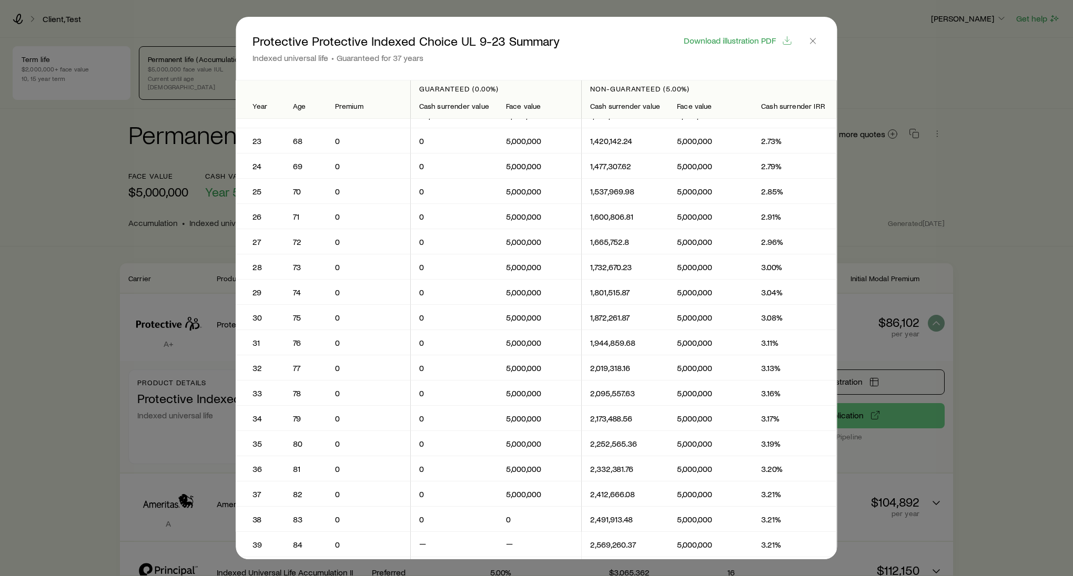
scroll to position [573, 0]
click at [738, 42] on span "Download illustration PDF" at bounding box center [730, 40] width 92 height 8
click at [175, 18] on div at bounding box center [536, 288] width 1073 height 576
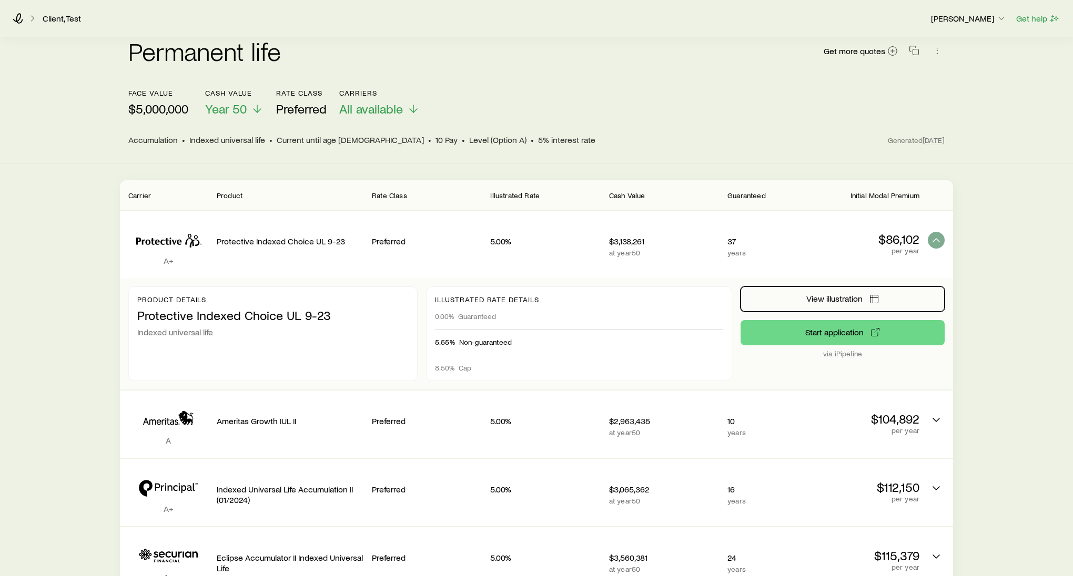
scroll to position [0, 0]
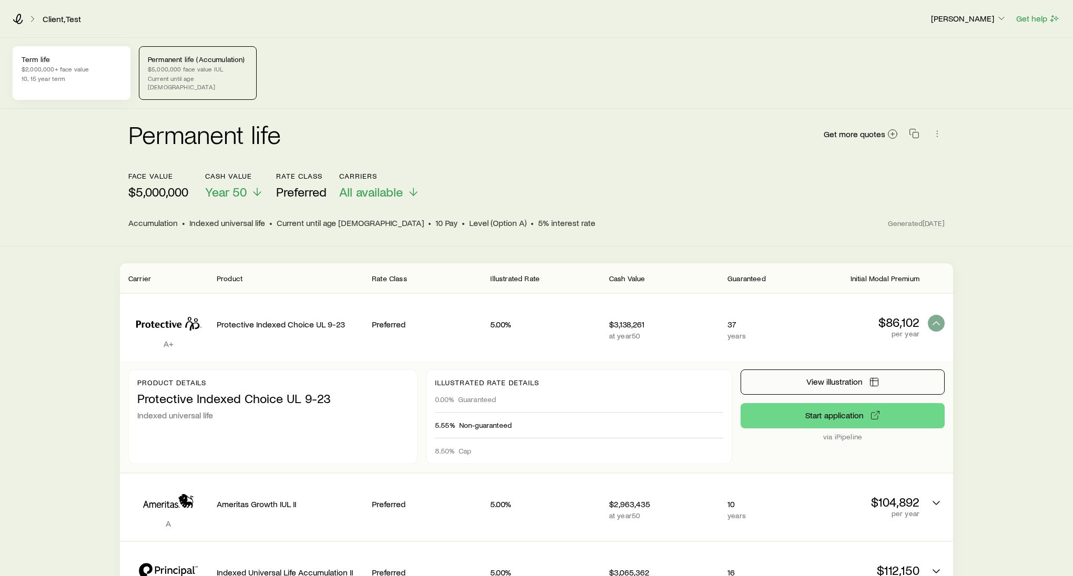
click at [97, 75] on p "10, 15 year term" at bounding box center [72, 78] width 100 height 8
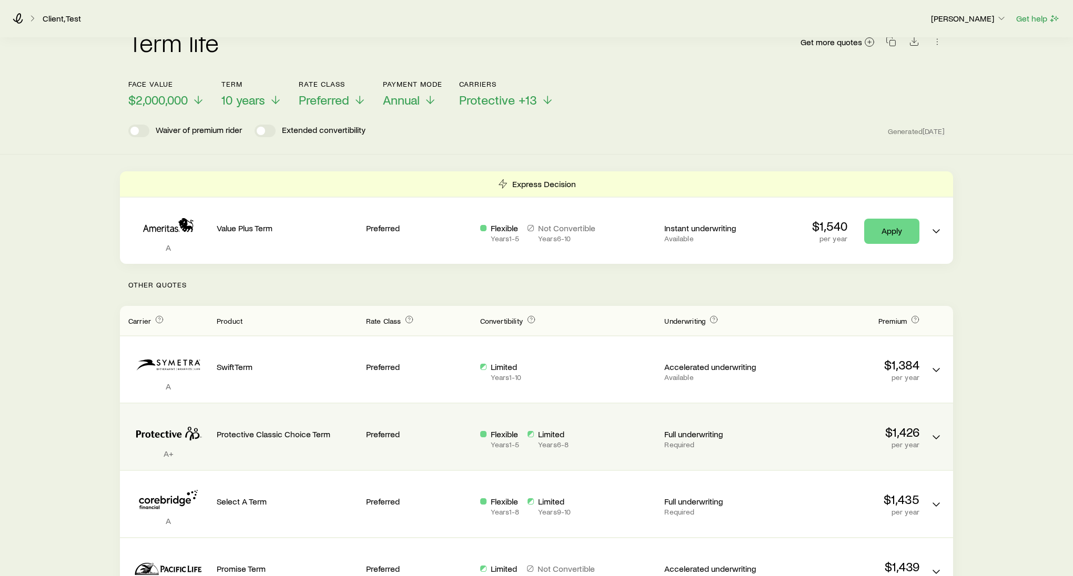
scroll to position [94, 0]
click at [899, 434] on polyline "Term quotes" at bounding box center [936, 435] width 6 height 3
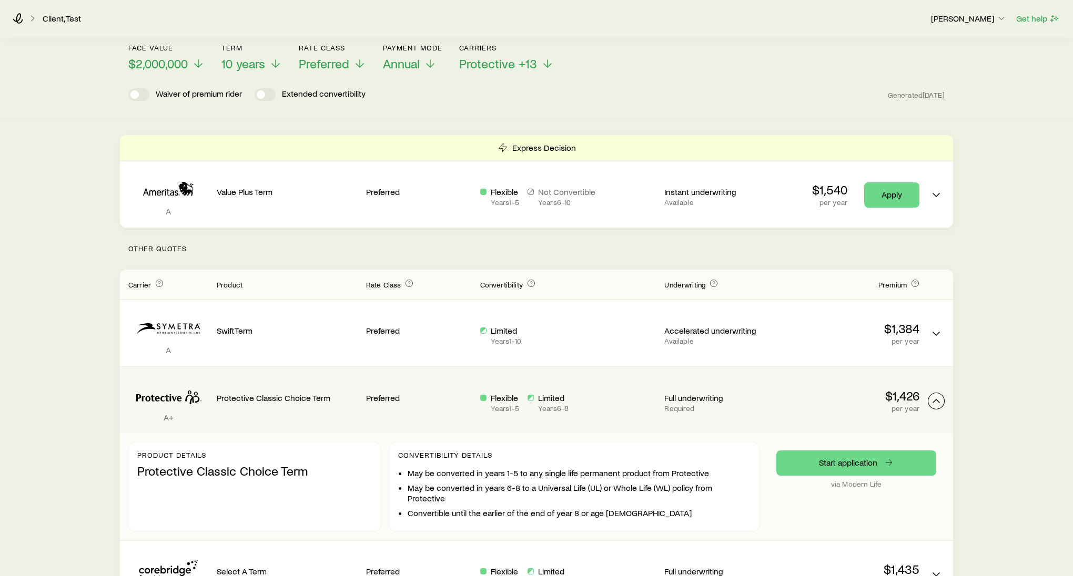
scroll to position [129, 0]
click at [833, 458] on link "Start application" at bounding box center [856, 462] width 160 height 25
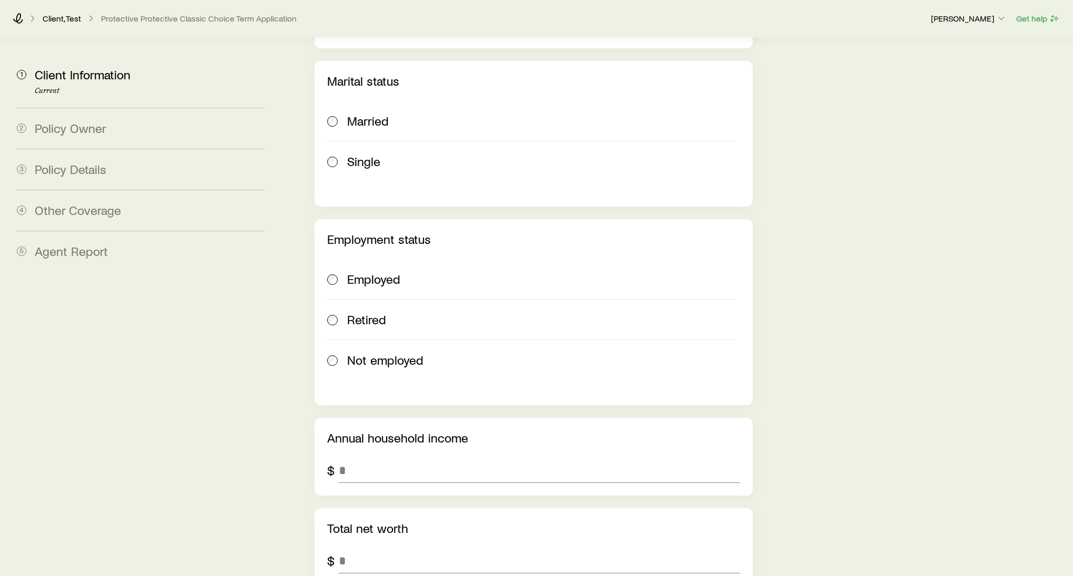
scroll to position [1389, 0]
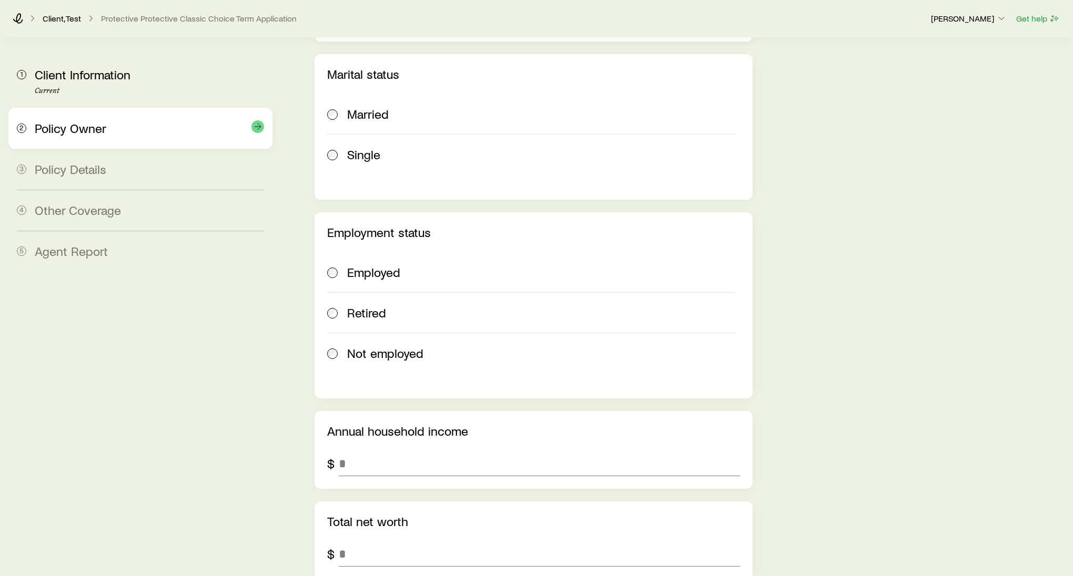
click at [119, 142] on div "2 Policy Owner" at bounding box center [140, 128] width 247 height 41
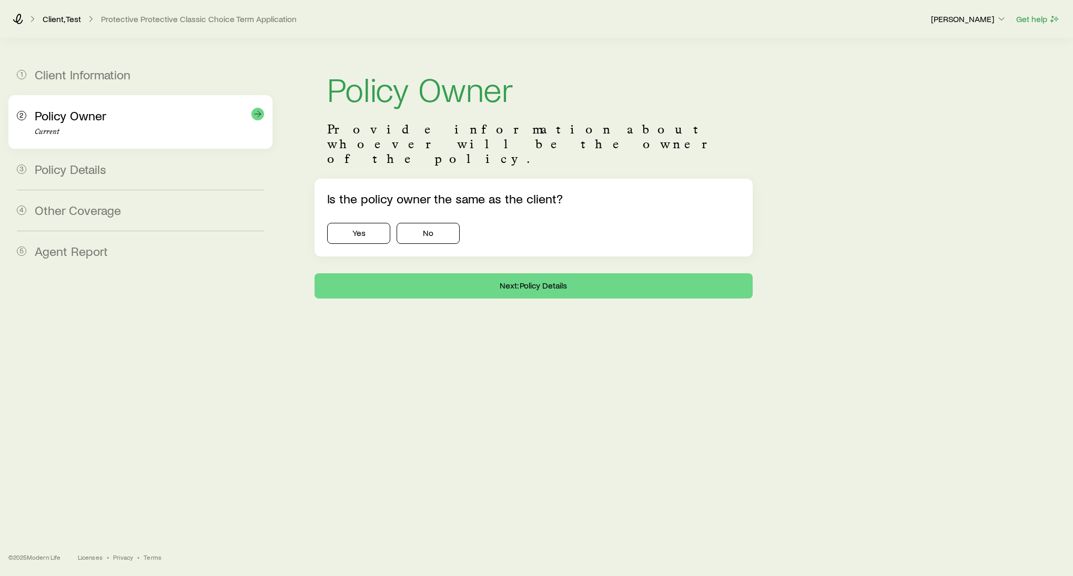
scroll to position [0, 0]
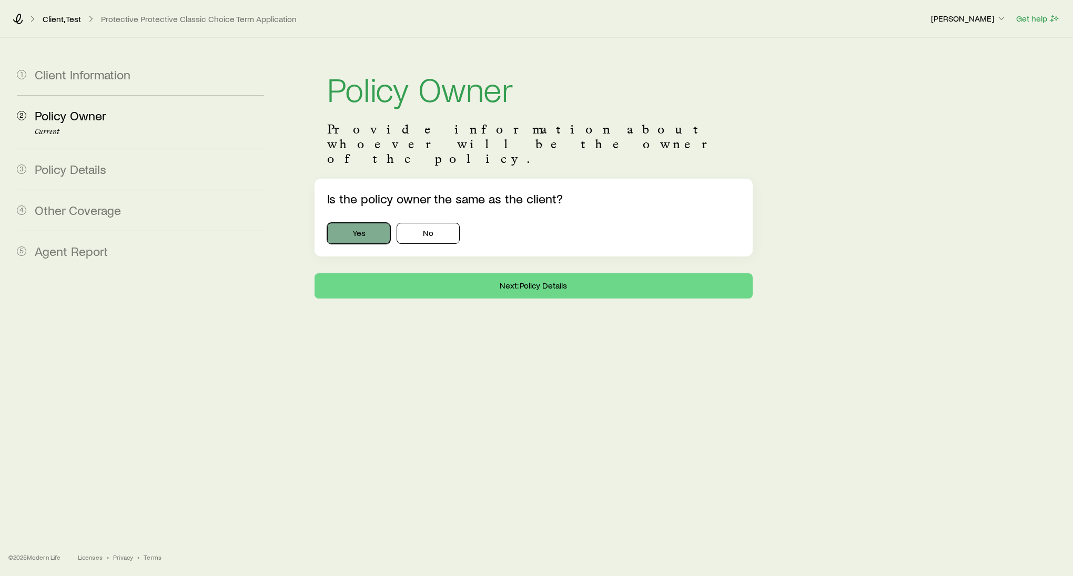
click at [363, 223] on button "Yes" at bounding box center [358, 233] width 63 height 21
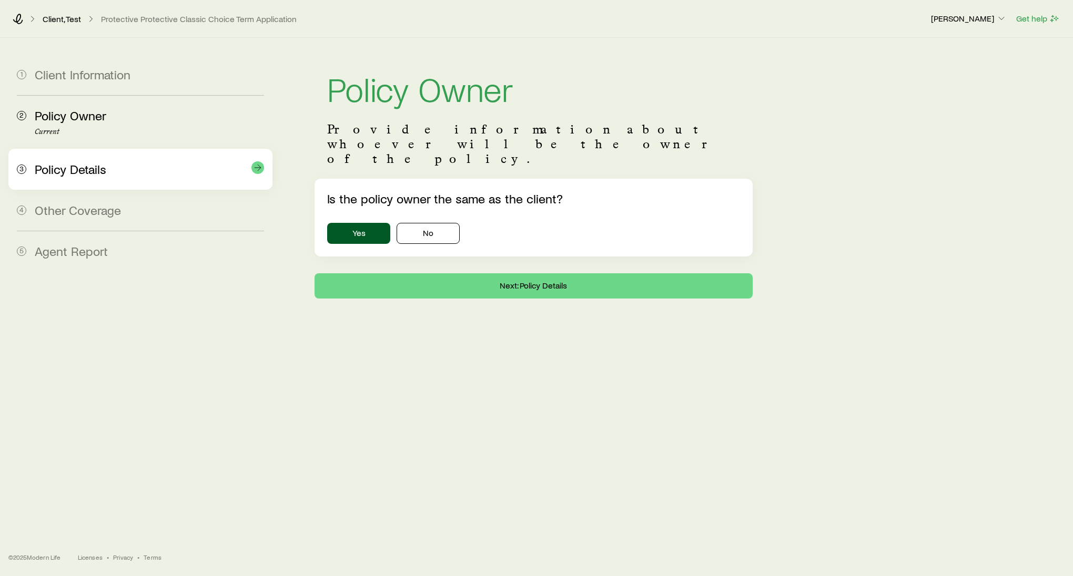
click at [115, 170] on div "Policy Details" at bounding box center [149, 169] width 229 height 15
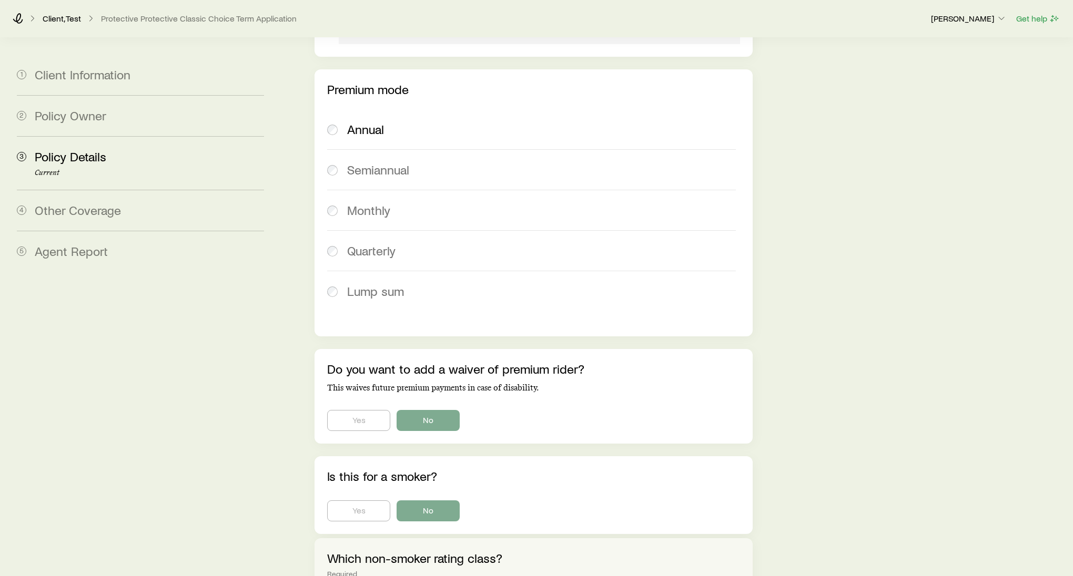
scroll to position [496, 0]
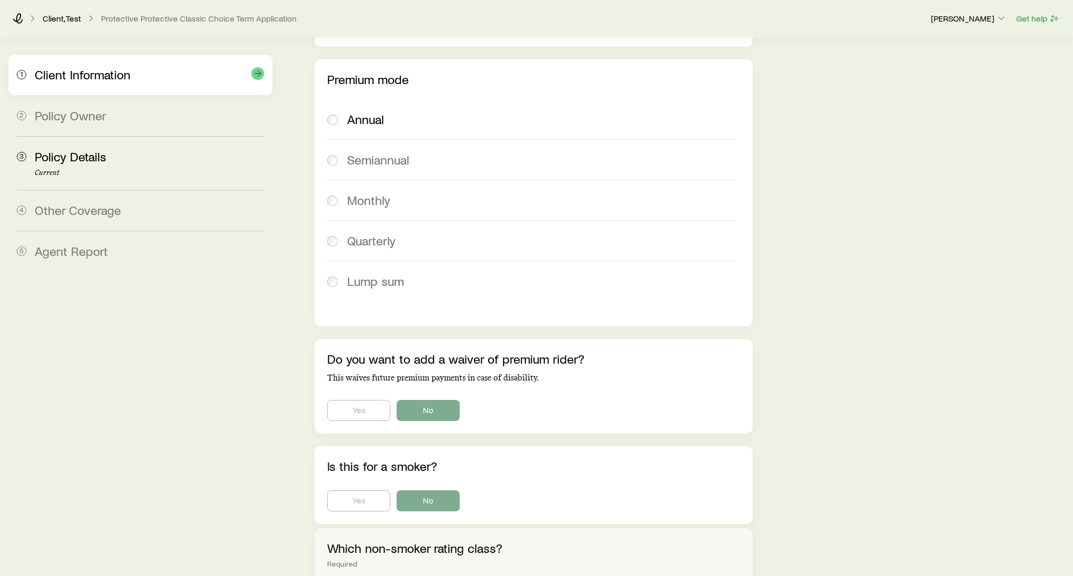
click at [118, 89] on div "1 Client Information" at bounding box center [140, 75] width 247 height 40
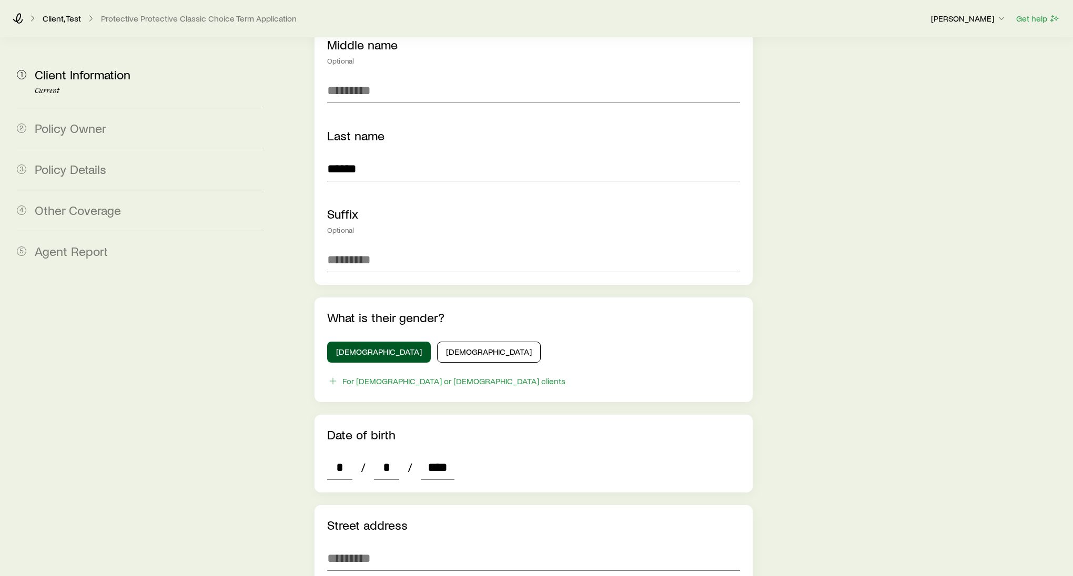
scroll to position [235, 0]
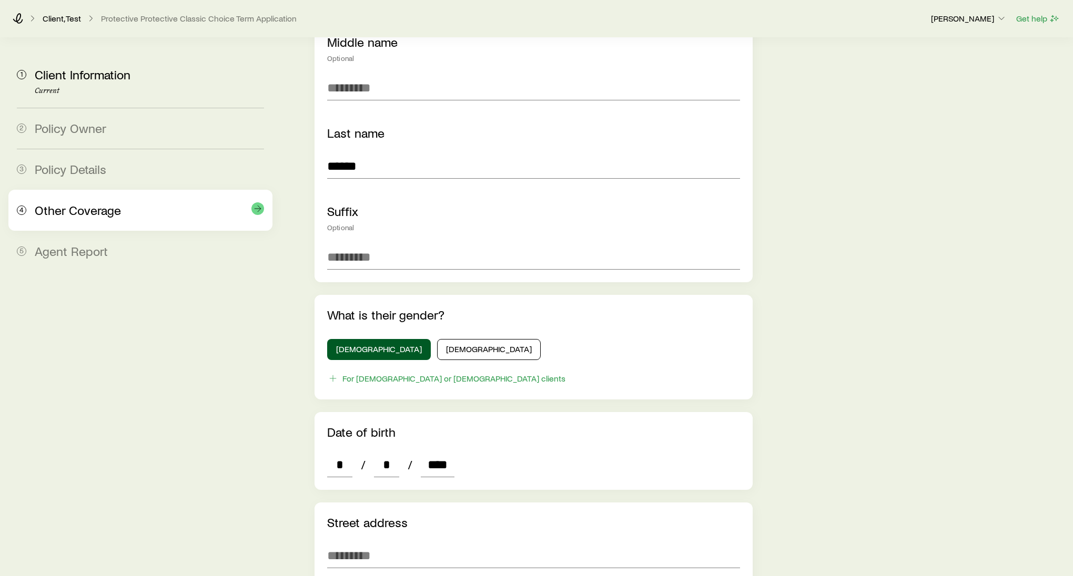
click at [90, 221] on div "4 Other Coverage" at bounding box center [140, 210] width 247 height 41
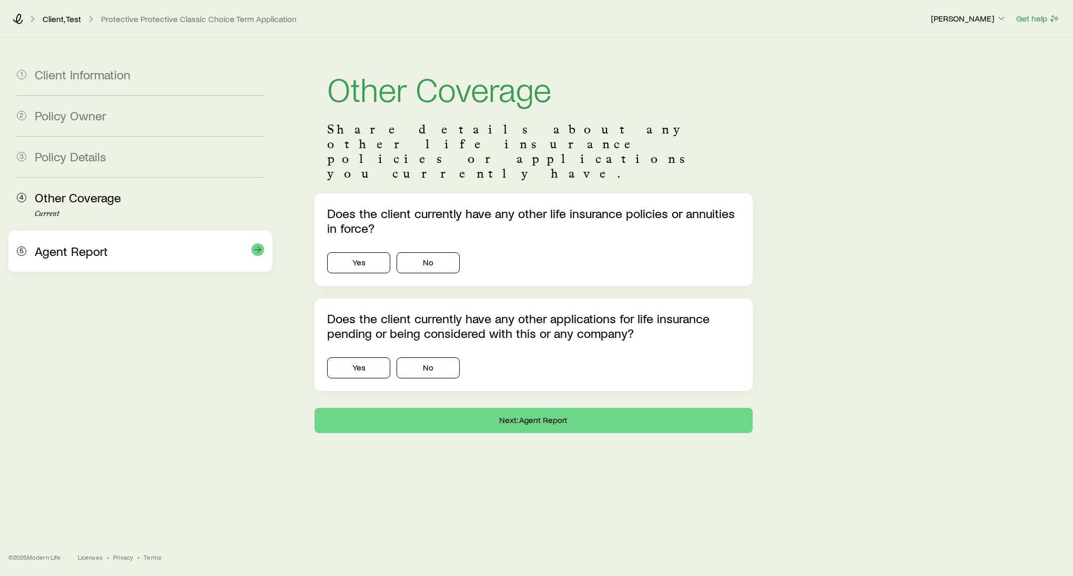
click at [157, 256] on div "Agent Report" at bounding box center [149, 251] width 229 height 15
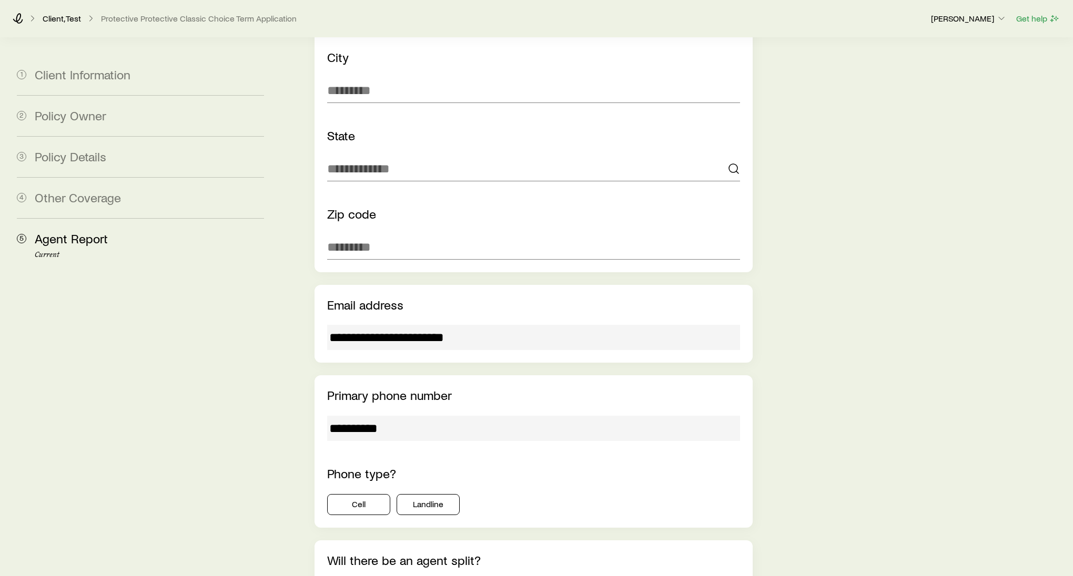
scroll to position [973, 0]
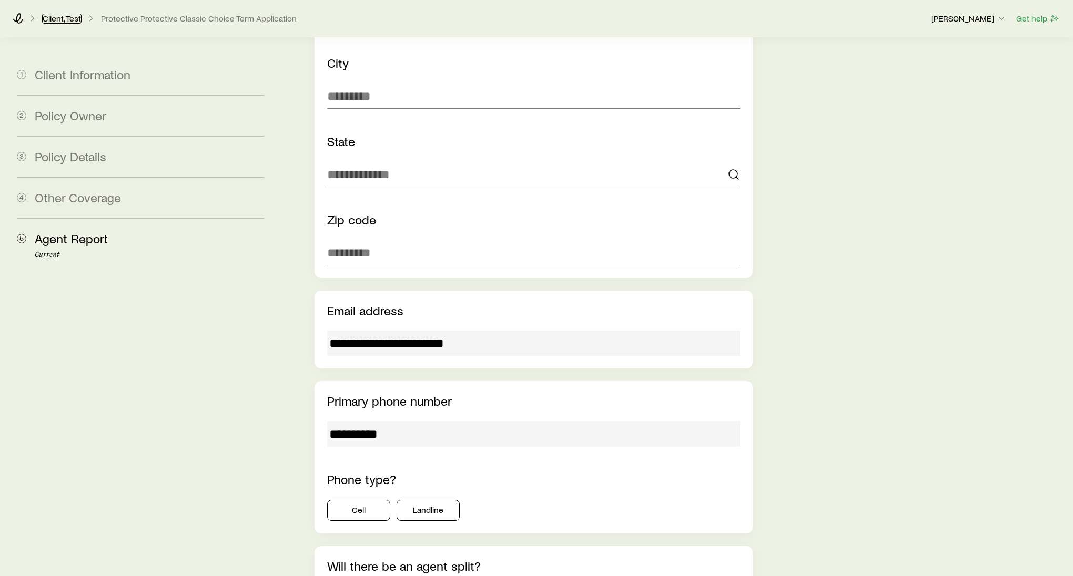
click at [57, 20] on link "Client, Test" at bounding box center [61, 19] width 39 height 10
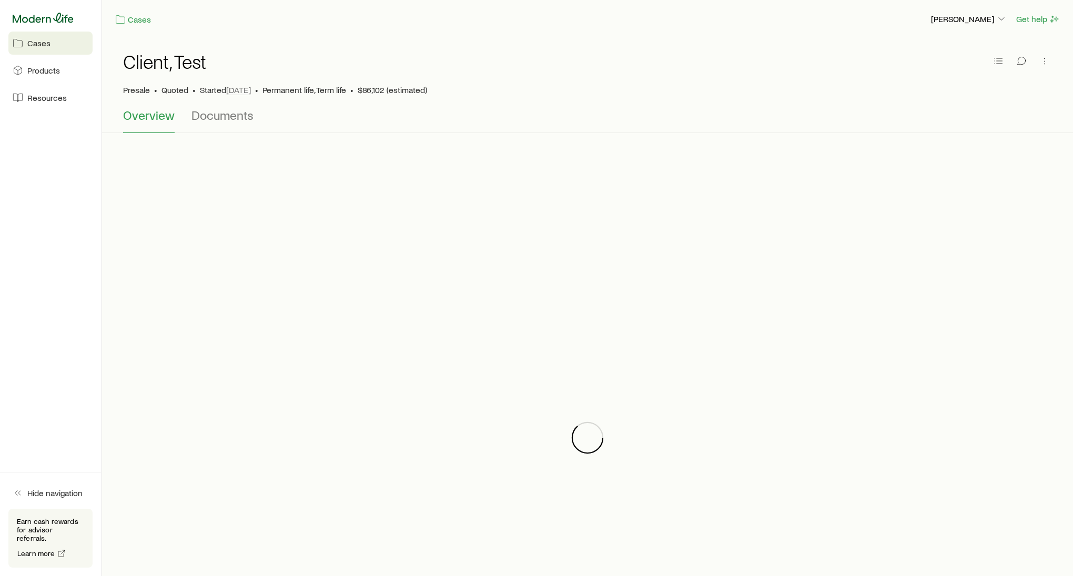
click at [71, 18] on icon at bounding box center [43, 18] width 61 height 11
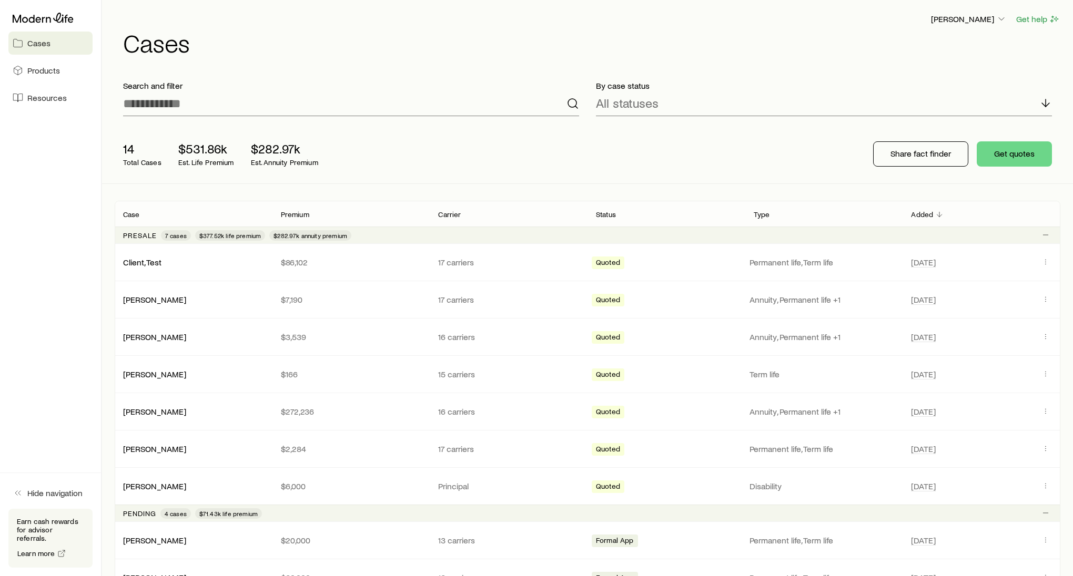
click at [56, 49] on link "Cases" at bounding box center [50, 43] width 84 height 23
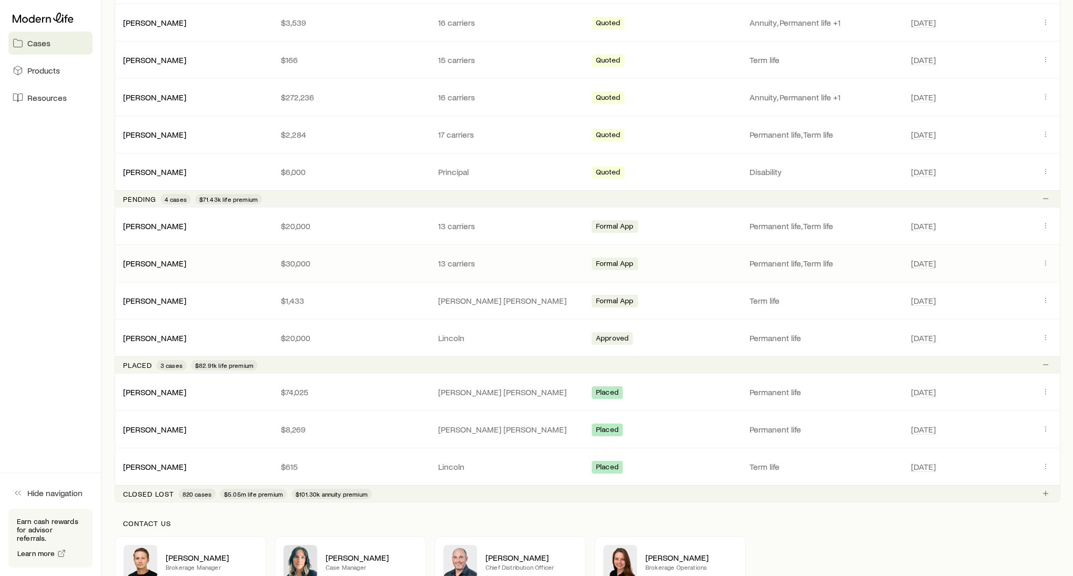
scroll to position [316, 0]
click at [151, 479] on p "Closed lost" at bounding box center [148, 493] width 51 height 8
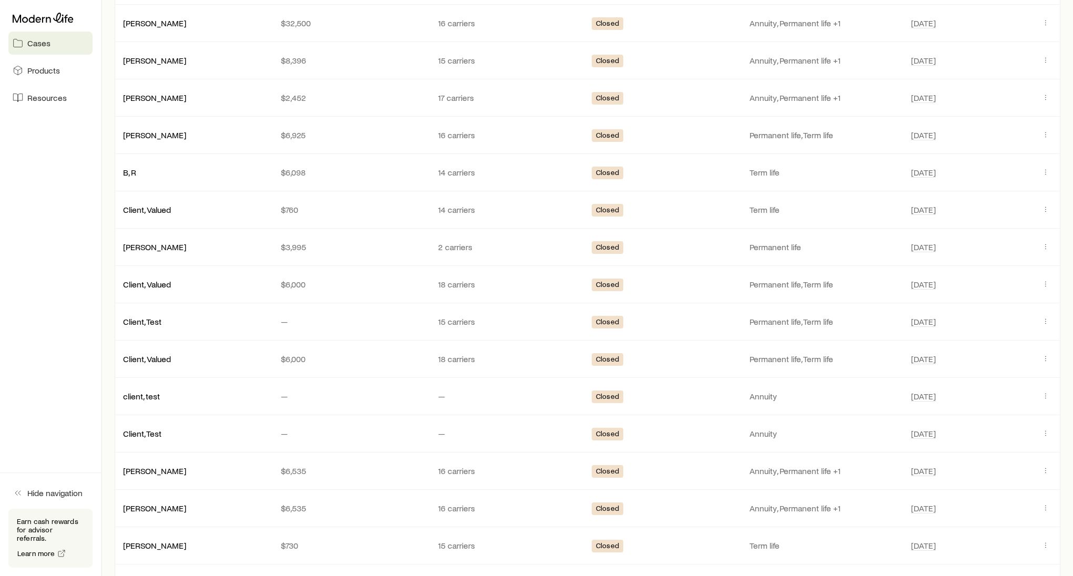
scroll to position [1140, 0]
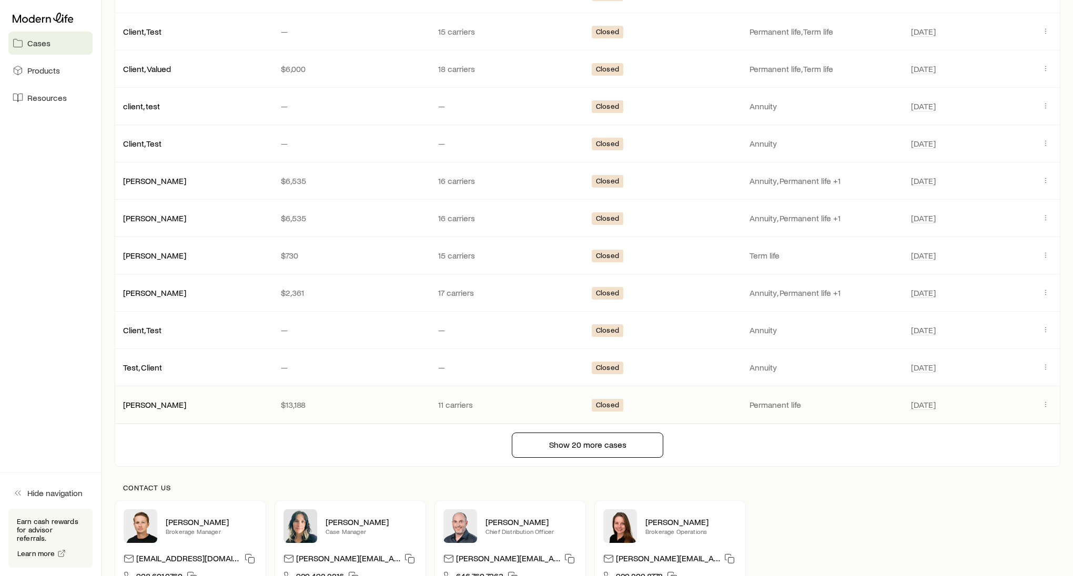
click at [899, 404] on div "[DATE]" at bounding box center [982, 405] width 158 height 14
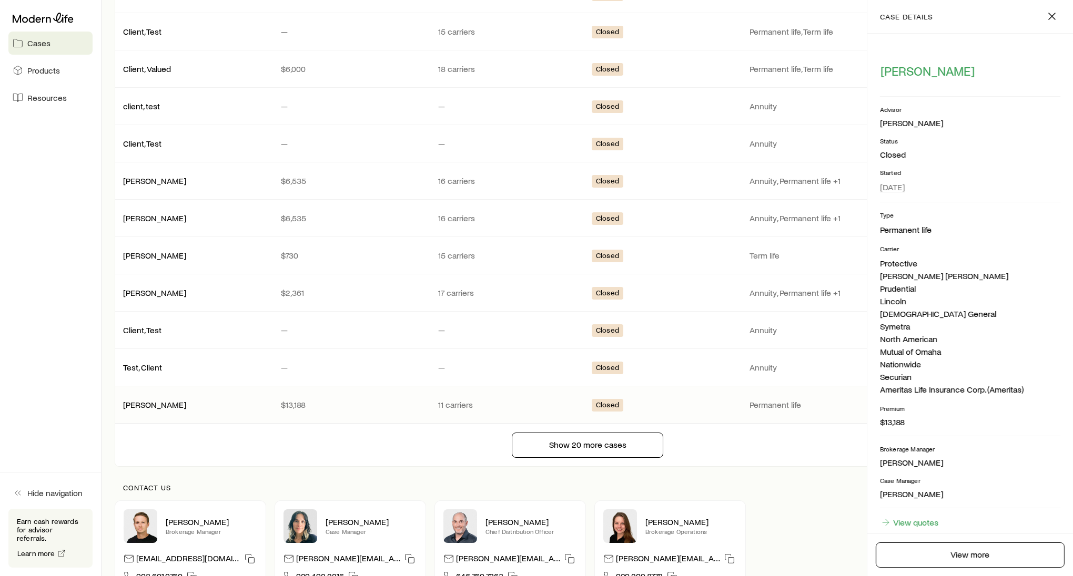
click at [899, 402] on div "Type Permanent life Carrier Protective John Hancock Prudential Lincoln American…" at bounding box center [970, 324] width 180 height 226
click at [820, 456] on div "Show 20 more cases" at bounding box center [587, 444] width 963 height 43
click at [899, 21] on icon "button" at bounding box center [1052, 16] width 13 height 13
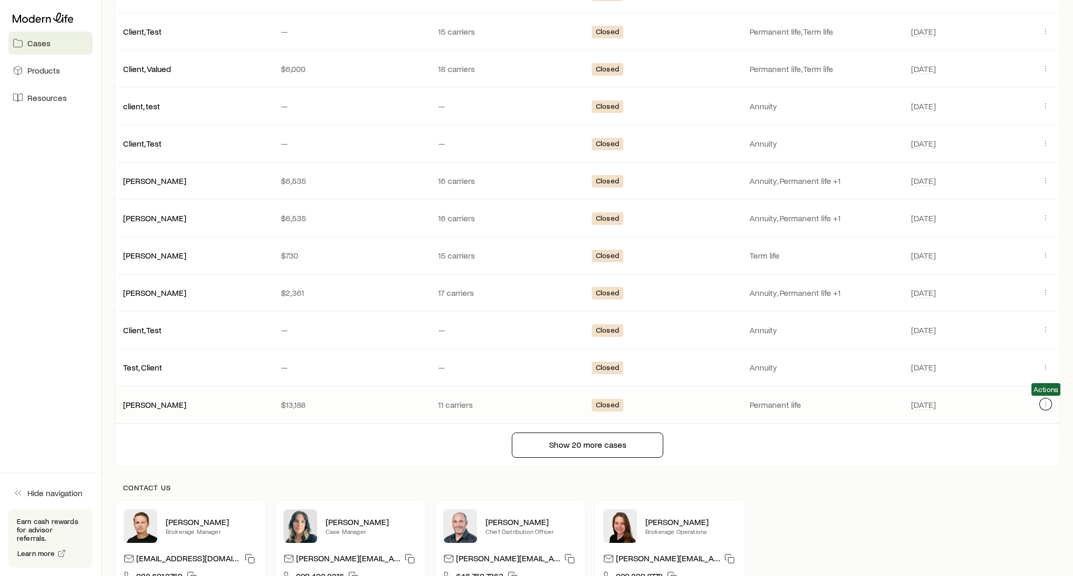
click at [899, 402] on icon "Client cases" at bounding box center [1045, 404] width 8 height 8
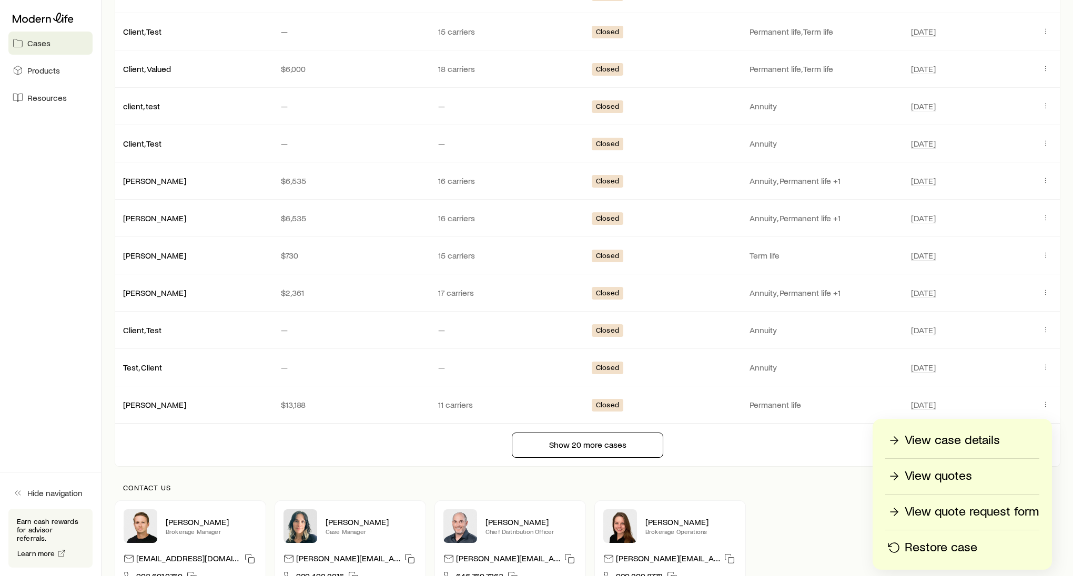
click at [899, 479] on p "Restore case" at bounding box center [941, 548] width 73 height 17
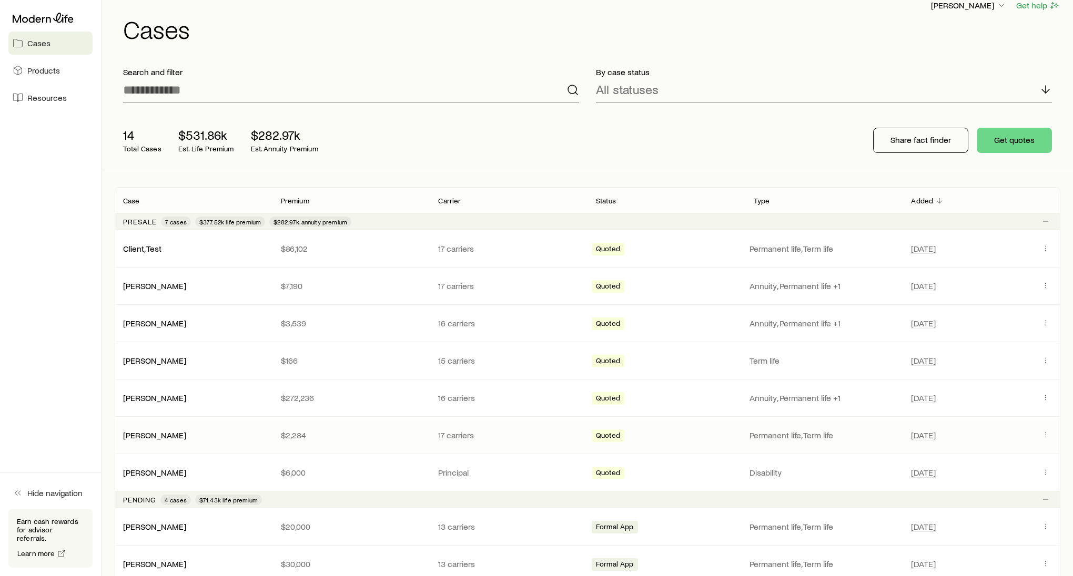
scroll to position [0, 0]
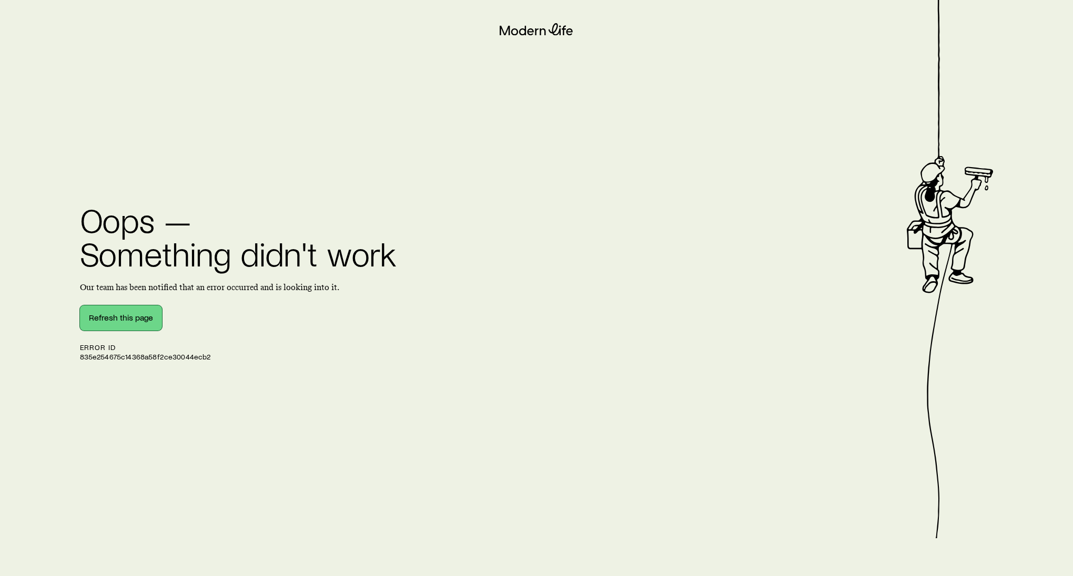
click at [128, 312] on button "Refresh this page" at bounding box center [121, 318] width 82 height 25
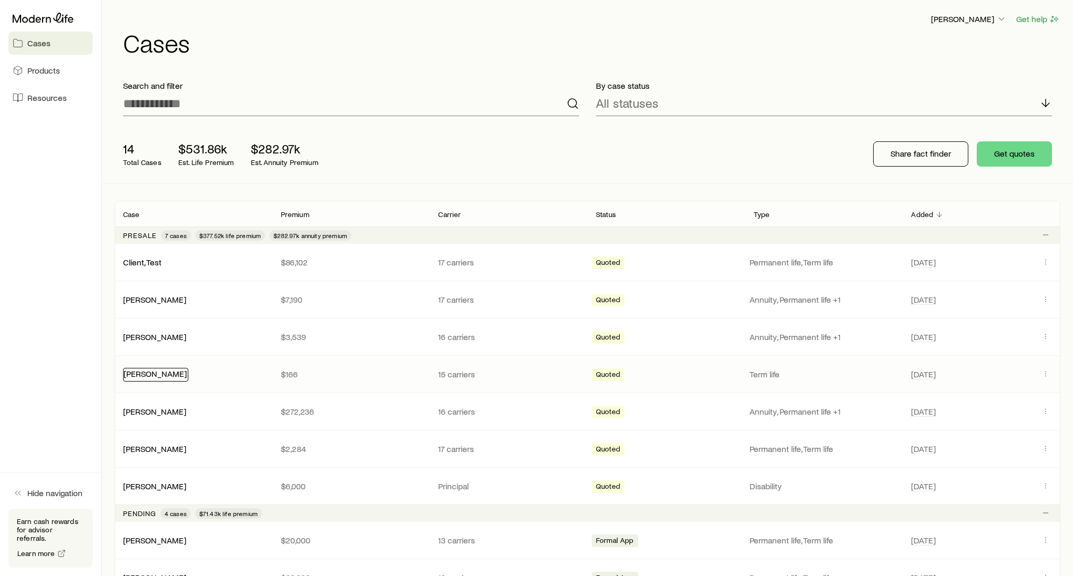
click at [167, 375] on link "[PERSON_NAME]" at bounding box center [155, 374] width 63 height 10
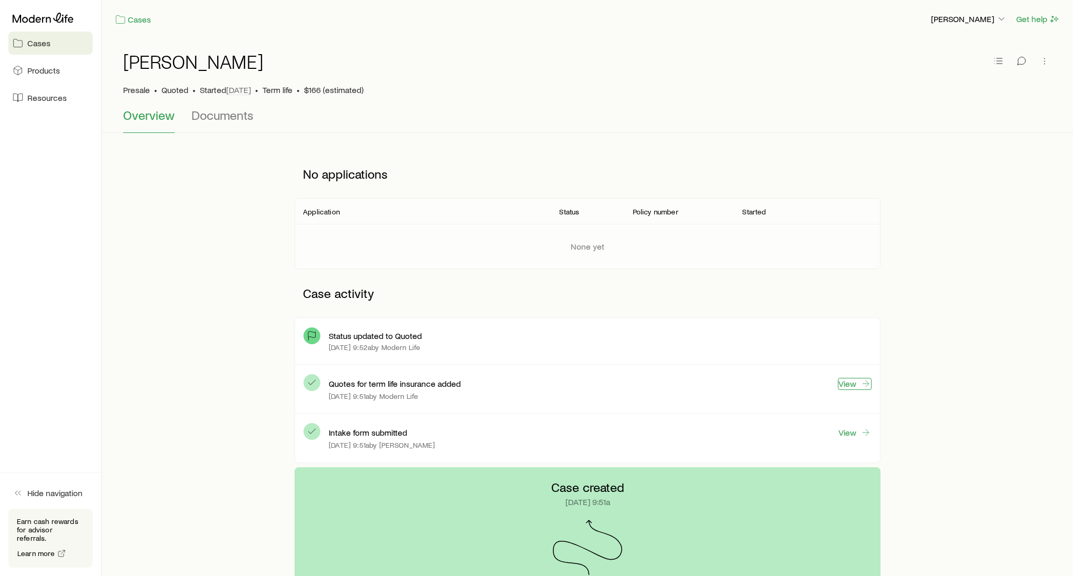
click at [851, 386] on link "View" at bounding box center [855, 384] width 34 height 12
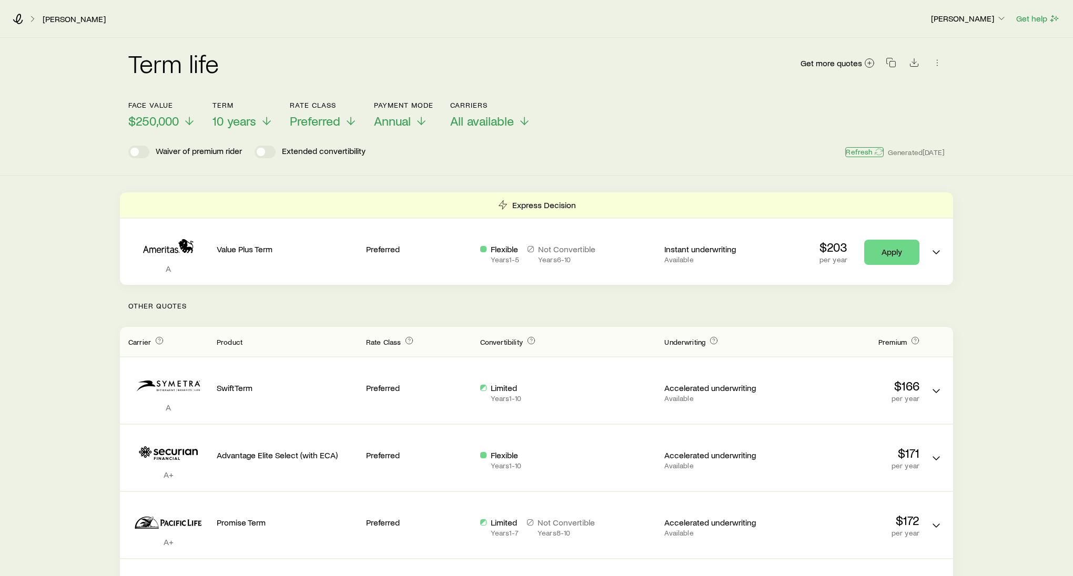
click at [860, 151] on button "Refresh" at bounding box center [864, 152] width 38 height 10
click at [67, 9] on div "[PERSON_NAME] [PERSON_NAME] Get help" at bounding box center [536, 19] width 1073 height 38
click at [67, 19] on link "[PERSON_NAME]" at bounding box center [74, 19] width 64 height 10
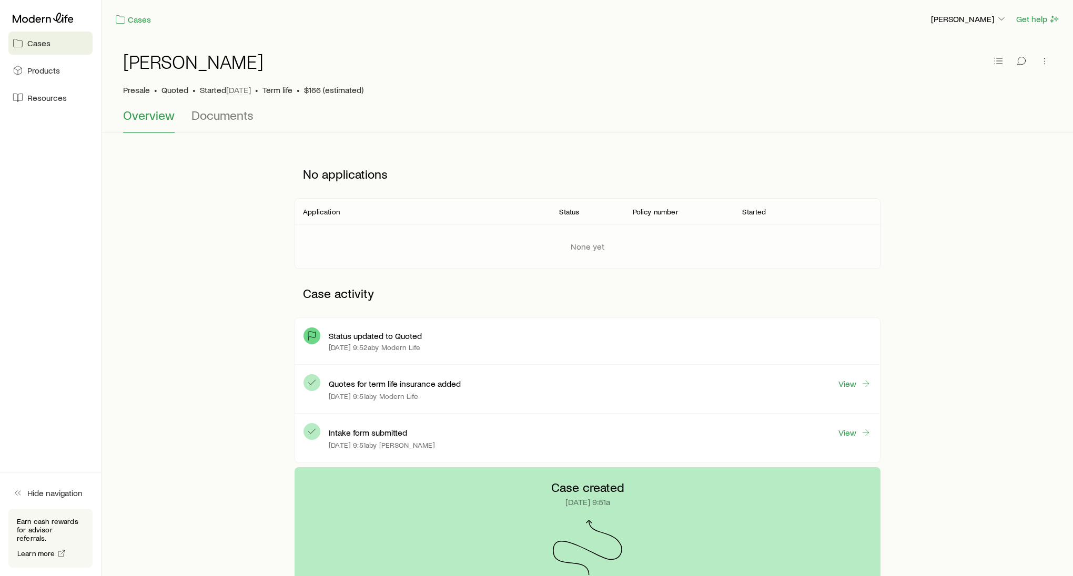
click at [52, 49] on link "Cases" at bounding box center [50, 43] width 84 height 23
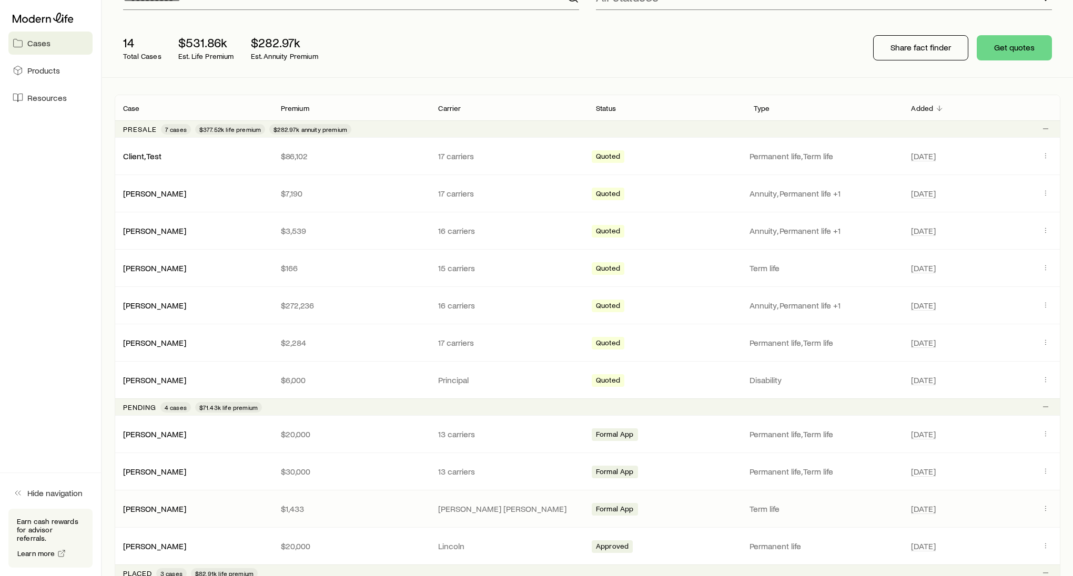
scroll to position [141, 0]
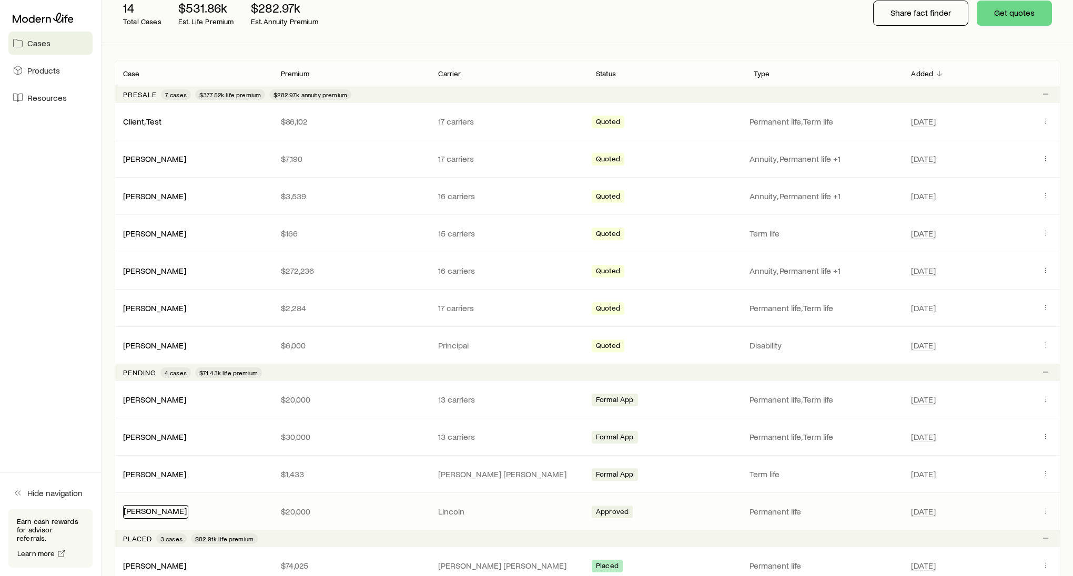
click at [146, 509] on link "[PERSON_NAME]" at bounding box center [155, 511] width 63 height 10
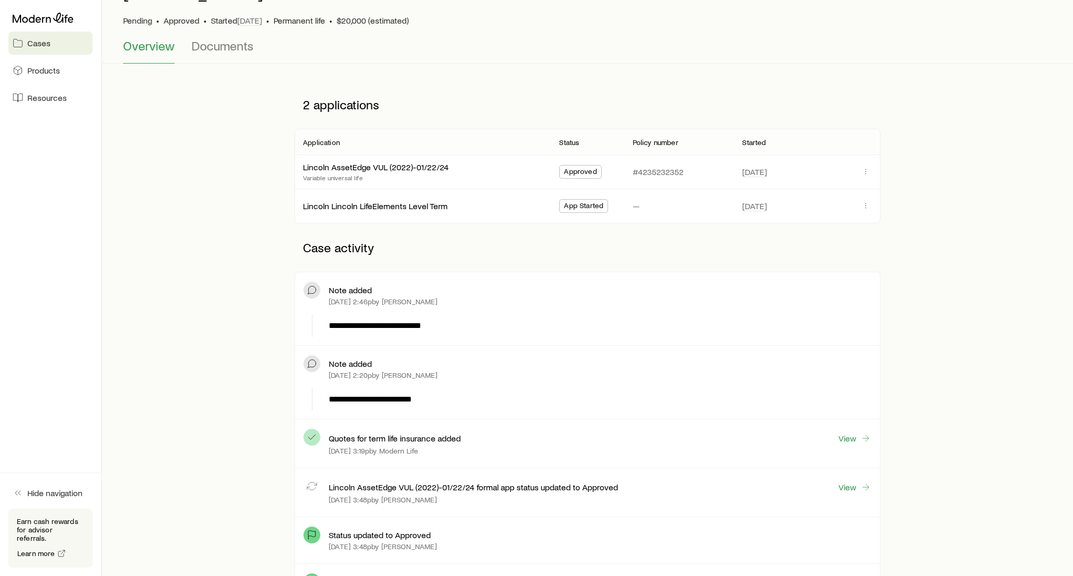
scroll to position [60, 0]
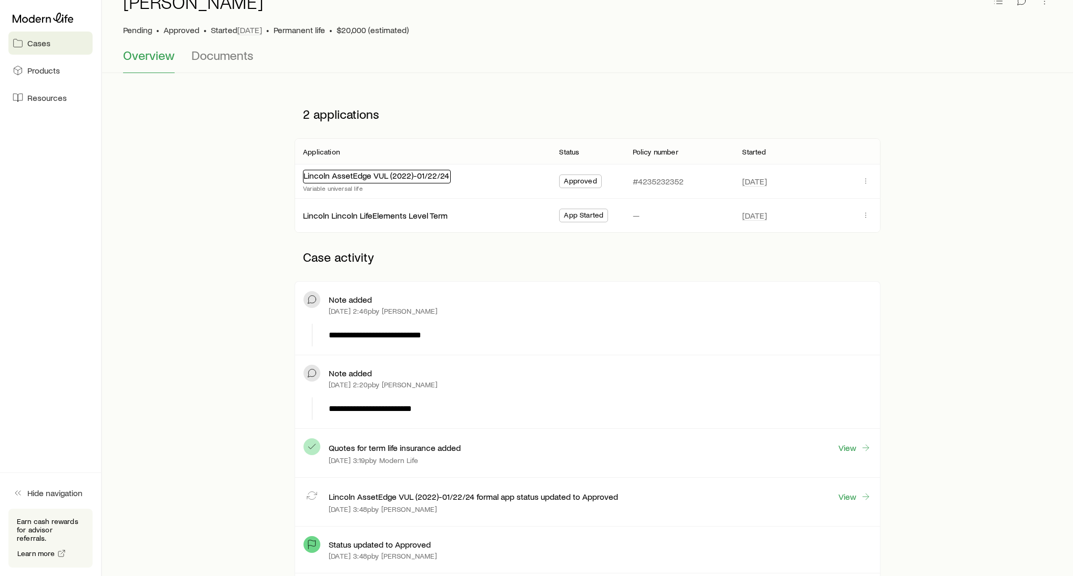
click at [361, 178] on link "Lincoln AssetEdge VUL (2022)-01/22/24" at bounding box center [376, 175] width 146 height 10
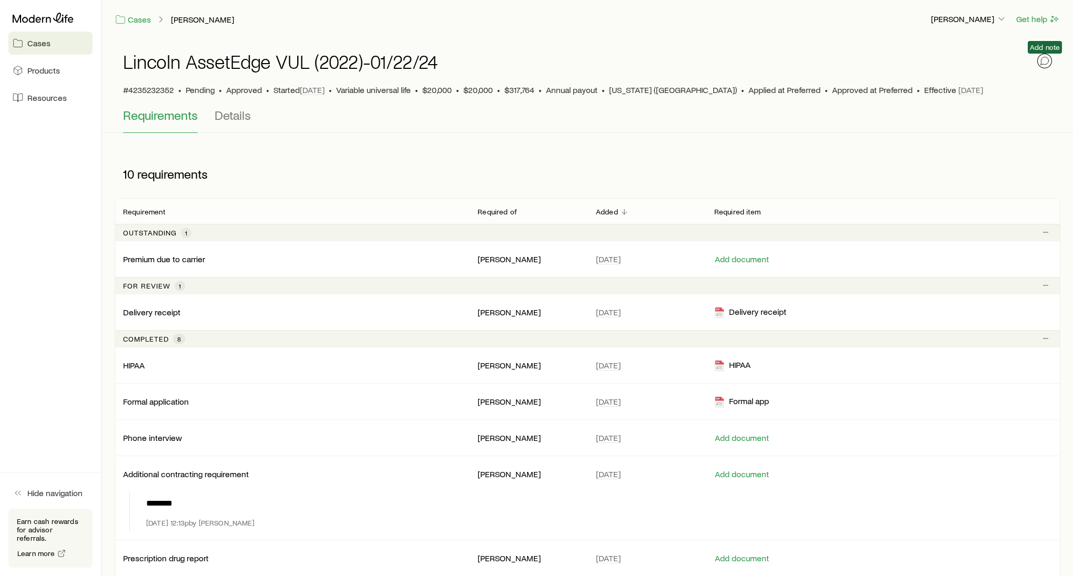
click at [1045, 68] on button "button" at bounding box center [1044, 61] width 15 height 15
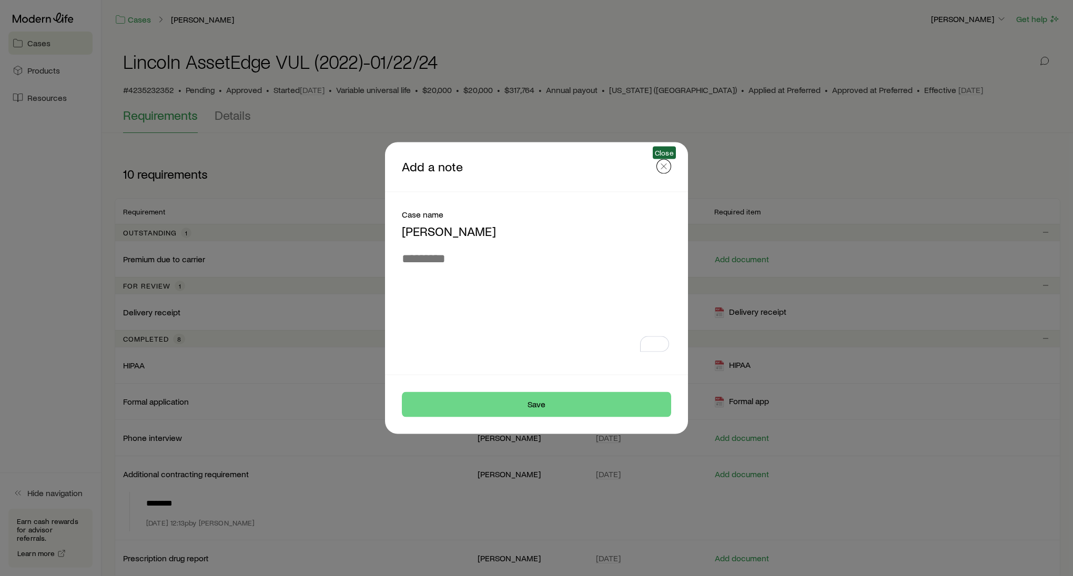
click at [663, 168] on icon "button" at bounding box center [664, 166] width 11 height 11
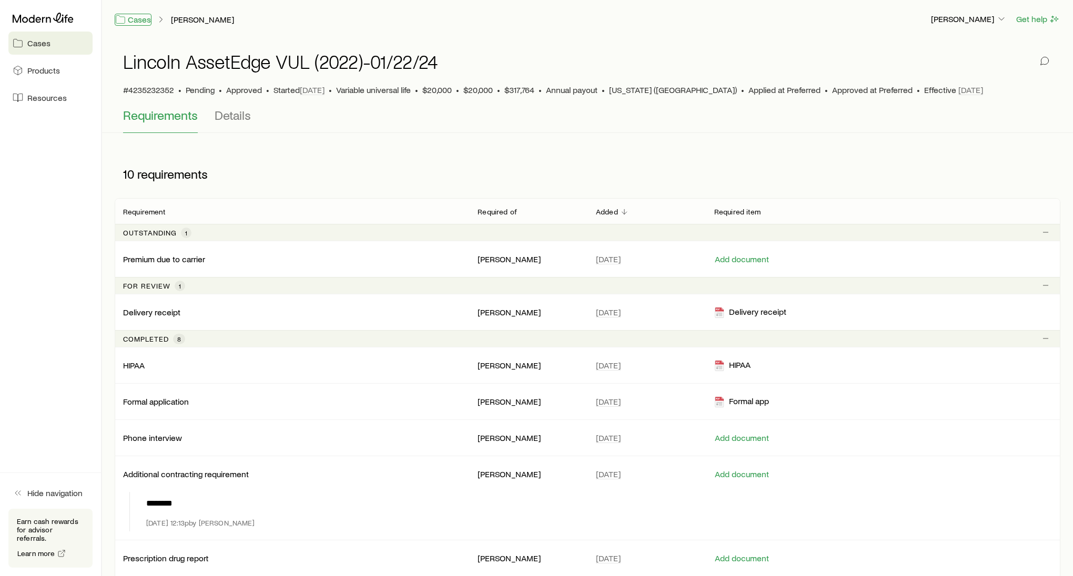
click at [144, 22] on link "Cases" at bounding box center [133, 20] width 37 height 12
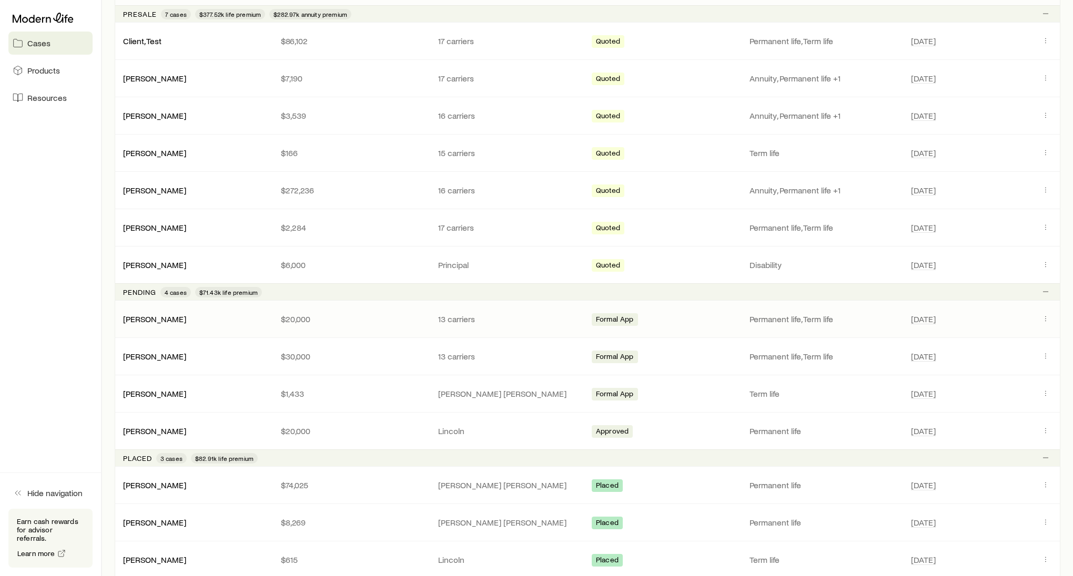
scroll to position [329, 0]
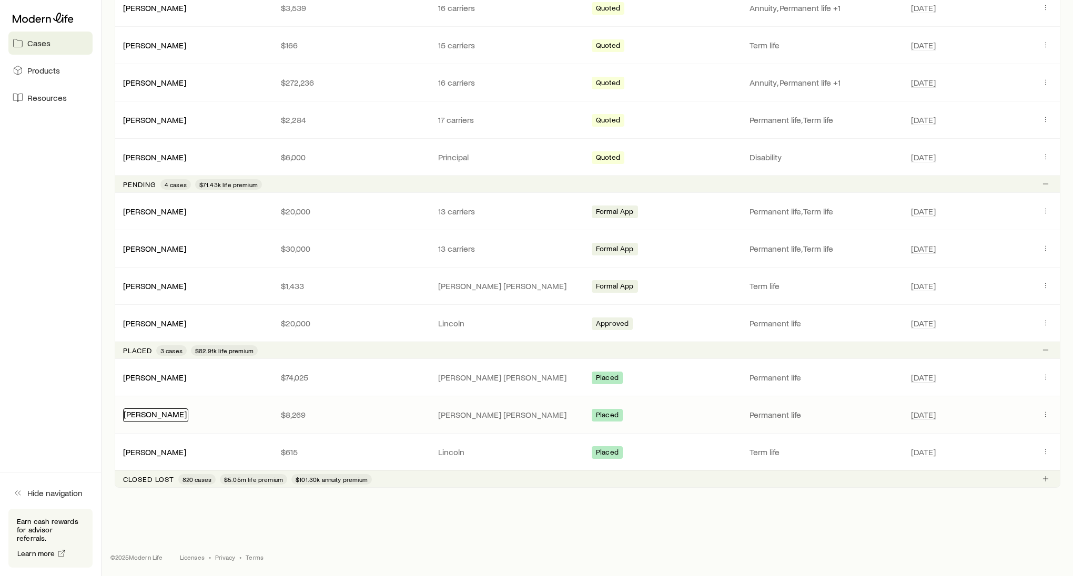
click at [157, 416] on link "[PERSON_NAME]" at bounding box center [155, 414] width 63 height 10
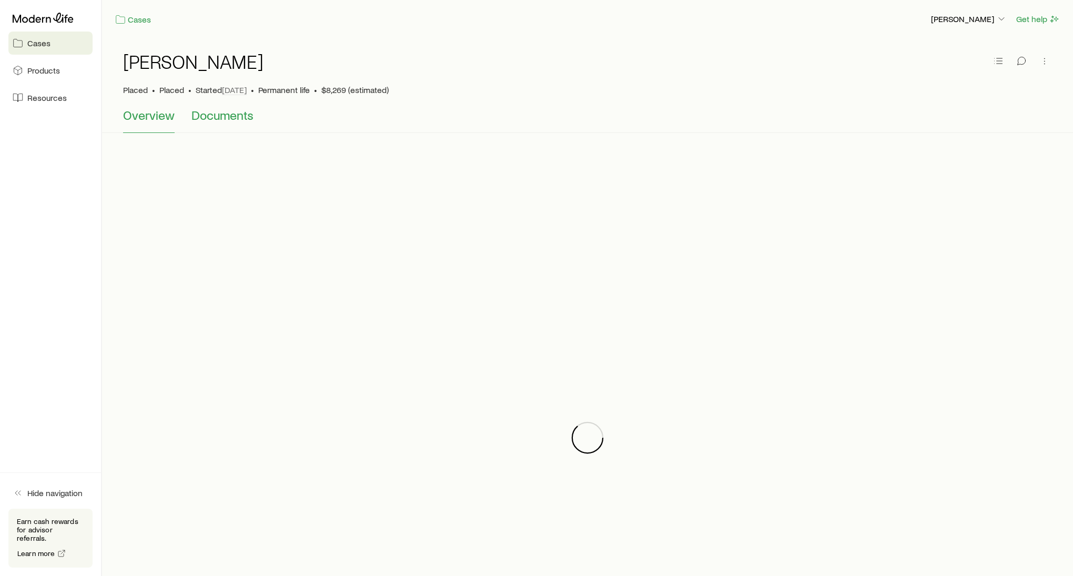
click at [249, 116] on span "Documents" at bounding box center [222, 115] width 62 height 15
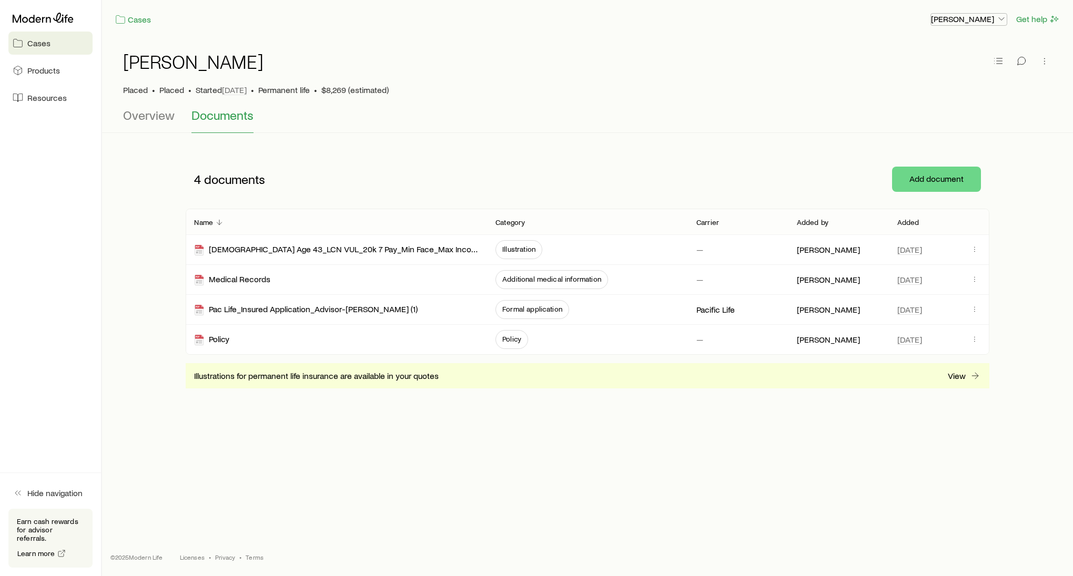
click at [957, 24] on button "[PERSON_NAME]" at bounding box center [968, 19] width 77 height 13
click at [928, 70] on span "Commission schedule" at bounding box center [945, 71] width 81 height 11
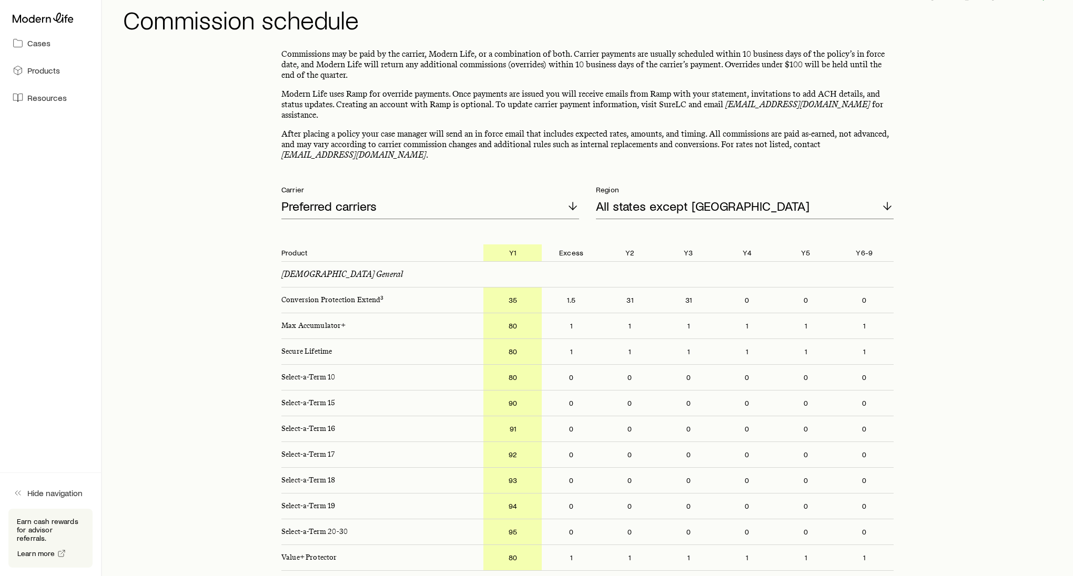
scroll to position [28, 0]
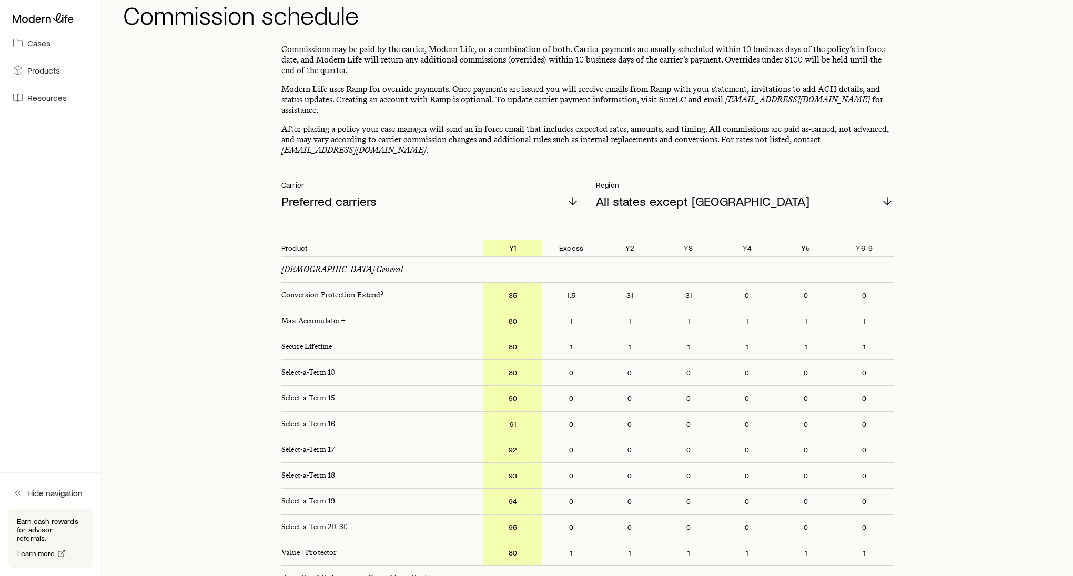
click at [543, 198] on div "Preferred carriers" at bounding box center [430, 201] width 298 height 25
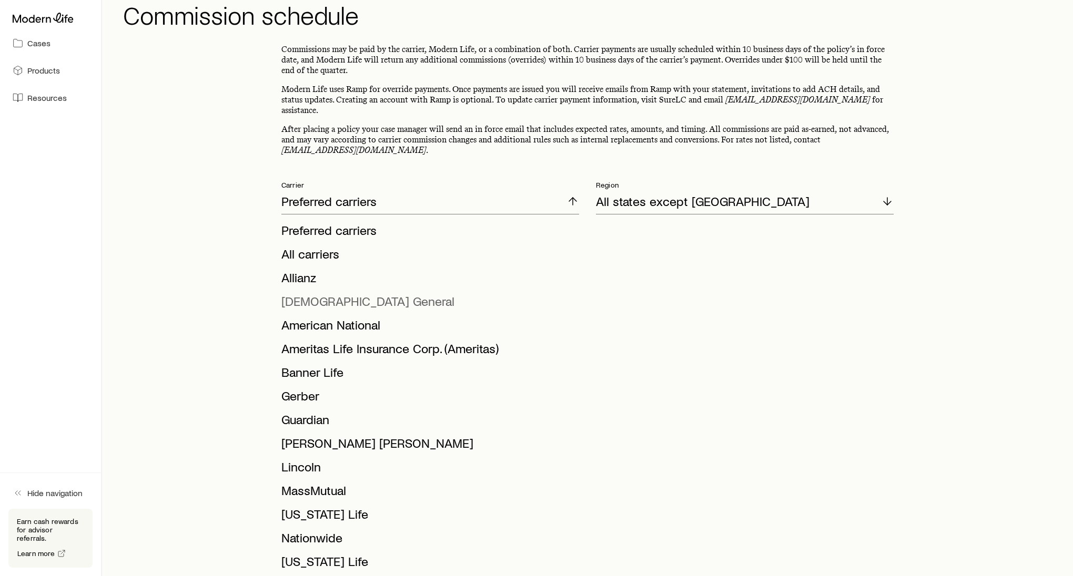
click at [368, 294] on span "[DEMOGRAPHIC_DATA] General" at bounding box center [367, 300] width 173 height 15
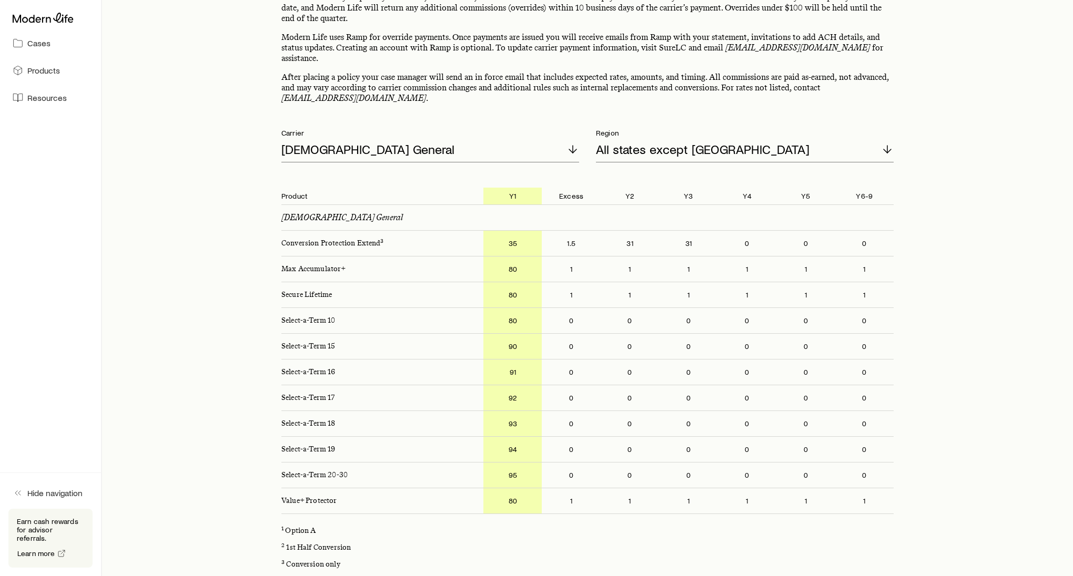
scroll to position [103, 0]
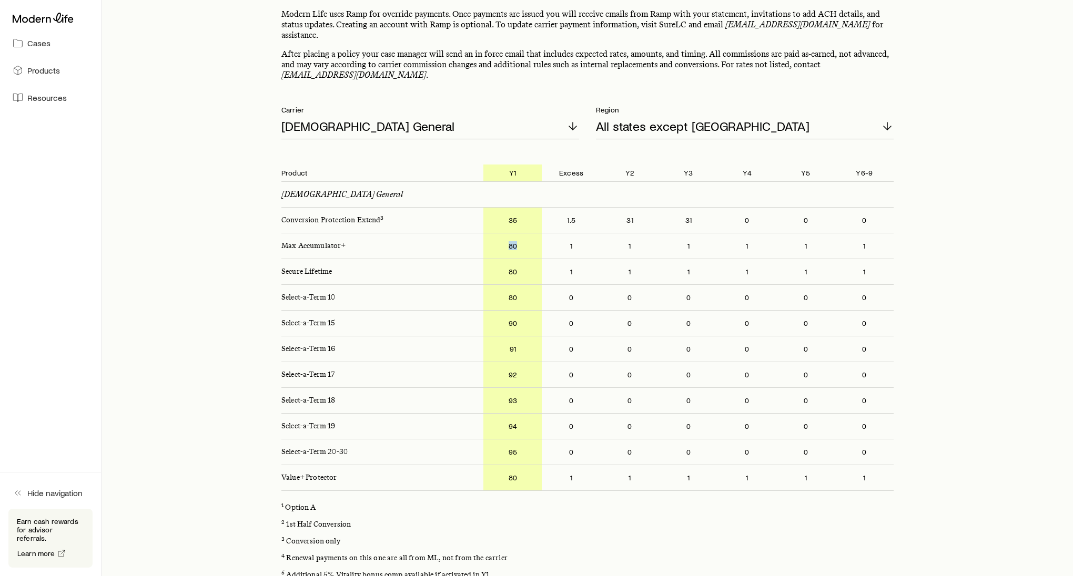
drag, startPoint x: 519, startPoint y: 235, endPoint x: 504, endPoint y: 235, distance: 15.3
click at [504, 235] on p "80" at bounding box center [512, 246] width 58 height 25
click at [495, 114] on div "[DEMOGRAPHIC_DATA] General" at bounding box center [430, 126] width 298 height 25
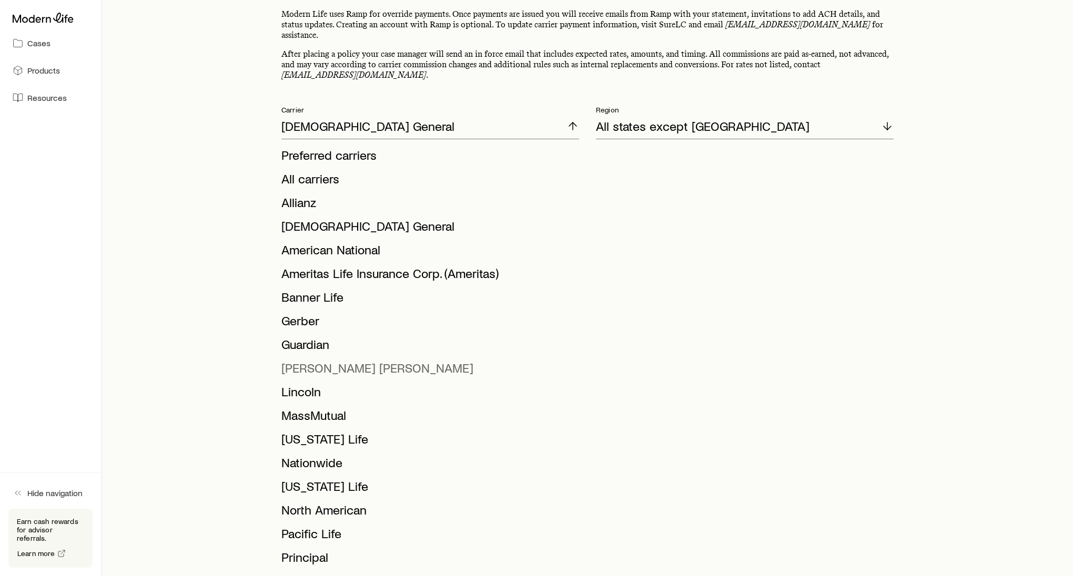
click at [362, 357] on li "[PERSON_NAME] [PERSON_NAME]" at bounding box center [426, 369] width 291 height 24
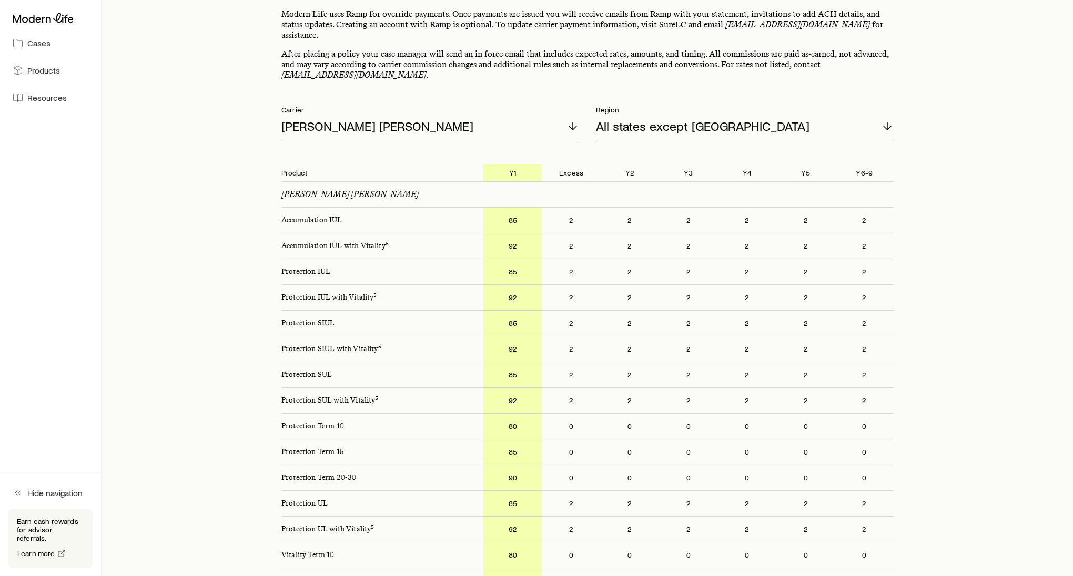
scroll to position [0, 0]
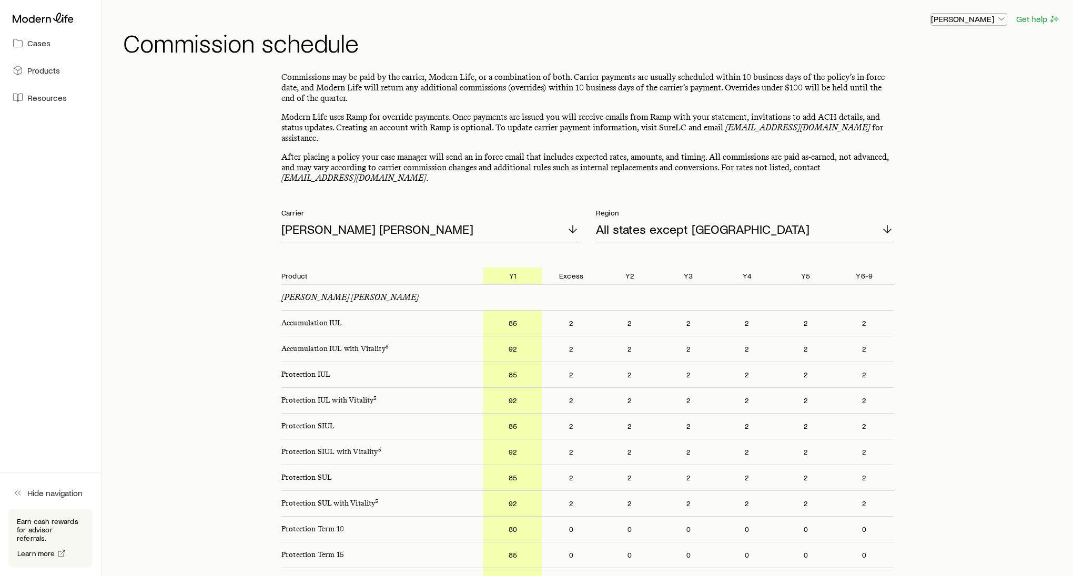
click at [975, 21] on p "[PERSON_NAME]" at bounding box center [969, 19] width 76 height 11
click at [930, 124] on span "Sign out" at bounding box center [919, 126] width 29 height 11
